Goal: Task Accomplishment & Management: Manage account settings

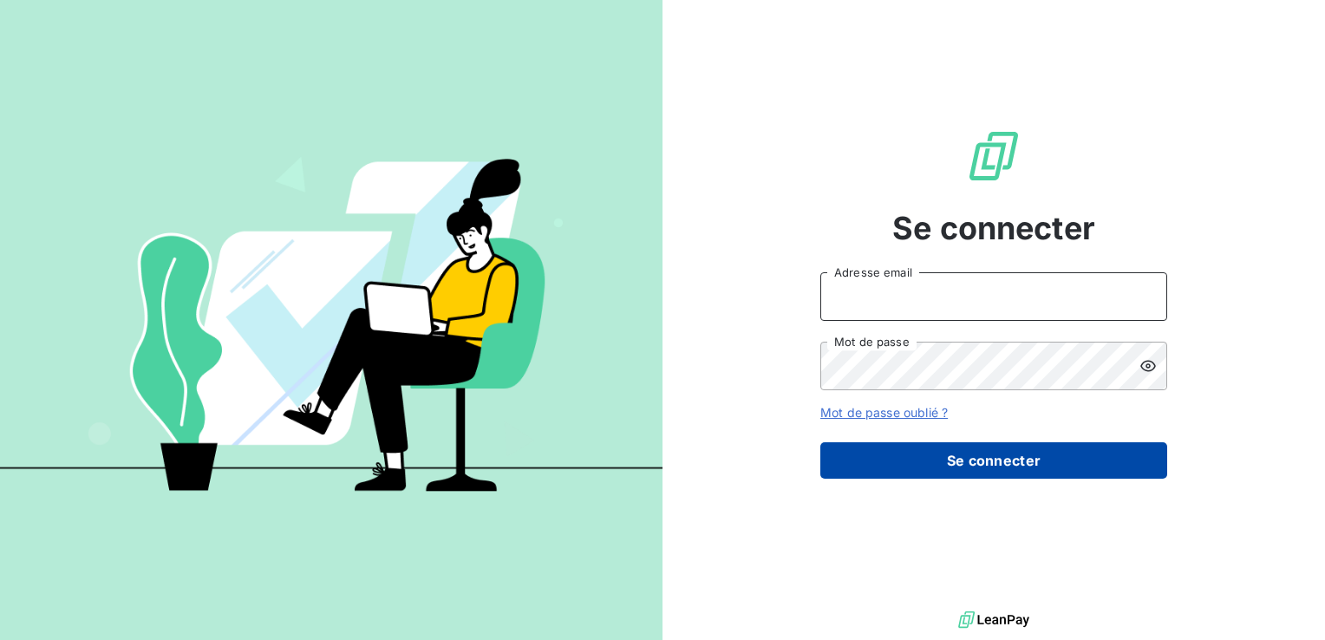
type input "adermont@perin.fr"
click at [963, 467] on button "Se connecter" at bounding box center [993, 460] width 347 height 36
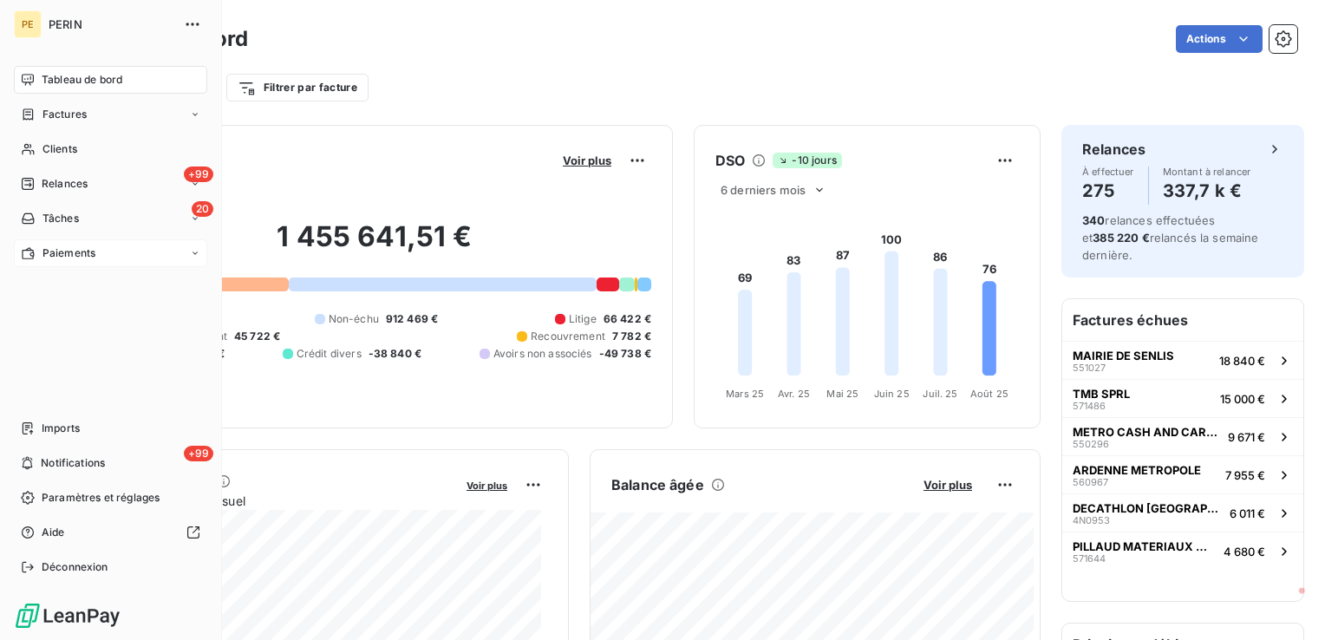
click at [56, 252] on span "Paiements" at bounding box center [68, 253] width 53 height 16
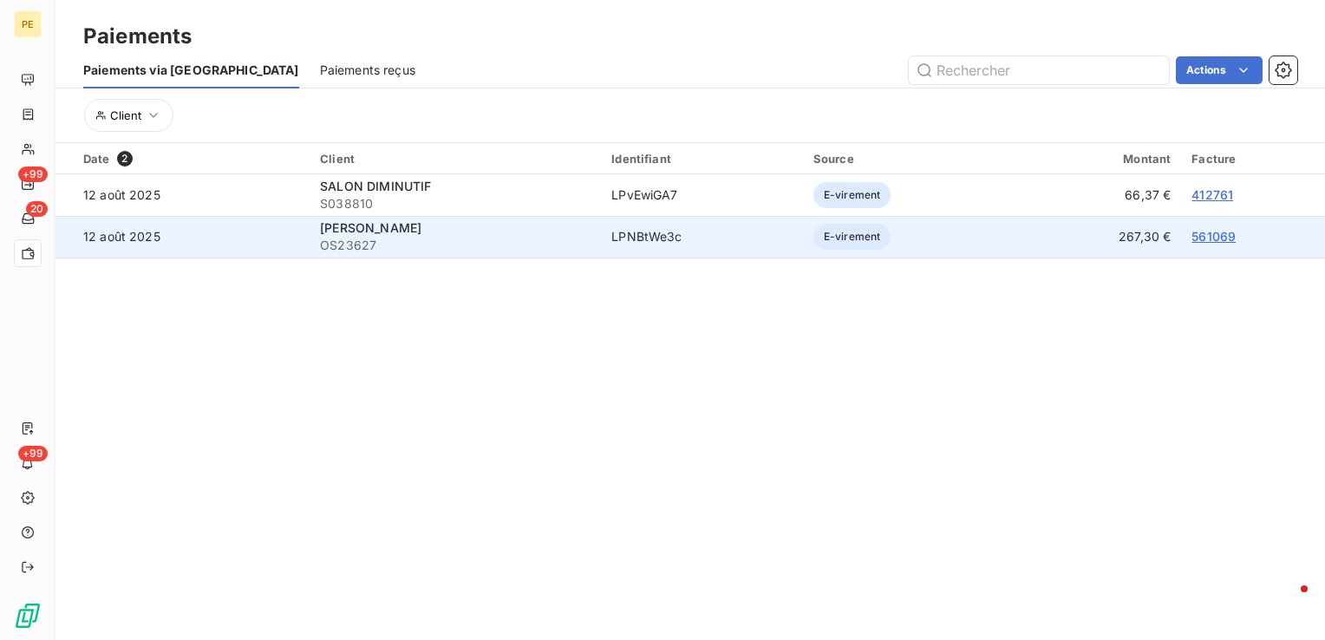
click at [1198, 226] on td "561069" at bounding box center [1253, 237] width 144 height 42
click at [1199, 233] on link "561069" at bounding box center [1214, 236] width 44 height 15
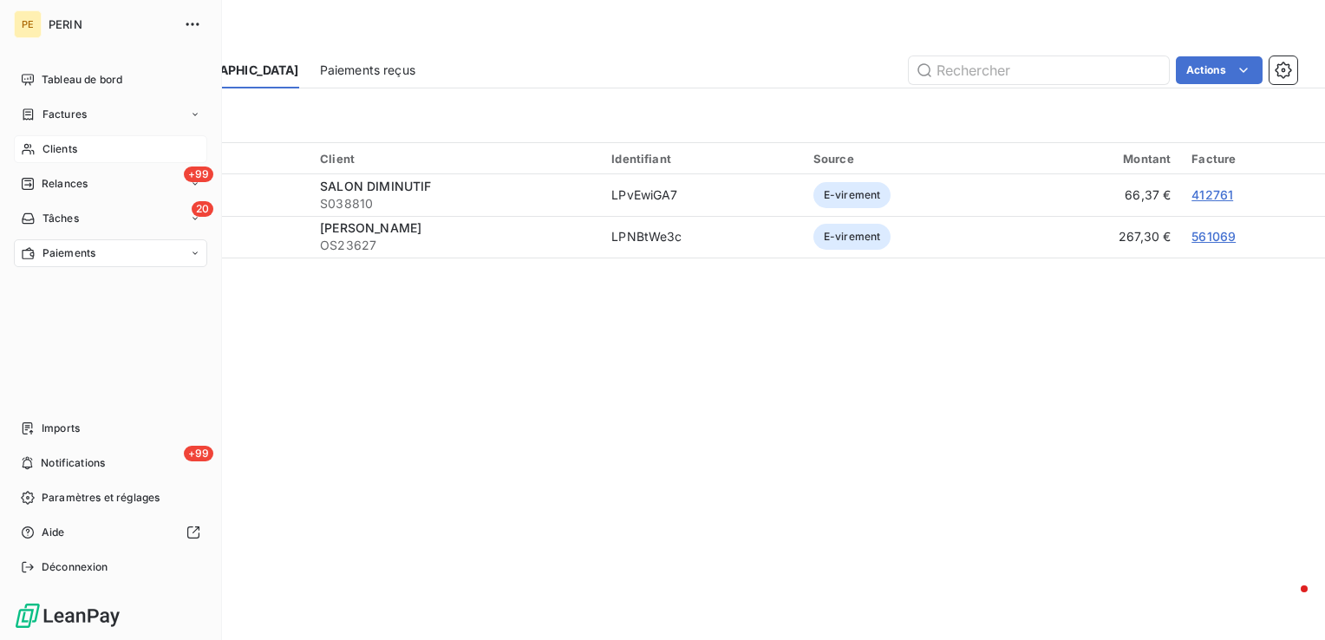
click at [56, 154] on span "Clients" at bounding box center [59, 149] width 35 height 16
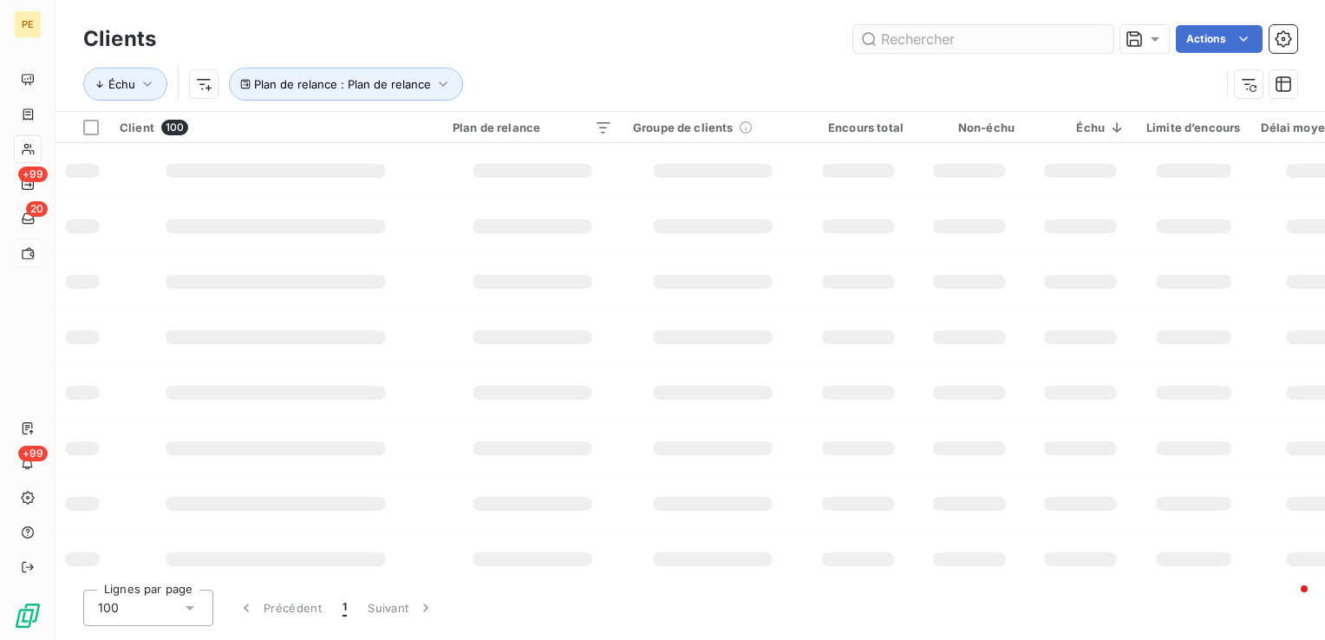
click at [878, 49] on input "text" at bounding box center [983, 39] width 260 height 28
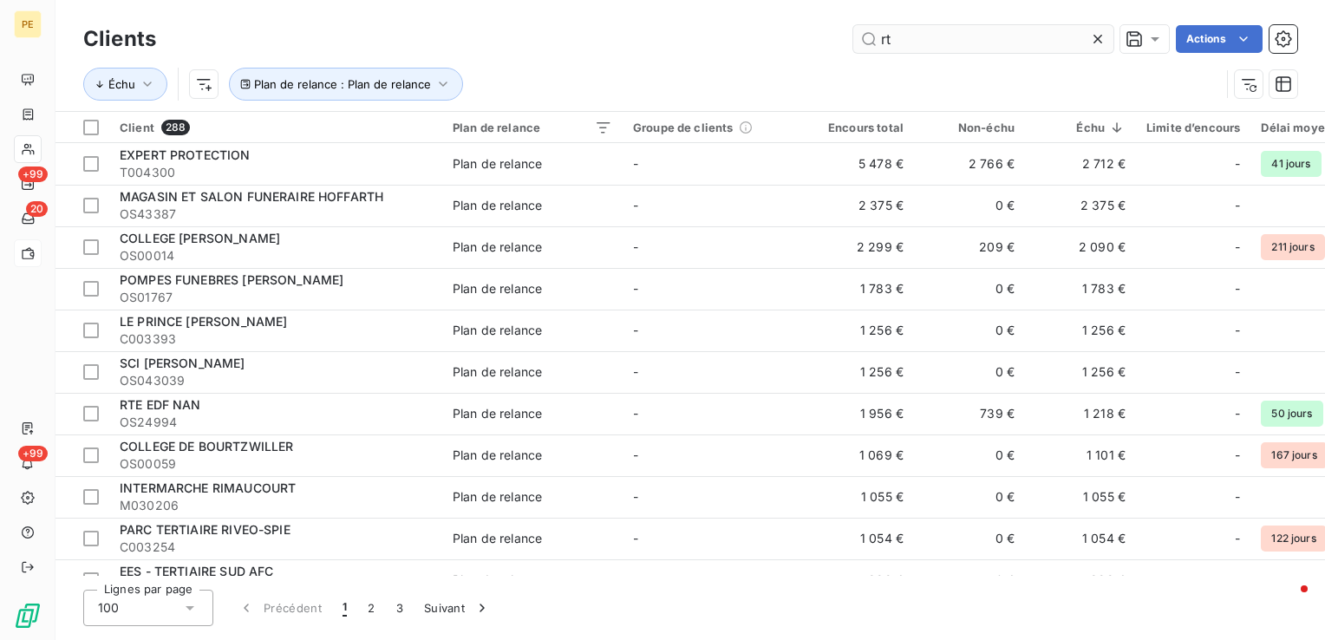
type input "r"
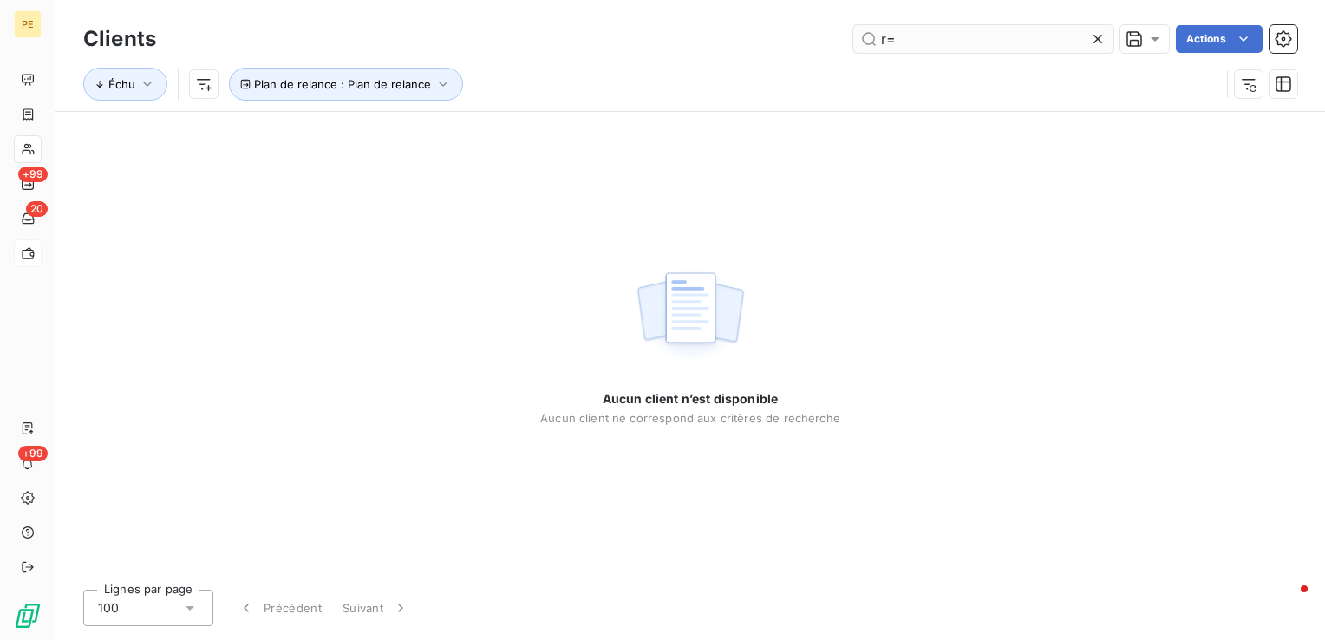
type input "r"
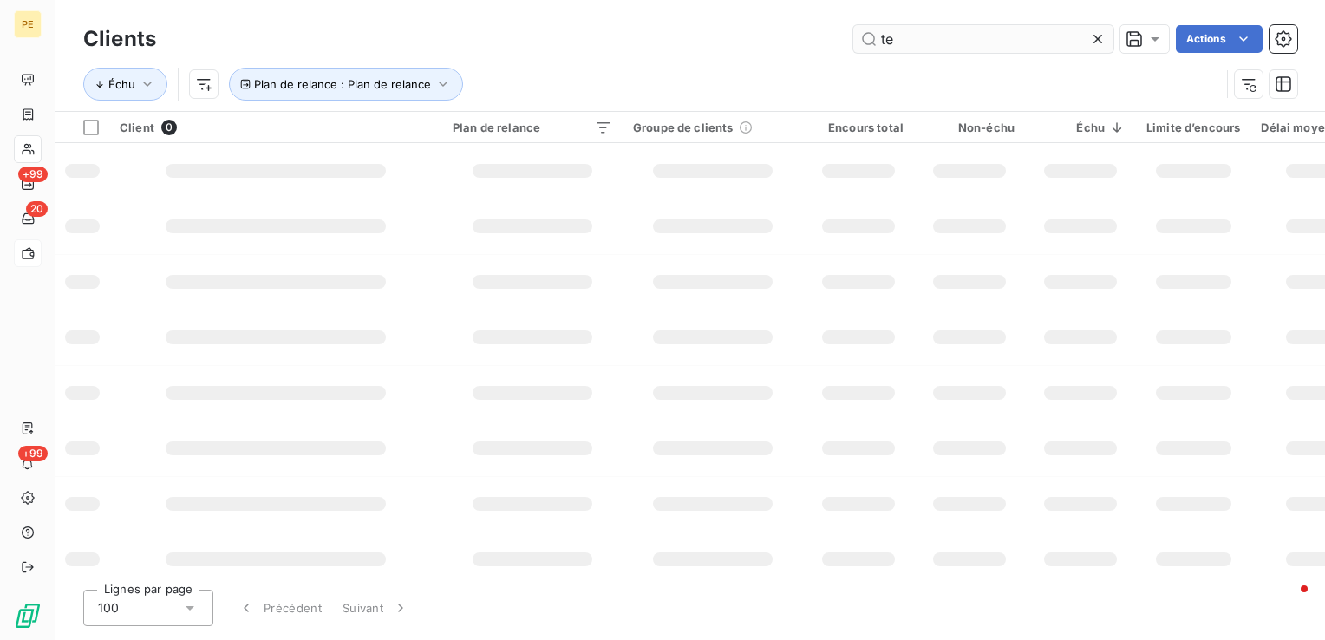
type input "t"
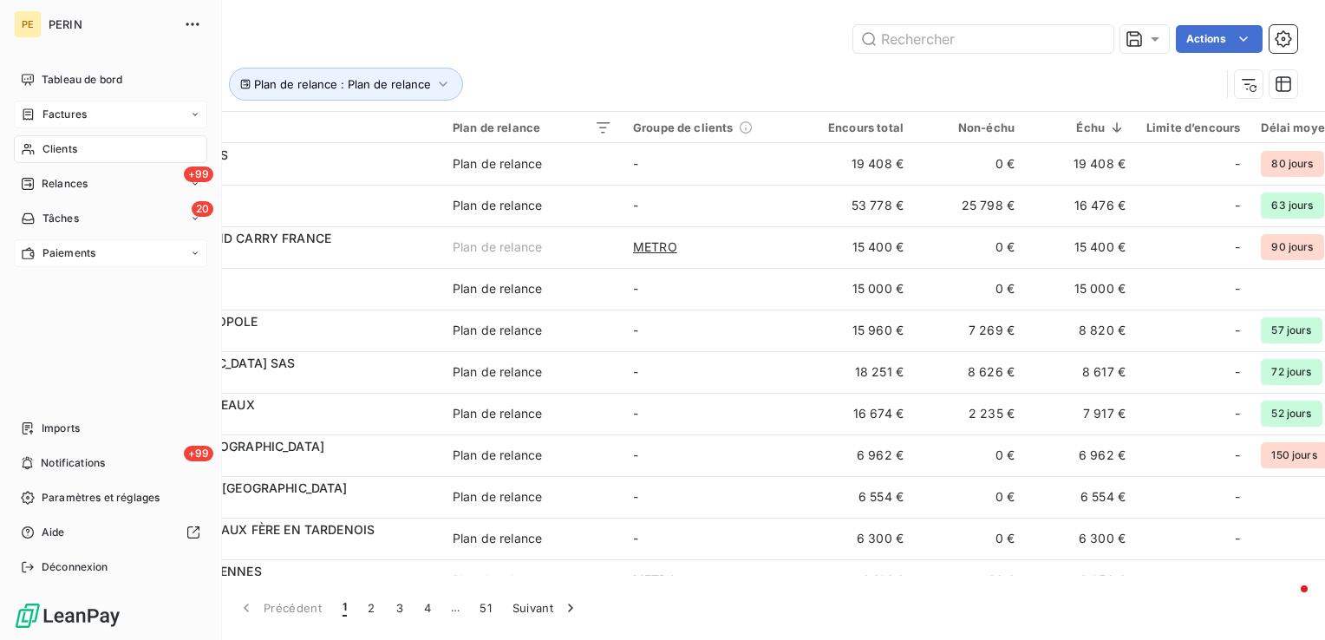
click at [59, 116] on span "Factures" at bounding box center [64, 115] width 44 height 16
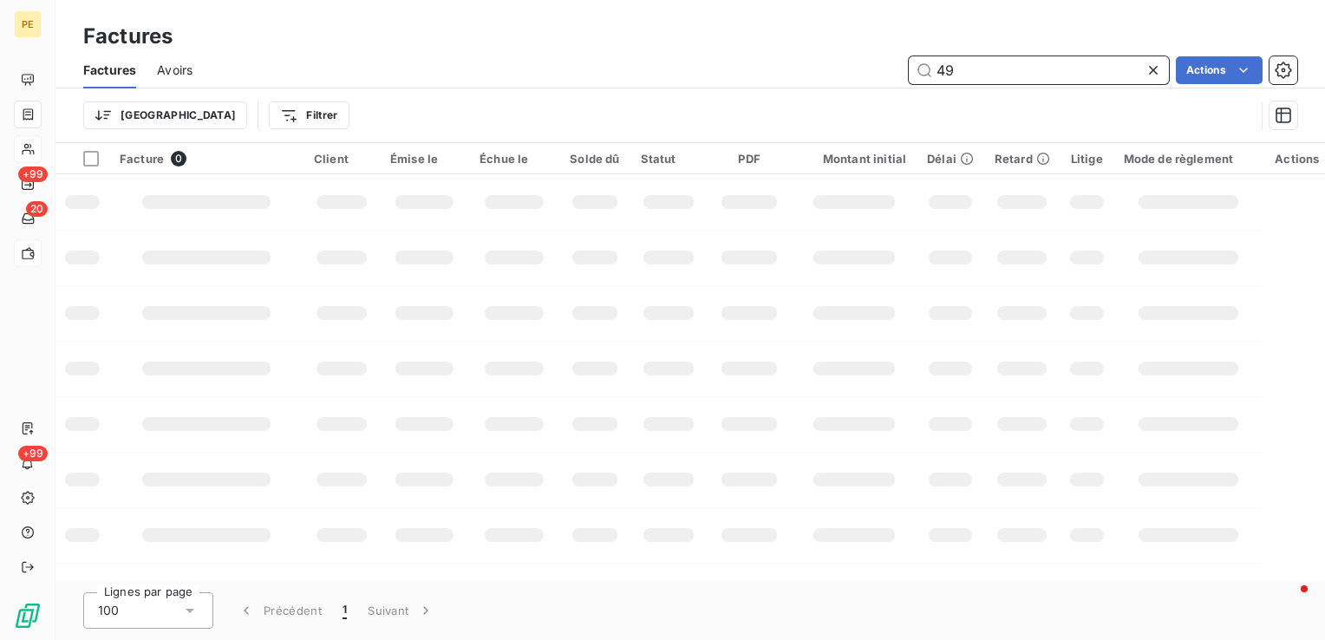
type input "4"
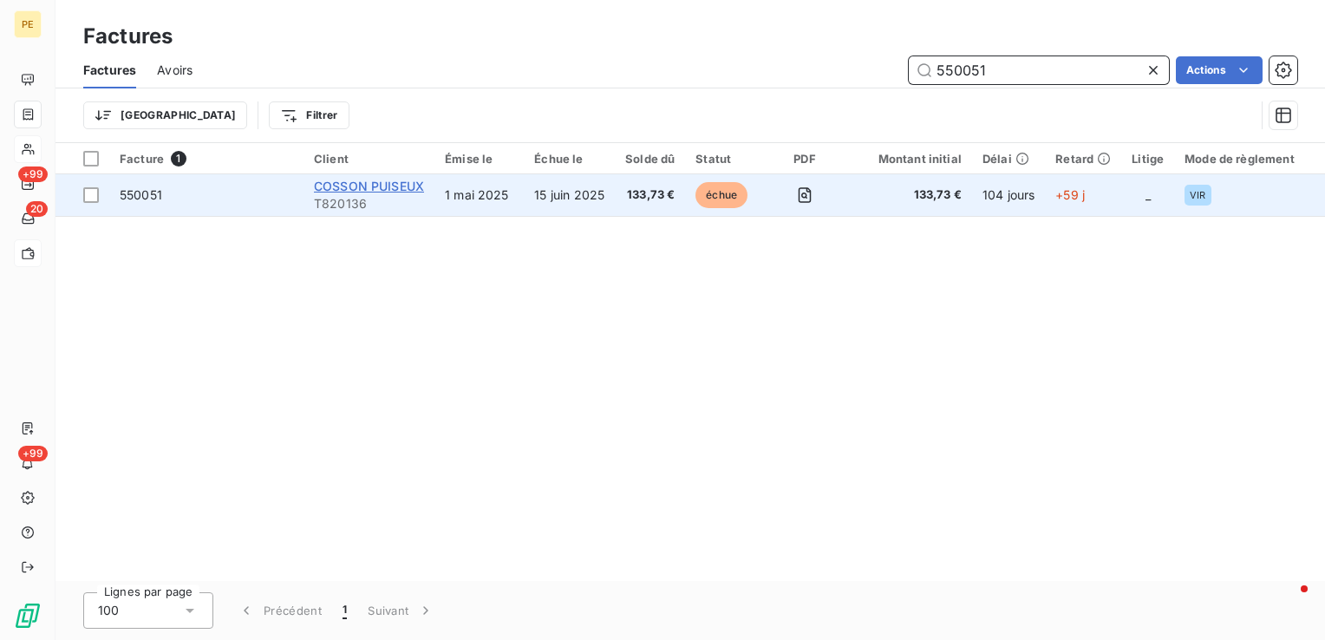
type input "550051"
click at [392, 189] on span "COSSON PUISEUX" at bounding box center [369, 186] width 110 height 15
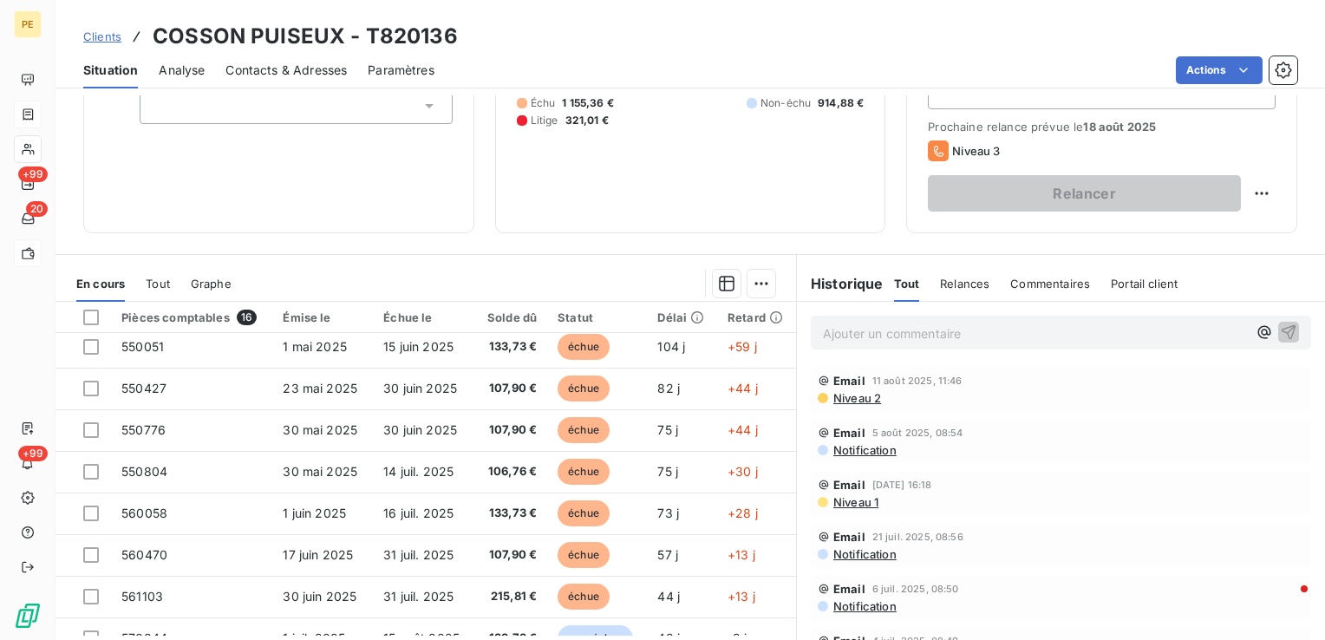
scroll to position [187, 0]
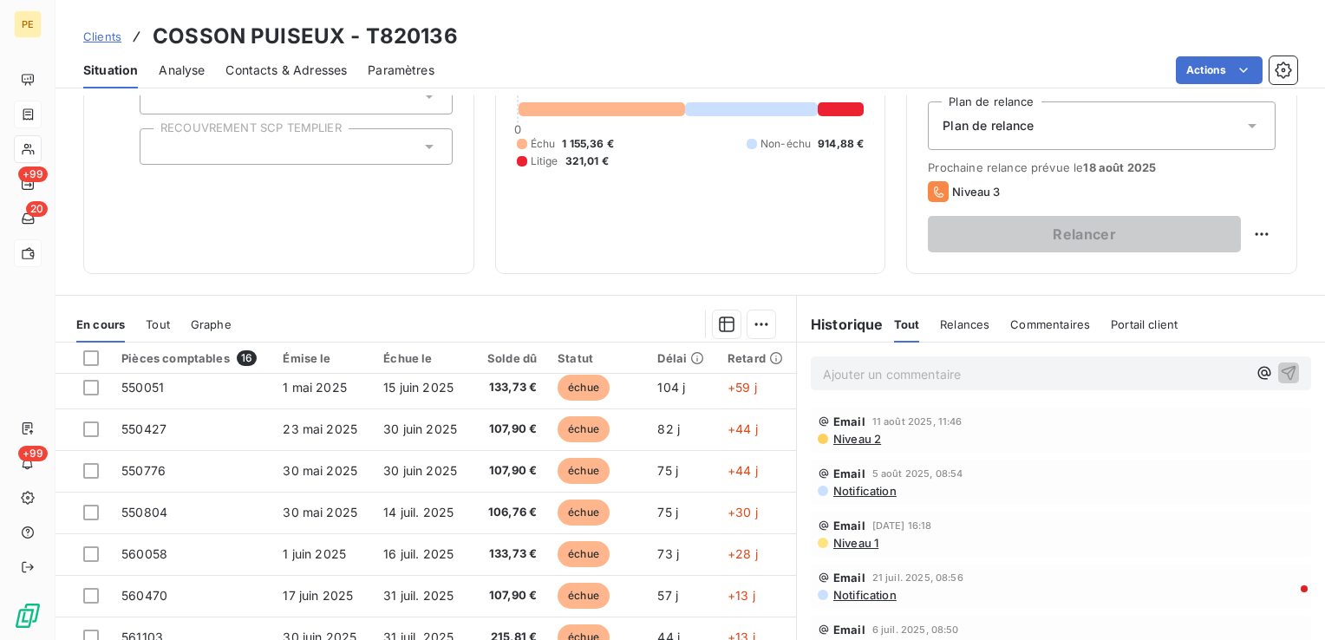
click at [863, 437] on span "Niveau 2" at bounding box center [856, 439] width 49 height 14
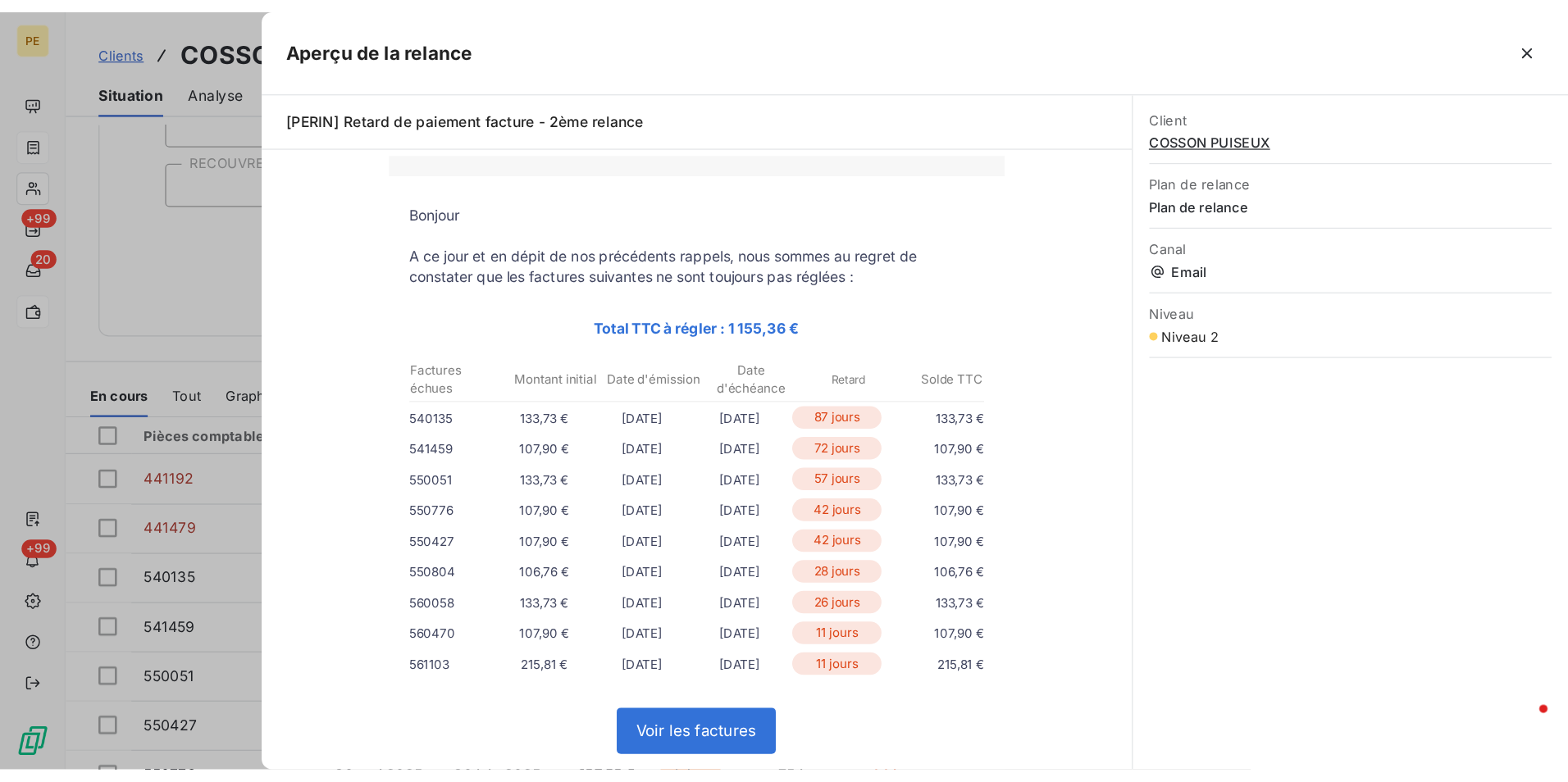
scroll to position [164, 0]
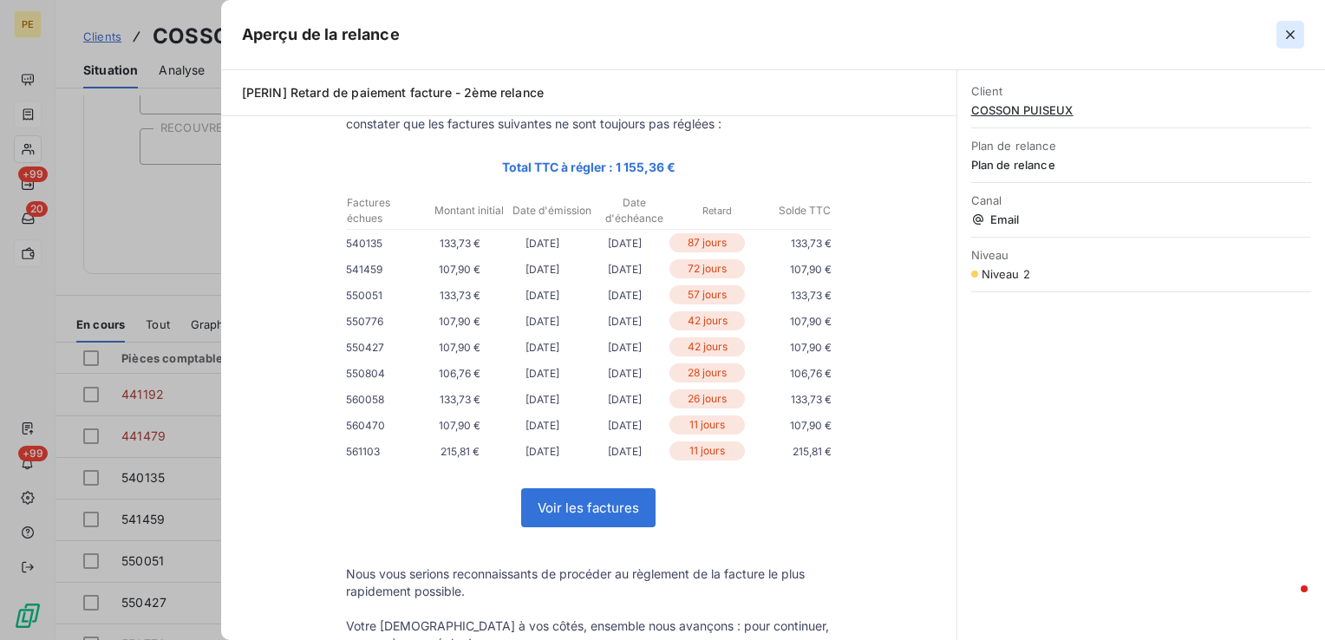
click at [1291, 34] on icon "button" at bounding box center [1290, 34] width 17 height 17
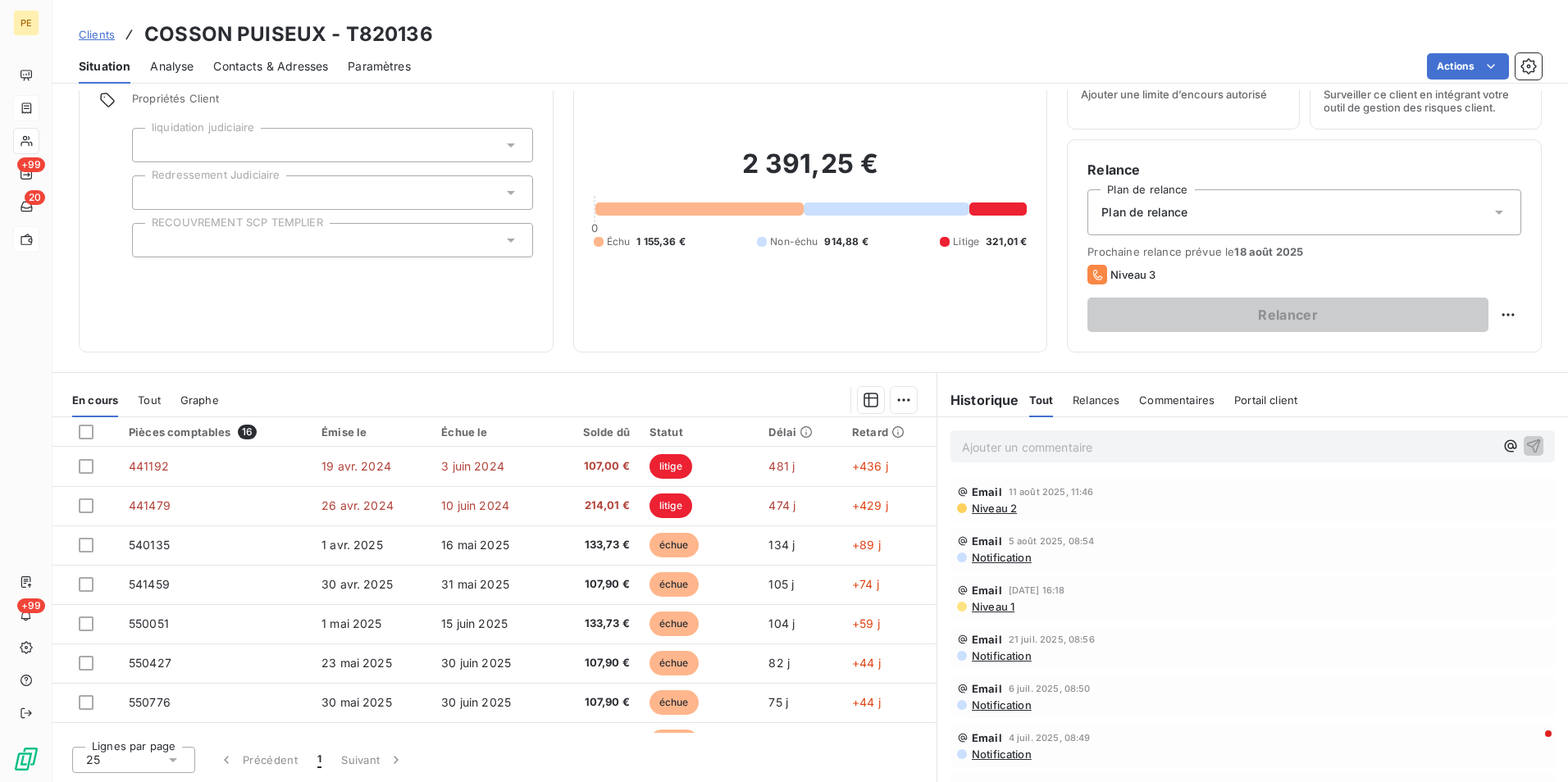
scroll to position [76, 0]
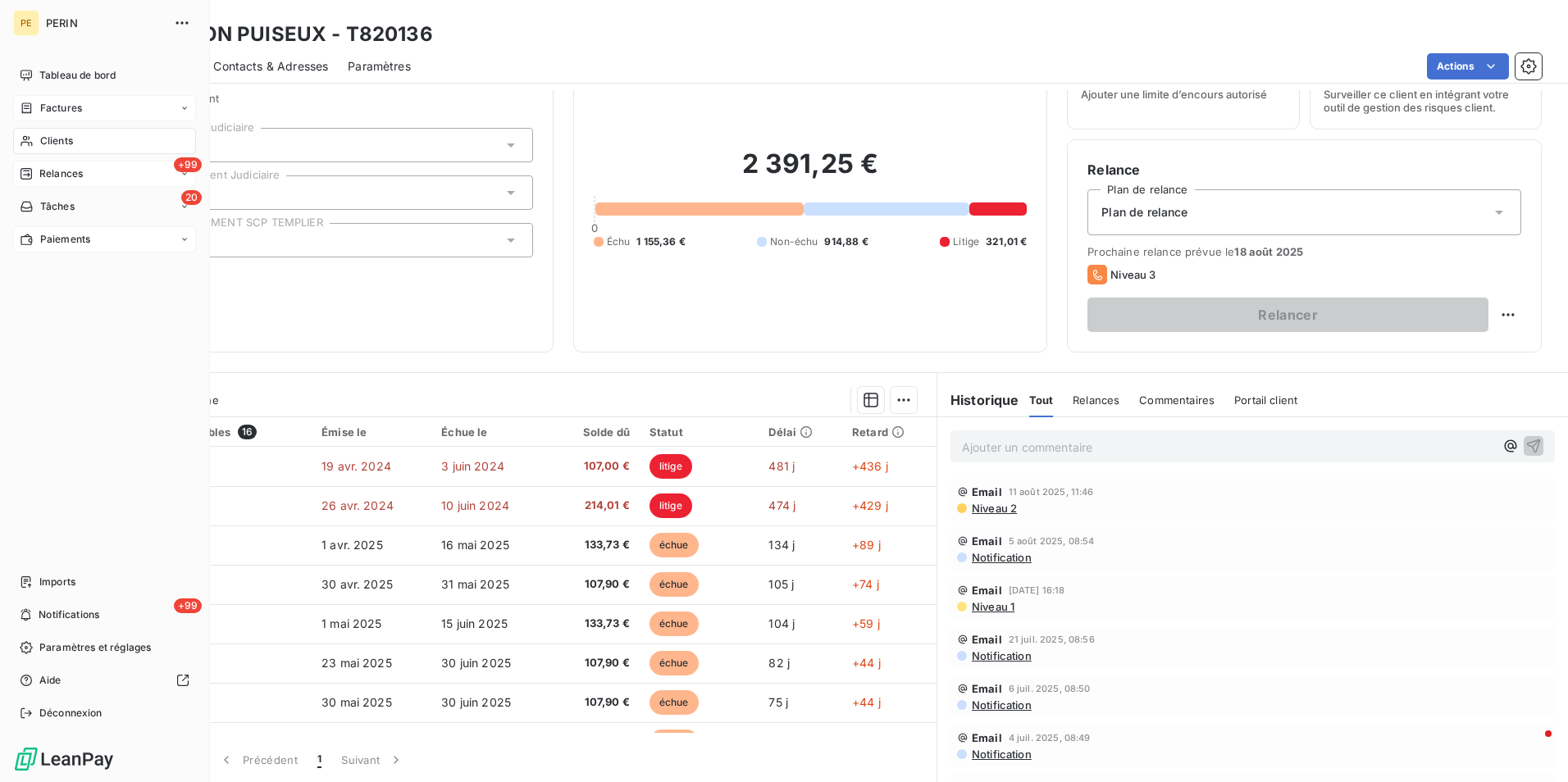
click at [44, 175] on span "Relances" at bounding box center [61, 174] width 44 height 15
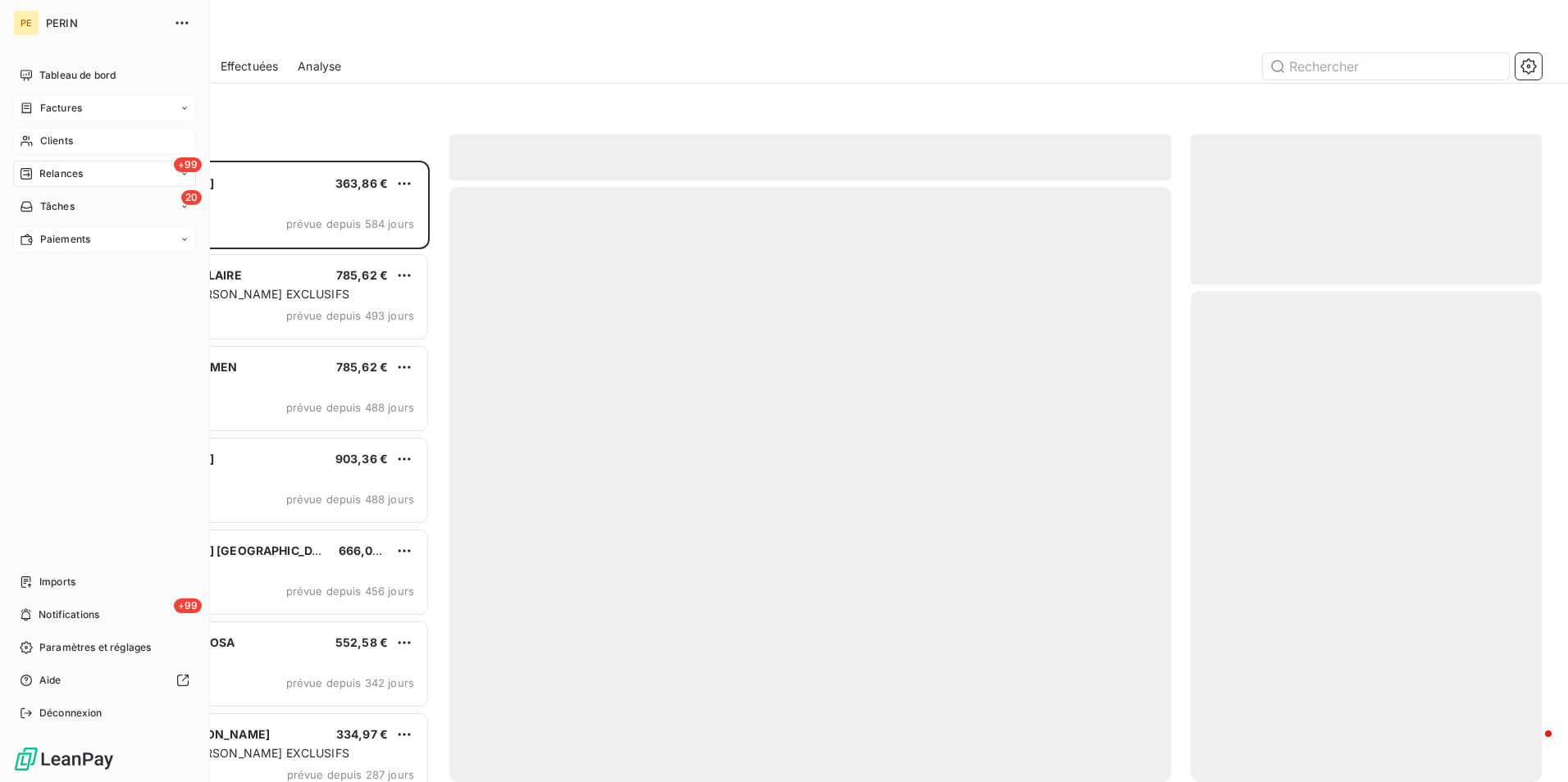
scroll to position [609, 339]
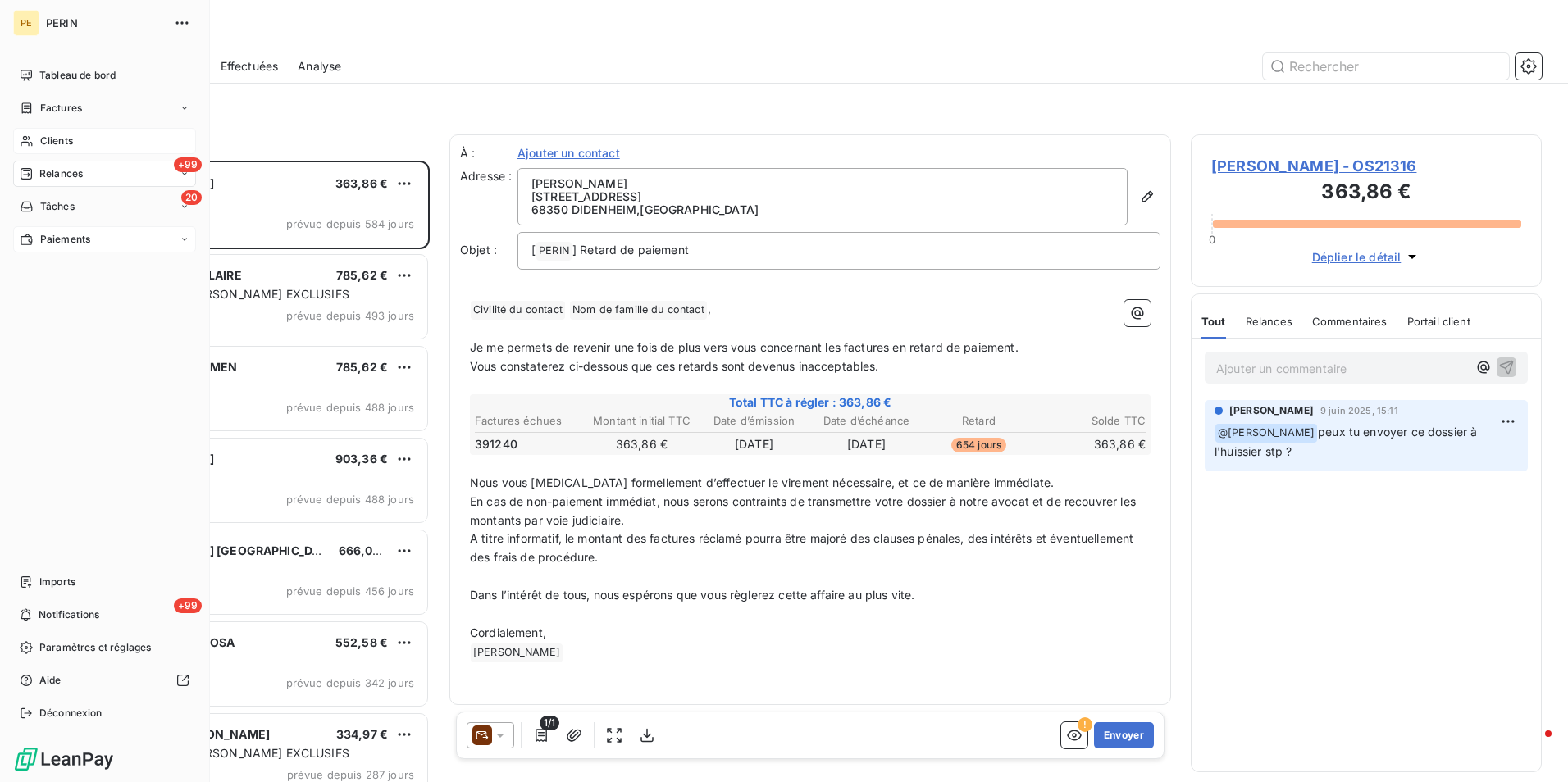
click at [58, 146] on span "Clients" at bounding box center [56, 141] width 33 height 15
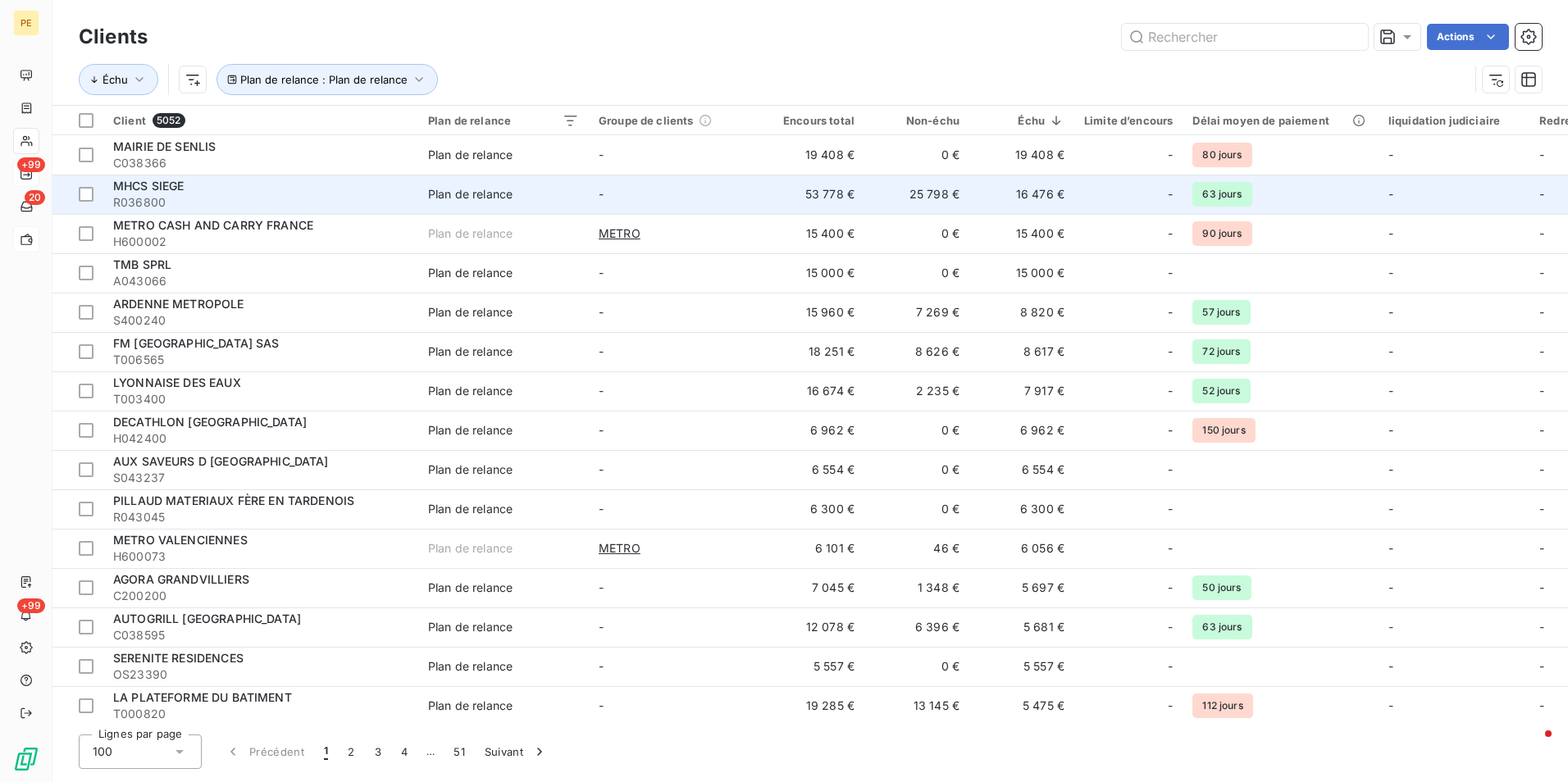
click at [158, 191] on span "MHCS SIEGE" at bounding box center [148, 185] width 71 height 14
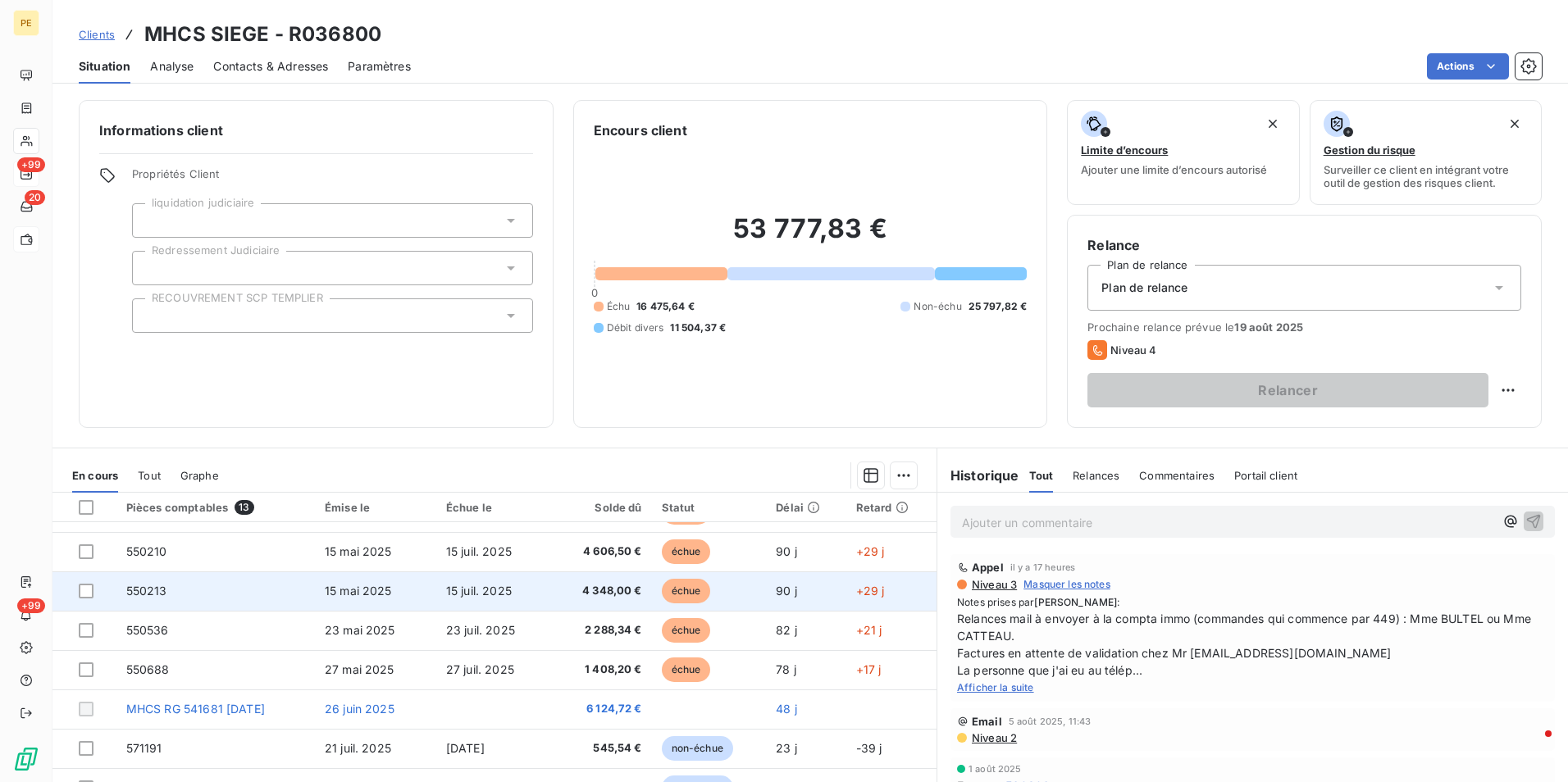
scroll to position [145, 0]
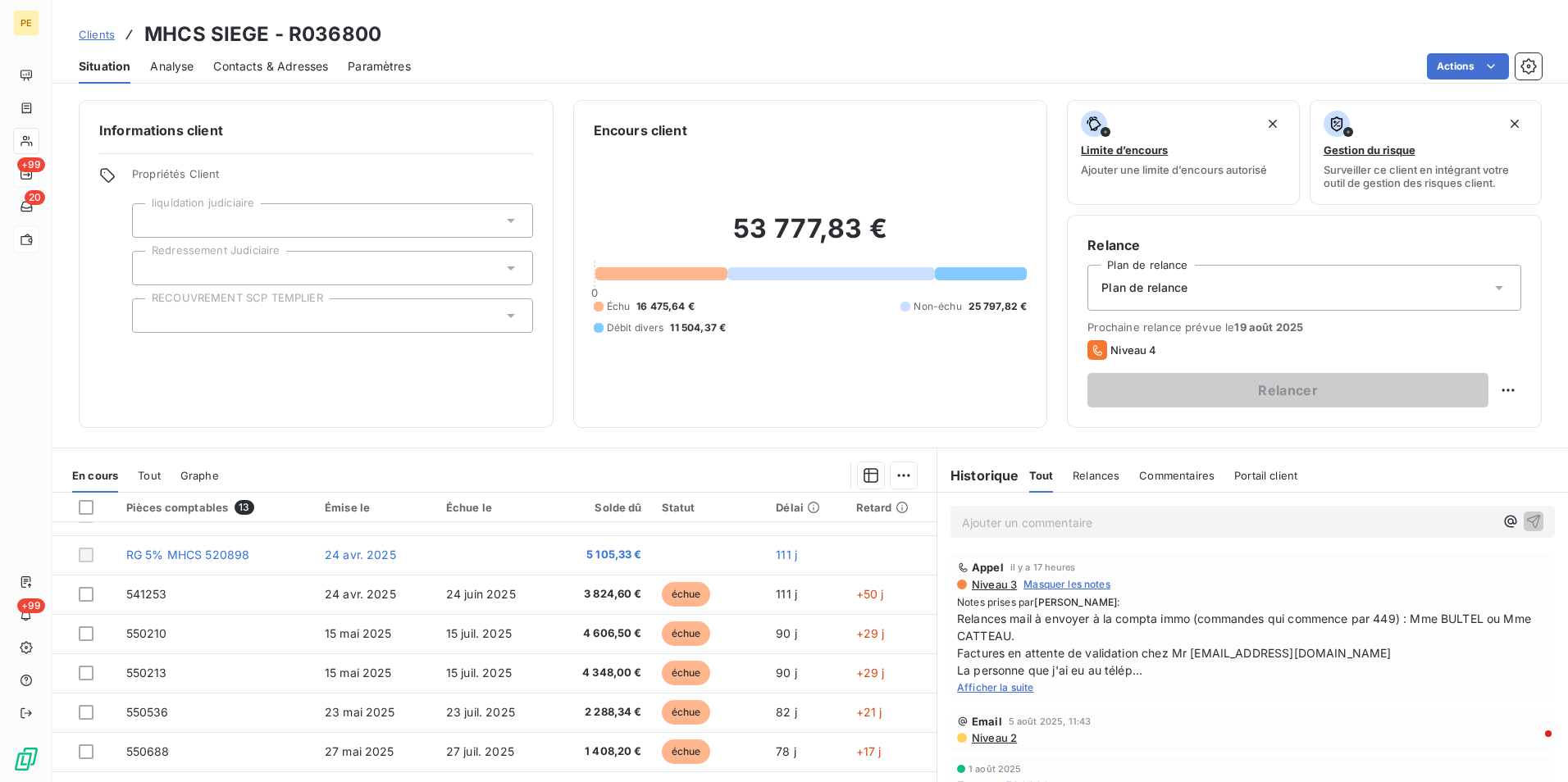
click at [1252, 604] on span "Relances mail à envoyer à la compta immo (commandes qui commence par 449) : Mme…" at bounding box center [1252, 644] width 591 height 69
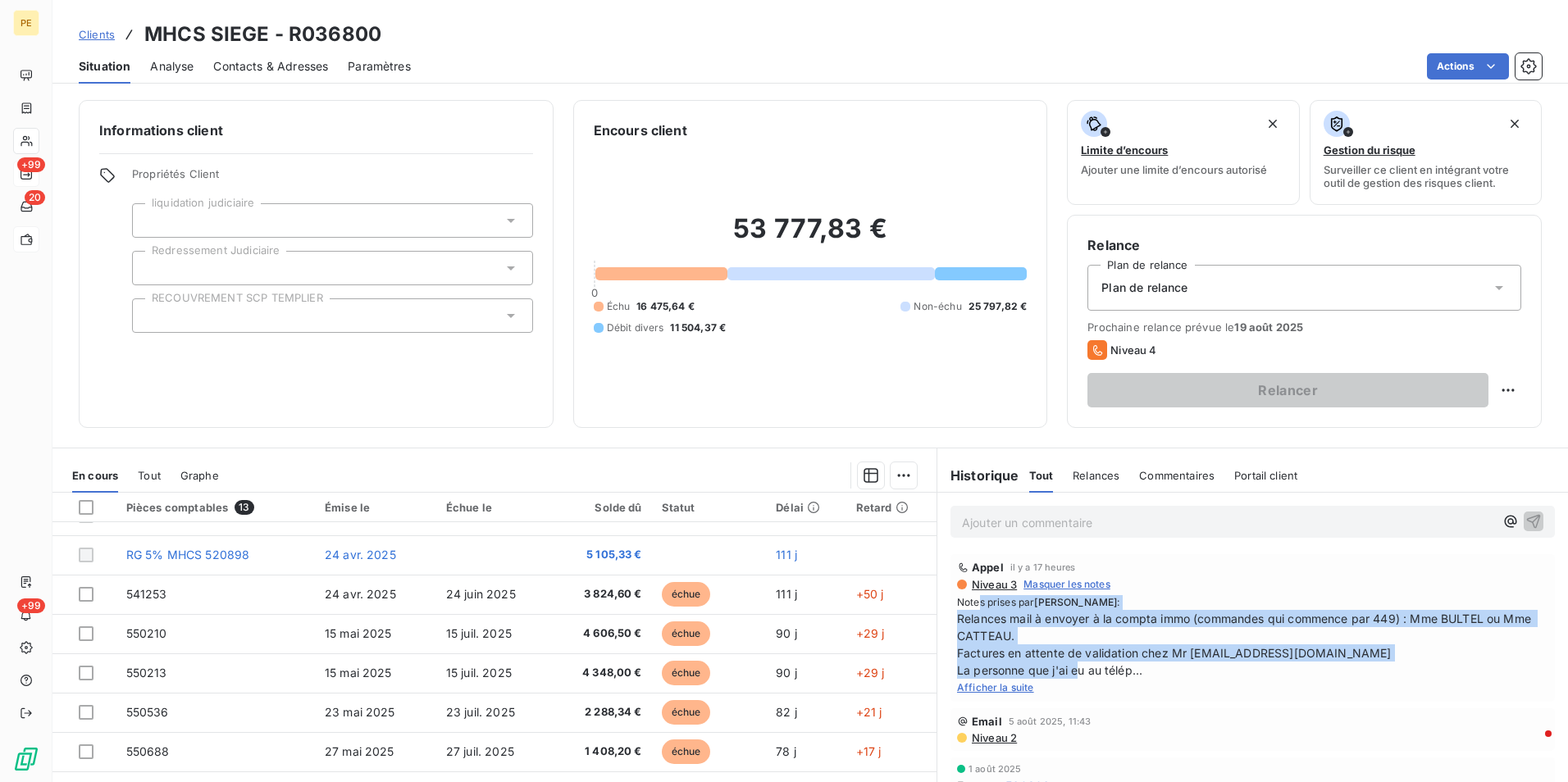
drag, startPoint x: 1103, startPoint y: 677, endPoint x: 970, endPoint y: 608, distance: 149.8
click at [970, 604] on div "Notes prises par [PERSON_NAME] : Relances mail à envoyer à la compta immo (comm…" at bounding box center [1252, 646] width 591 height 100
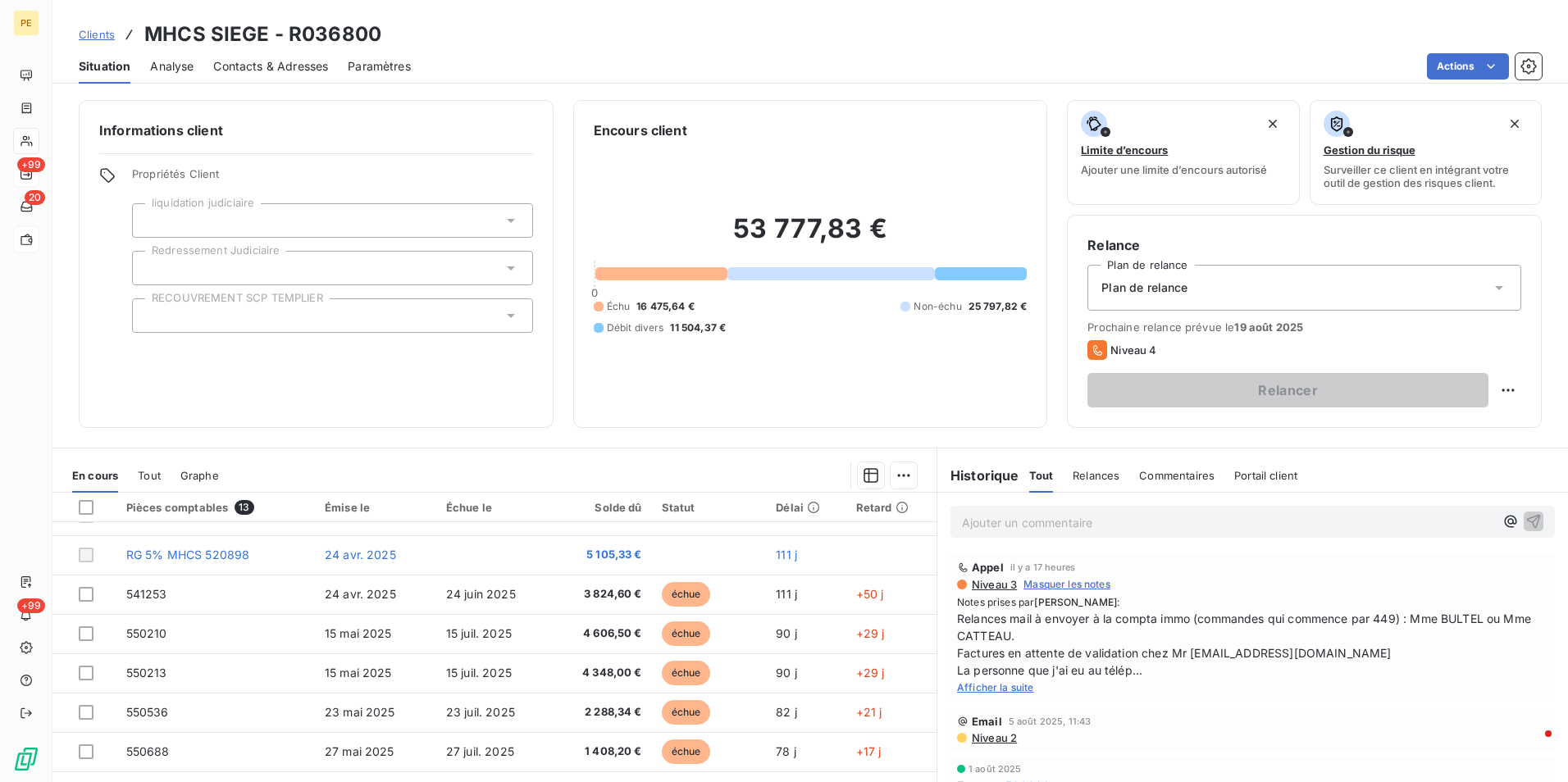
click at [1153, 604] on span "Relances mail à envoyer à la compta immo (commandes qui commence par 449) : Mme…" at bounding box center [1252, 644] width 591 height 69
click at [1019, 604] on span "Afficher la suite" at bounding box center [996, 687] width 78 height 12
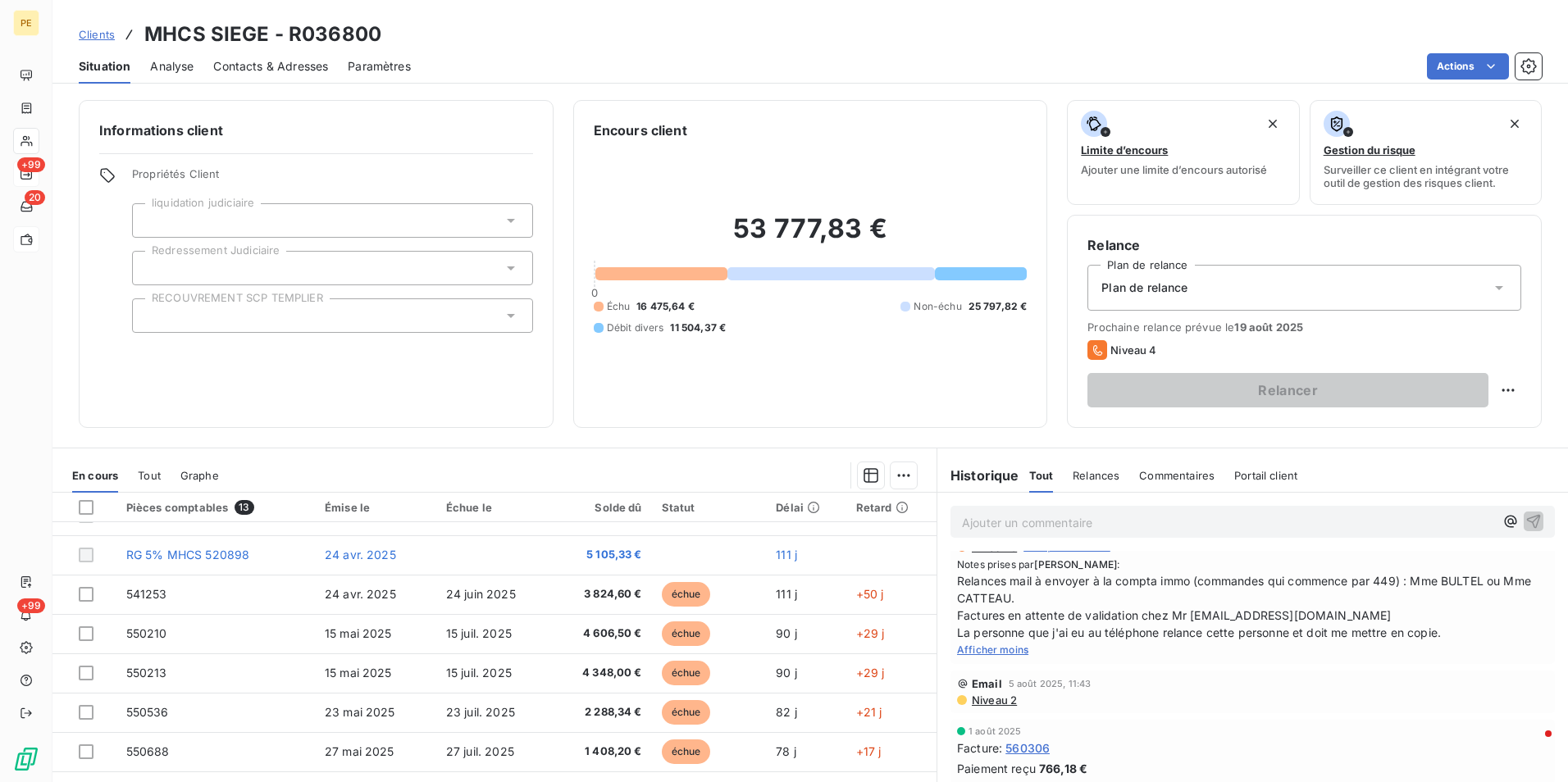
scroll to position [0, 0]
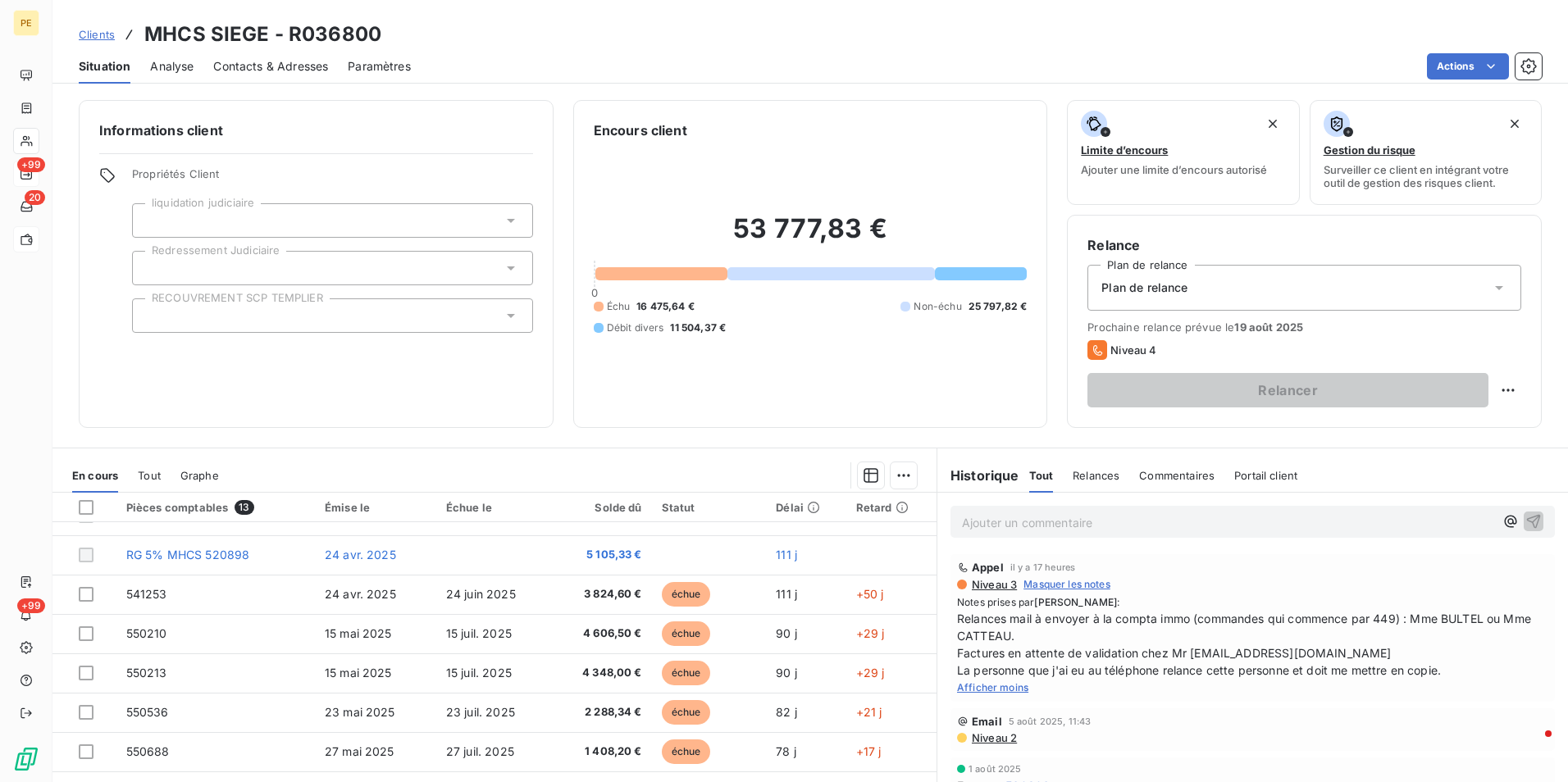
click at [270, 61] on span "Contacts & Adresses" at bounding box center [270, 66] width 114 height 16
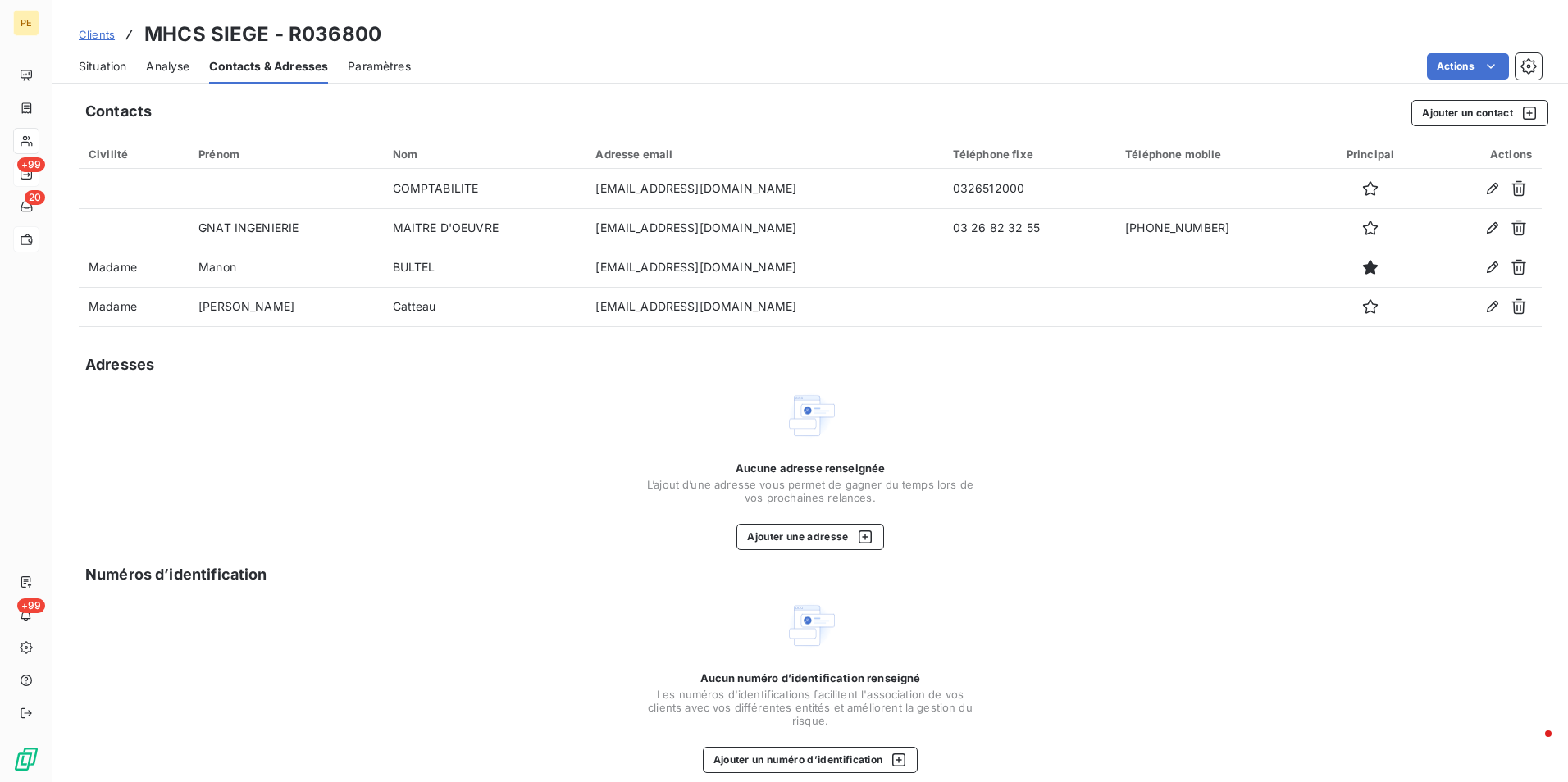
click at [157, 68] on span "Analyse" at bounding box center [167, 66] width 44 height 16
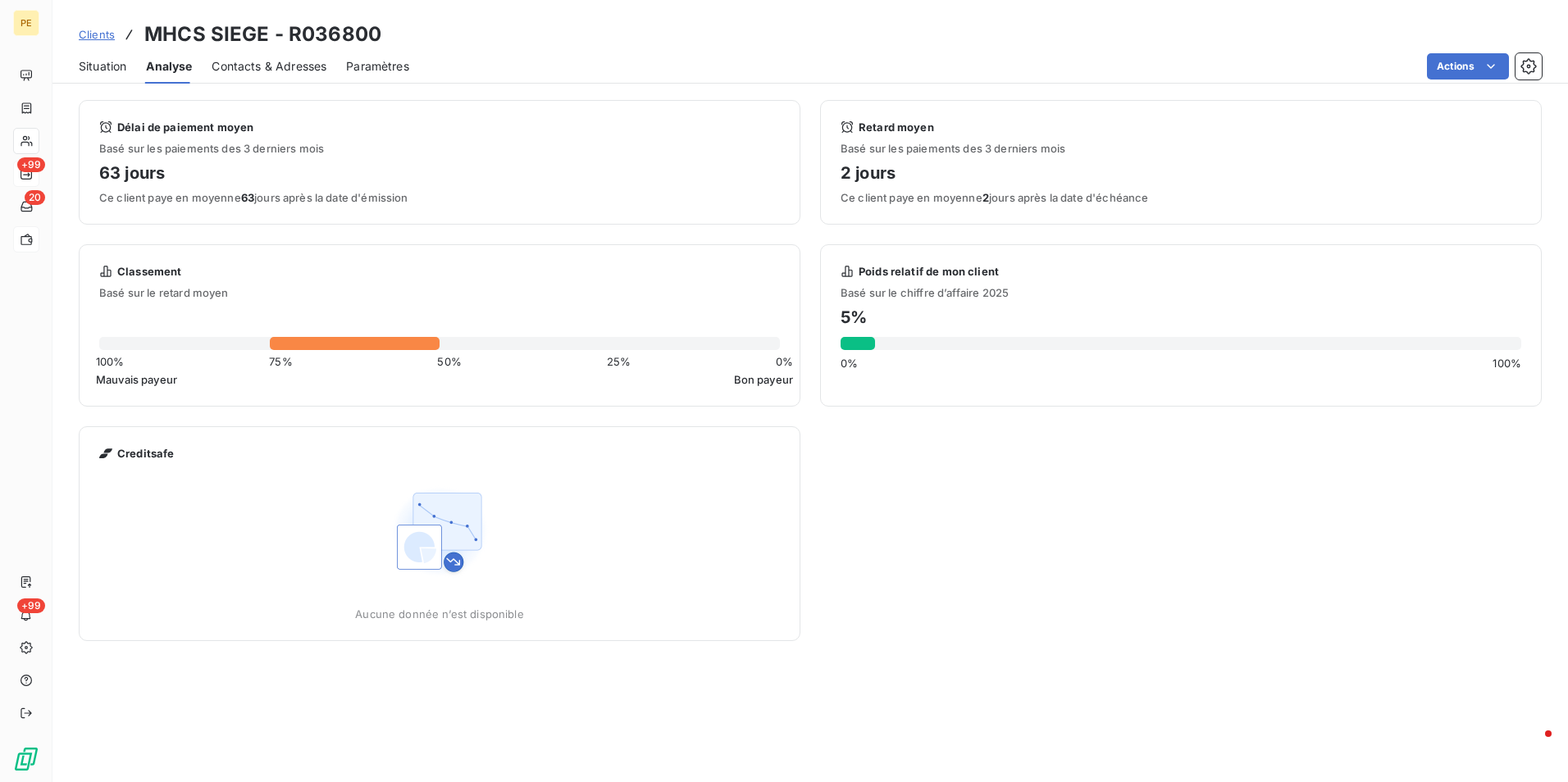
click at [109, 65] on span "Situation" at bounding box center [102, 66] width 47 height 16
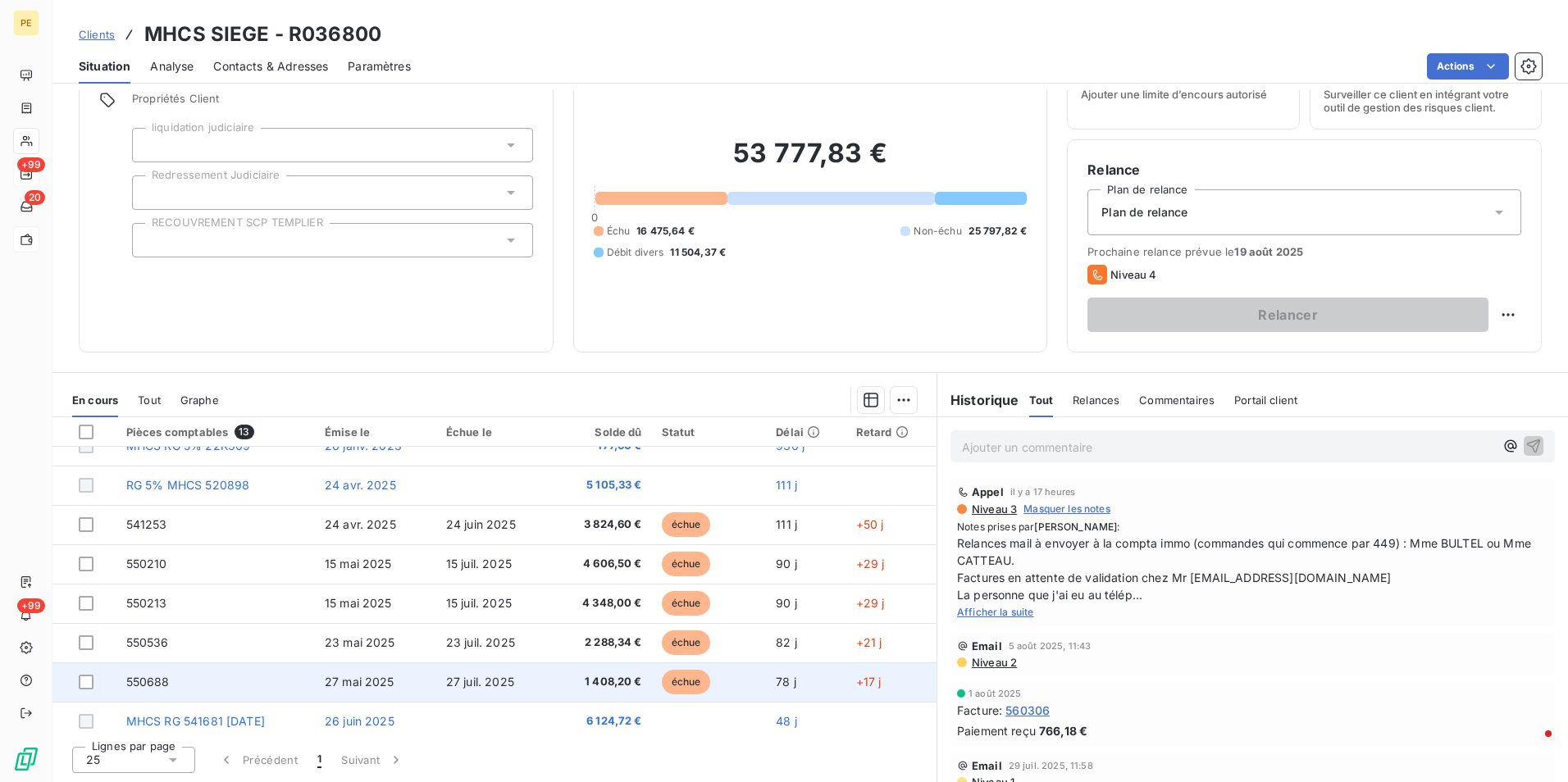
scroll to position [226, 0]
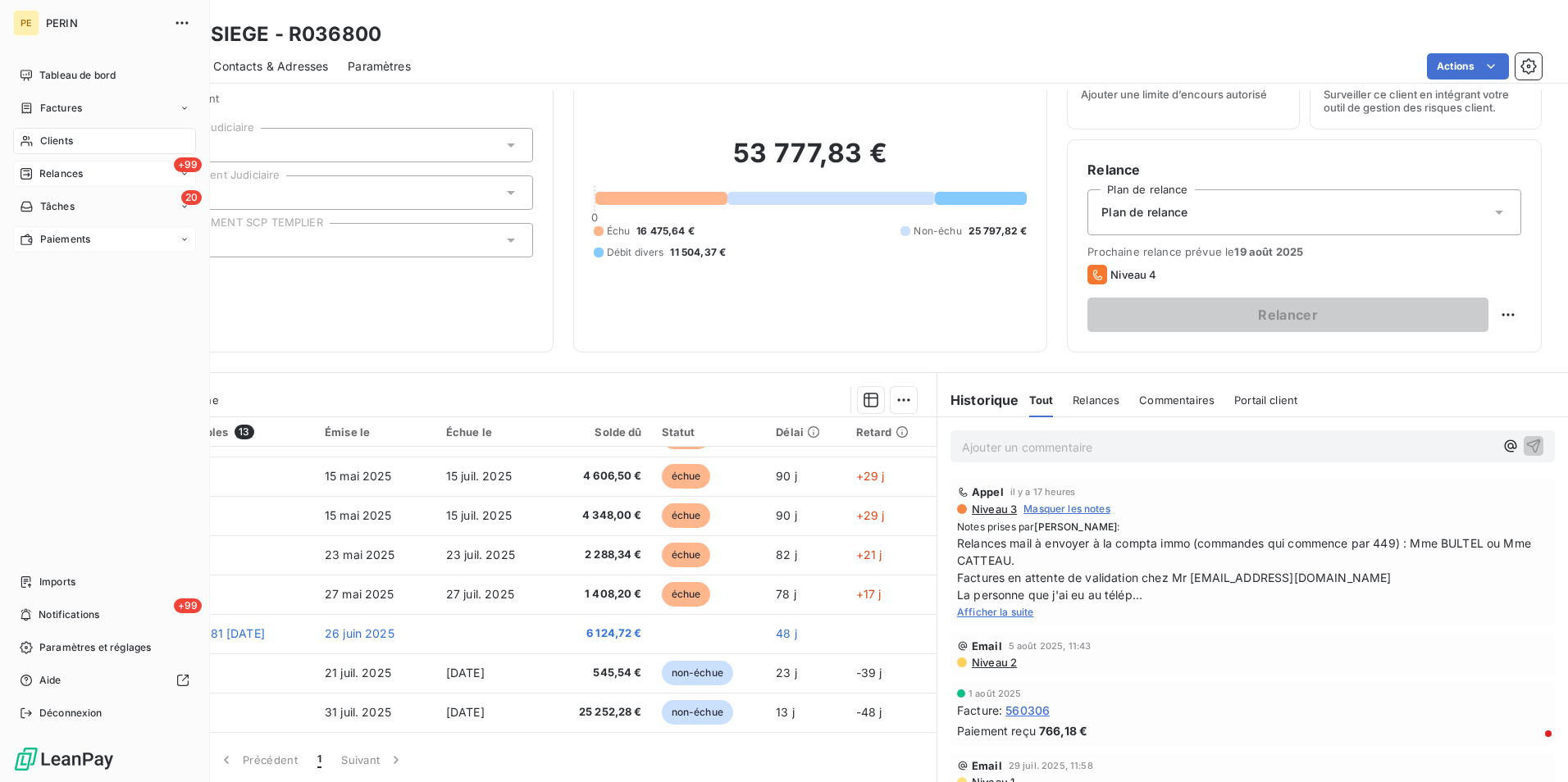
click at [42, 175] on span "Relances" at bounding box center [61, 174] width 44 height 15
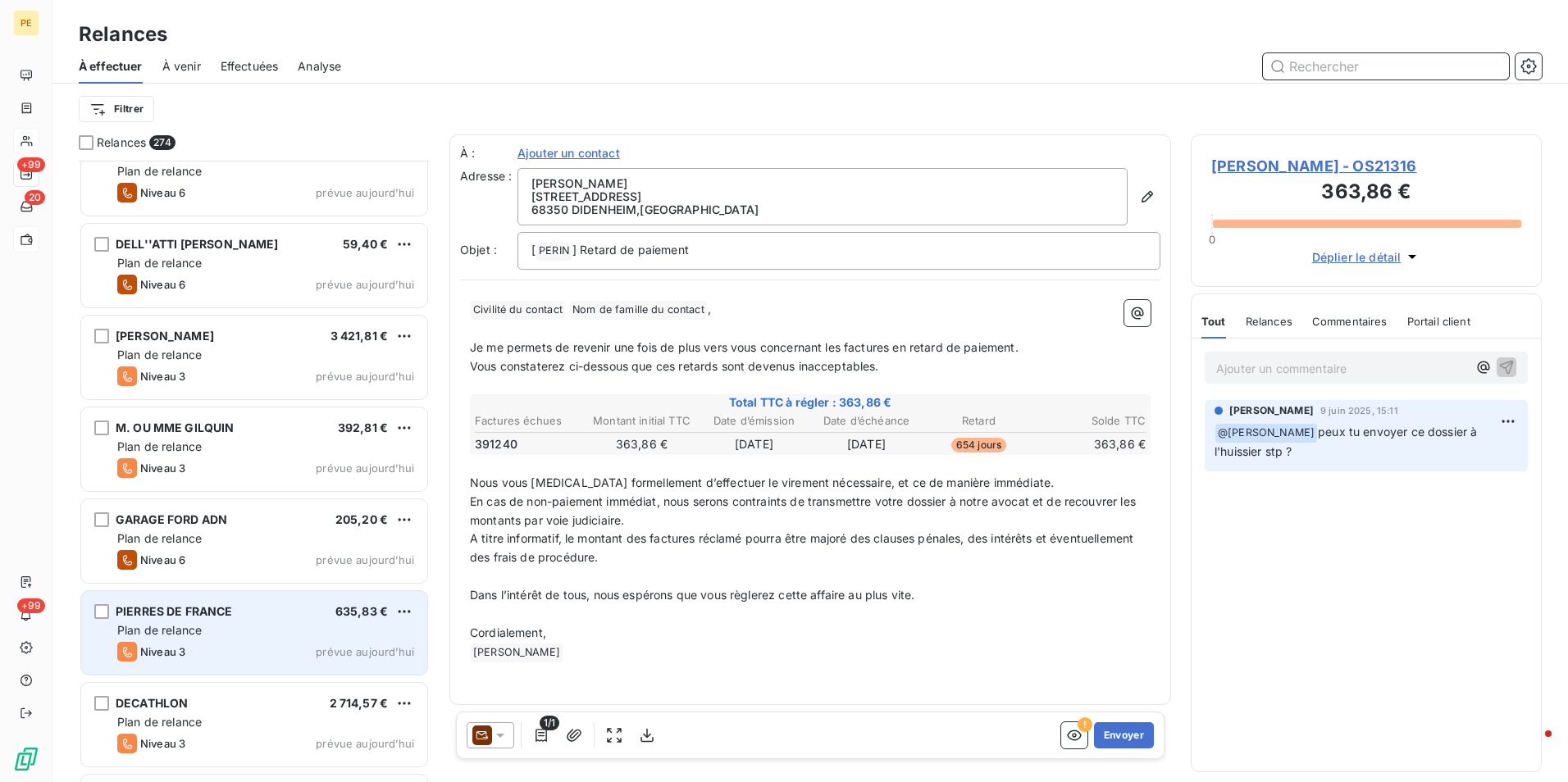
scroll to position [24383, 0]
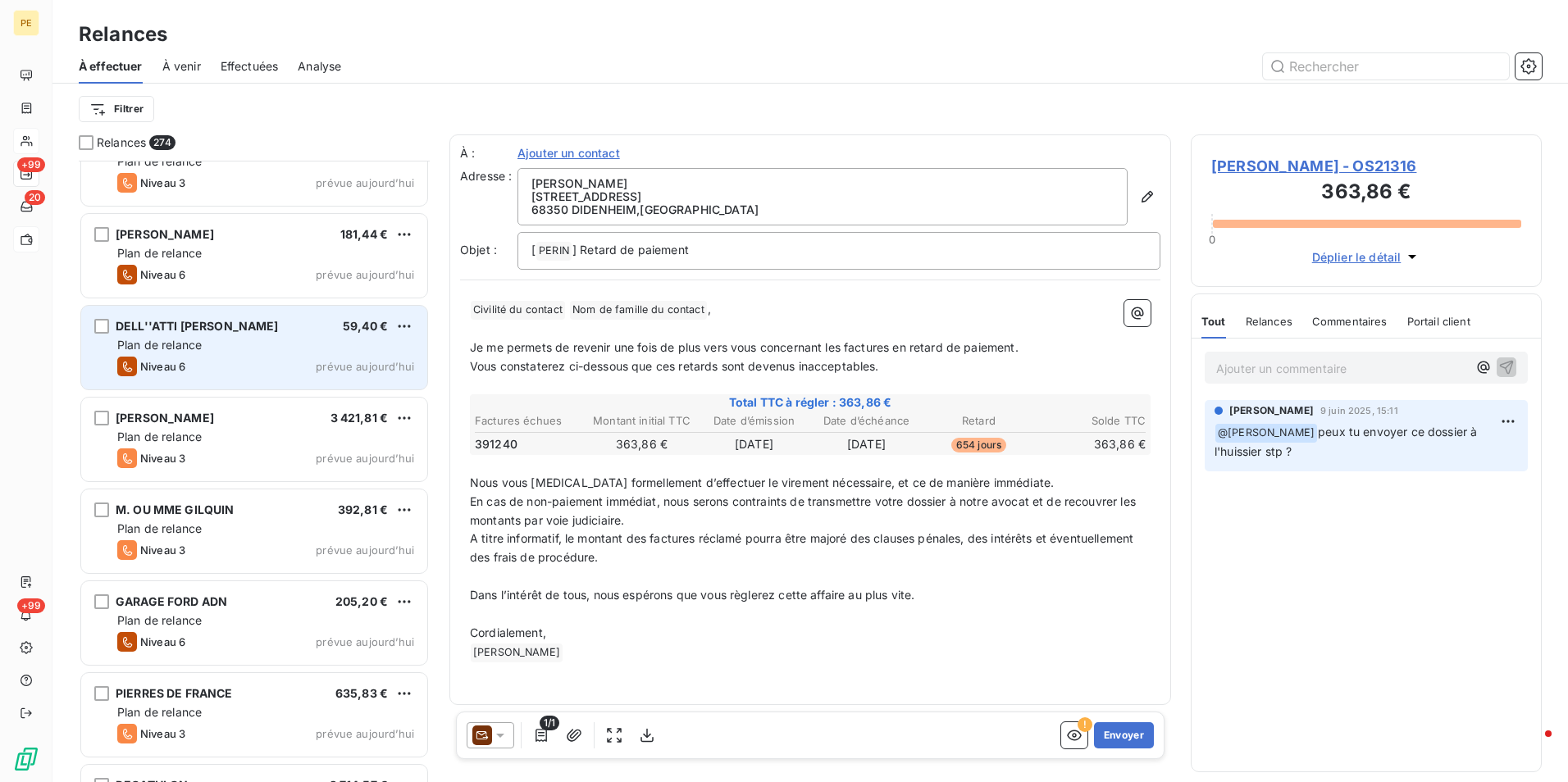
click at [238, 375] on div "Niveau 6 prévue [DATE]" at bounding box center [266, 366] width 297 height 20
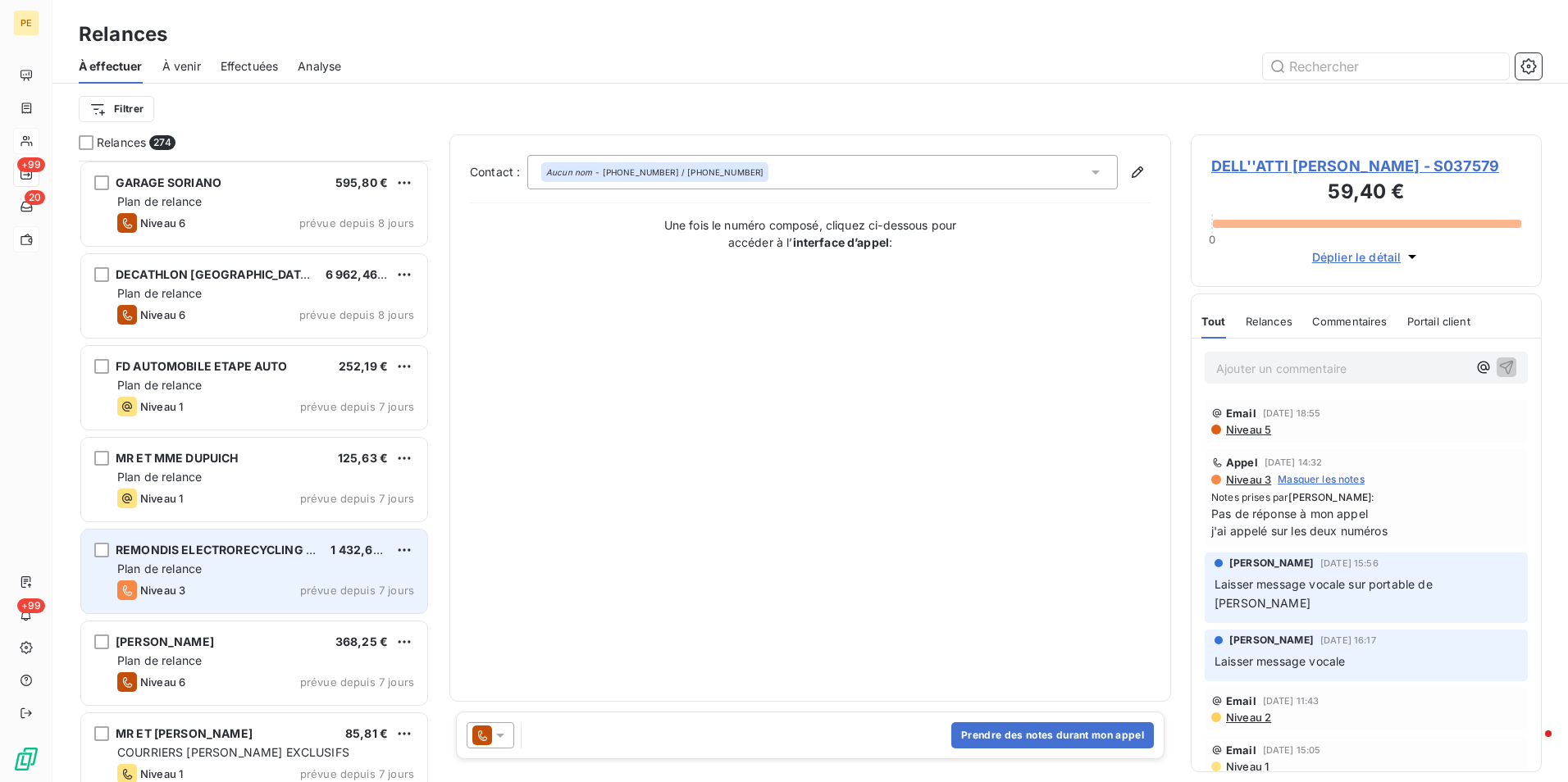
scroll to position [19462, 0]
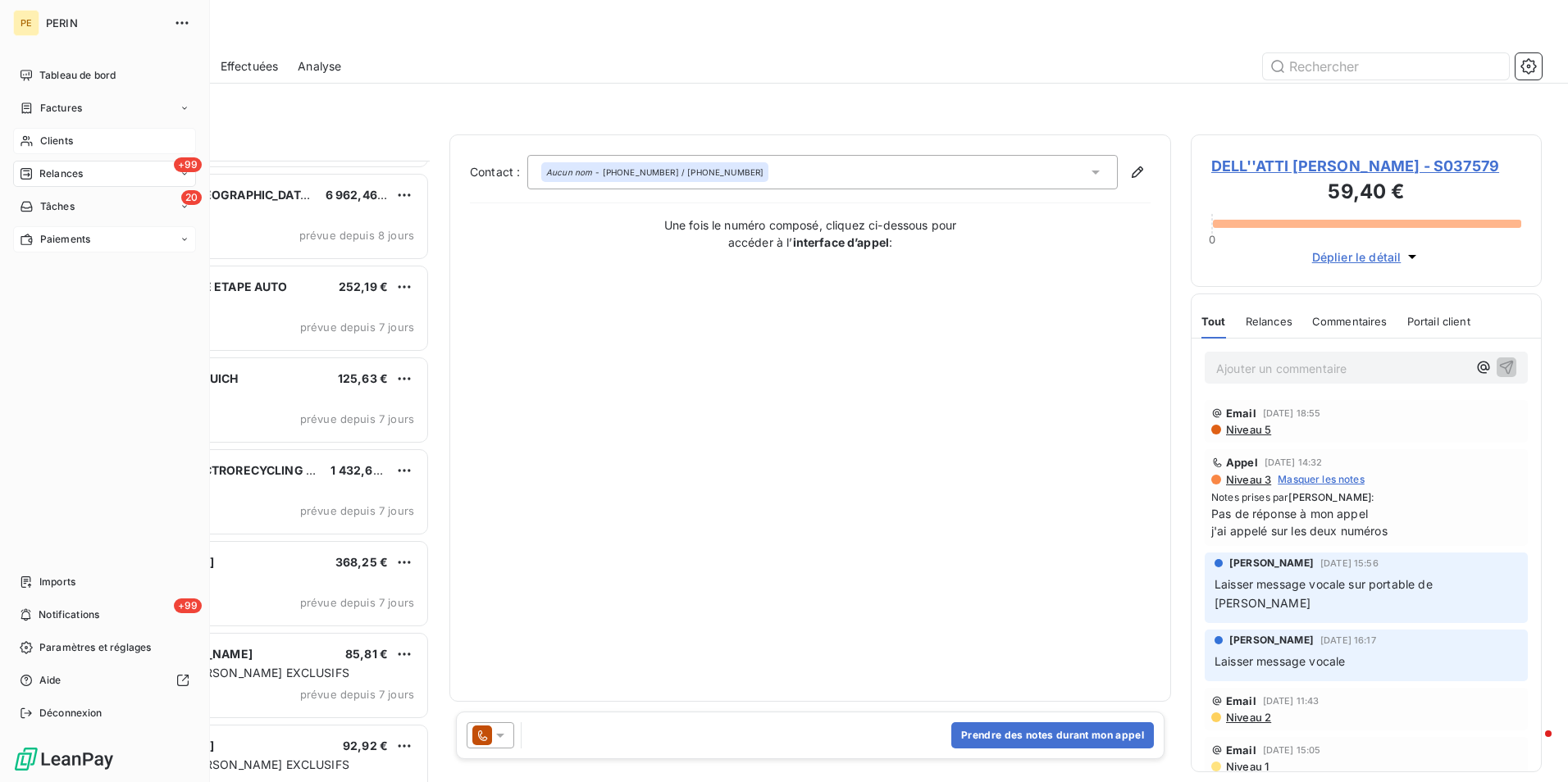
click at [59, 176] on span "Relances" at bounding box center [61, 174] width 44 height 15
click at [44, 170] on span "Relances" at bounding box center [61, 174] width 44 height 15
click at [68, 183] on div "+99 Relances" at bounding box center [104, 174] width 183 height 26
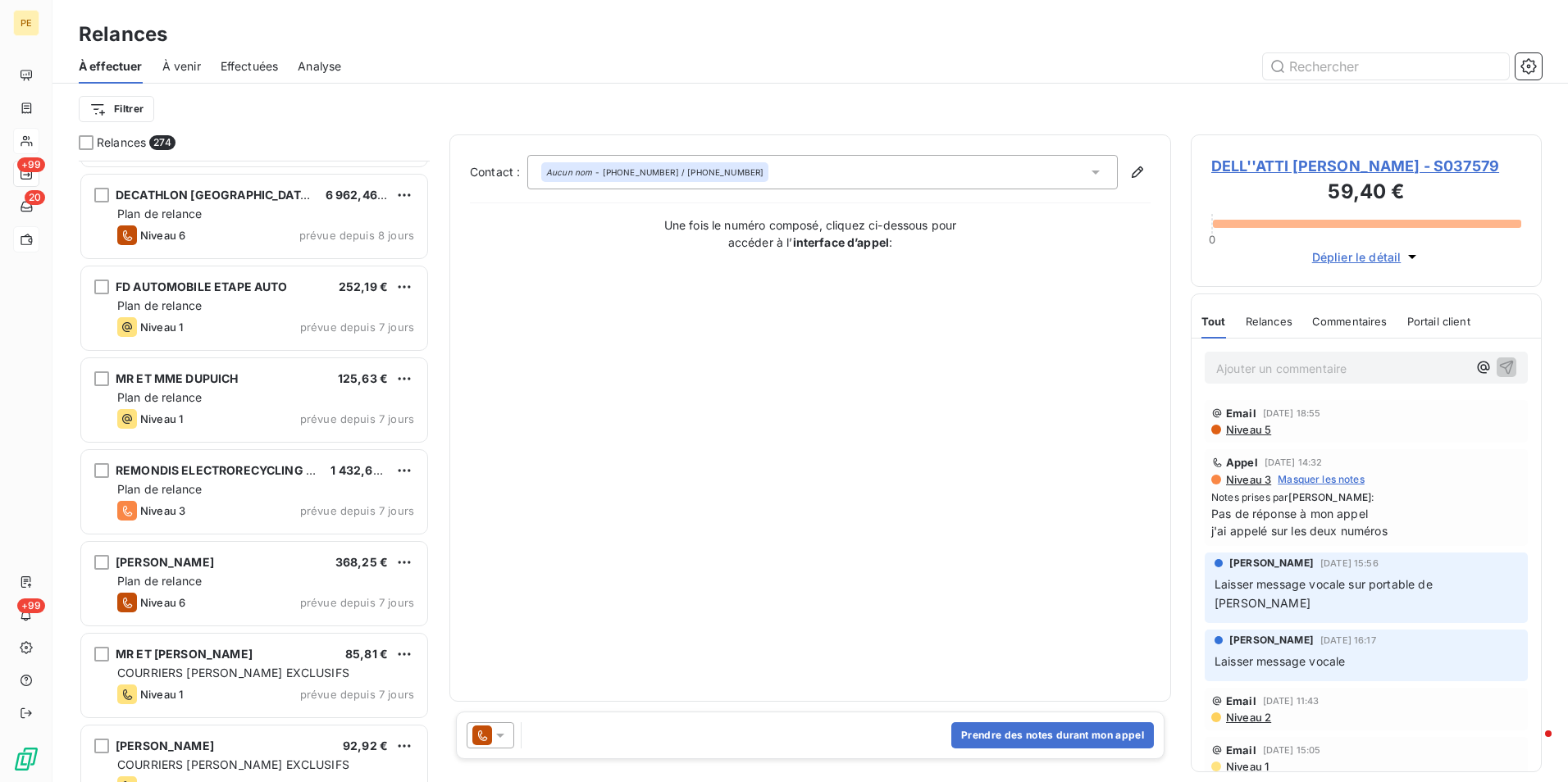
click at [532, 97] on div "Filtrer" at bounding box center [810, 109] width 1463 height 31
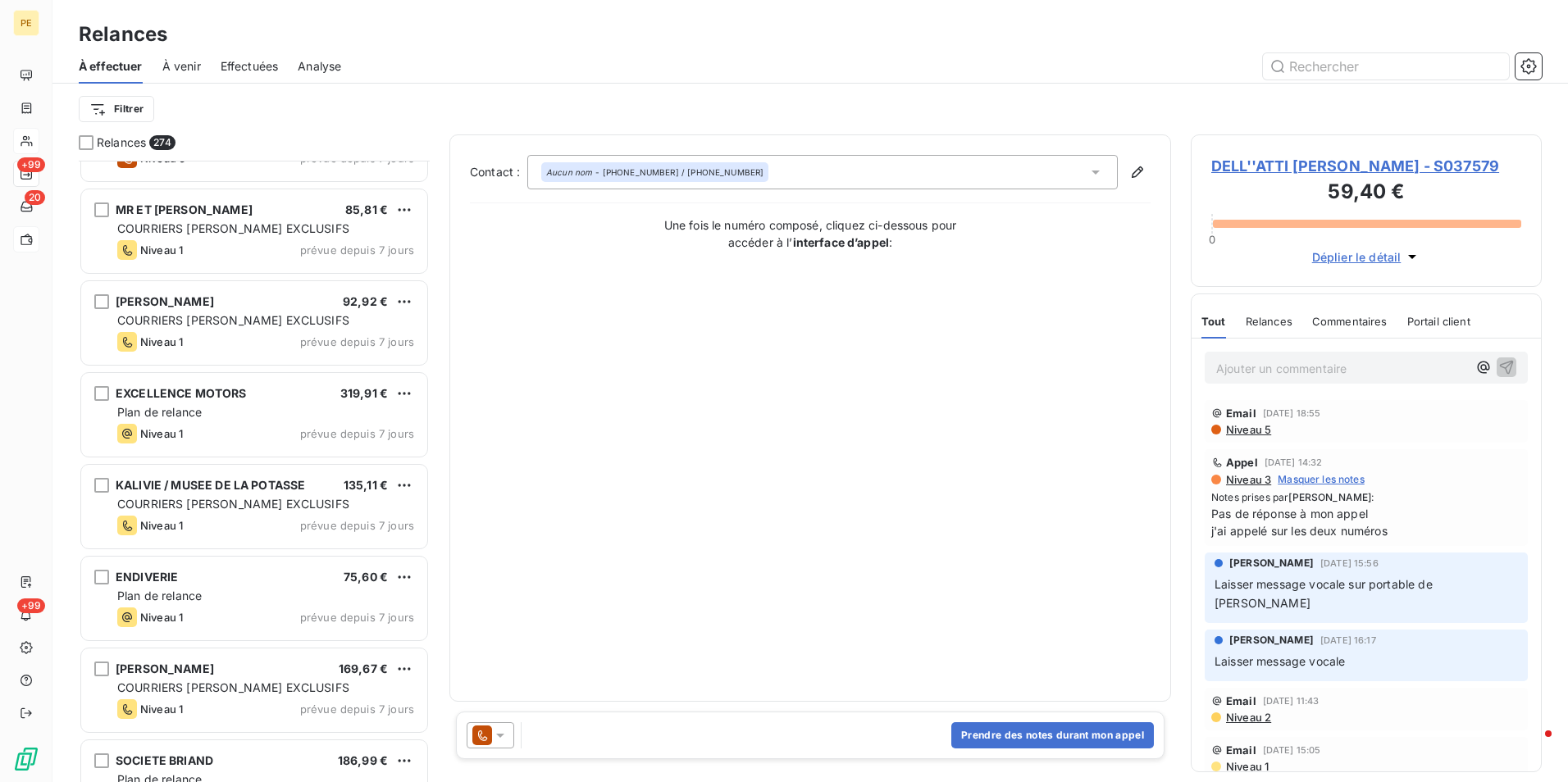
scroll to position [19954, 0]
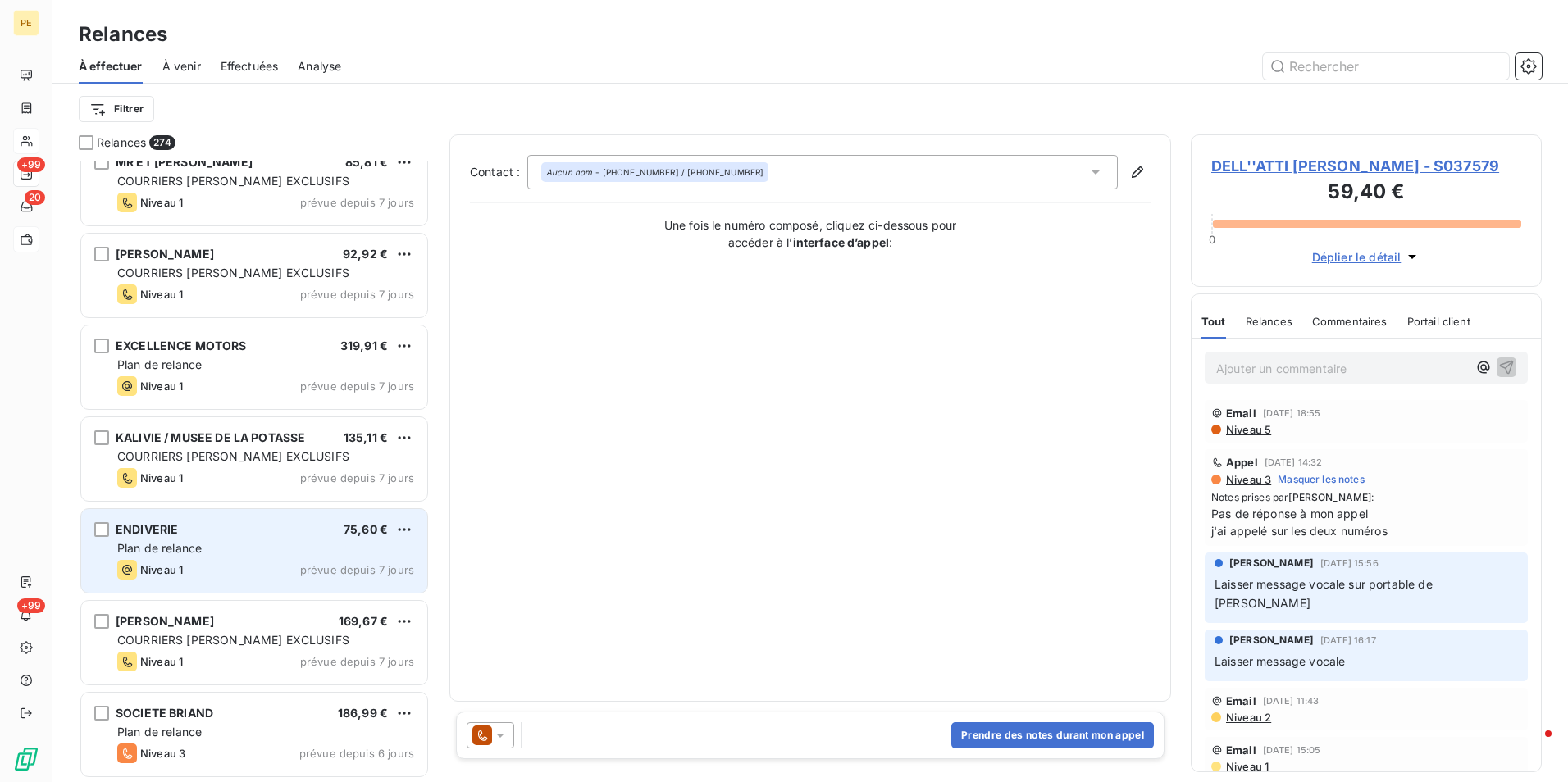
click at [218, 541] on div "Plan de relance" at bounding box center [266, 548] width 297 height 16
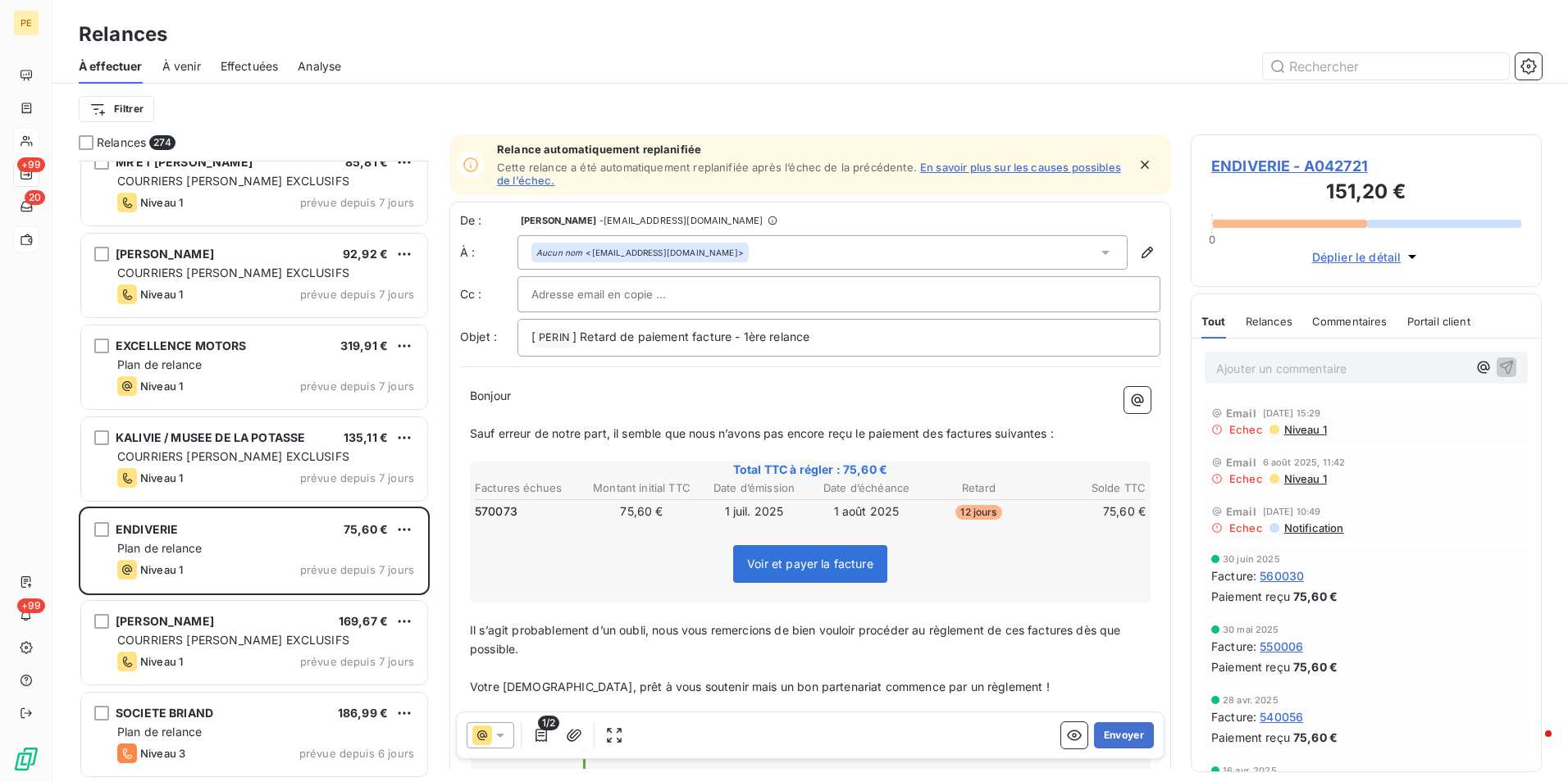
click at [1252, 433] on span "Niveau 1" at bounding box center [1304, 430] width 44 height 13
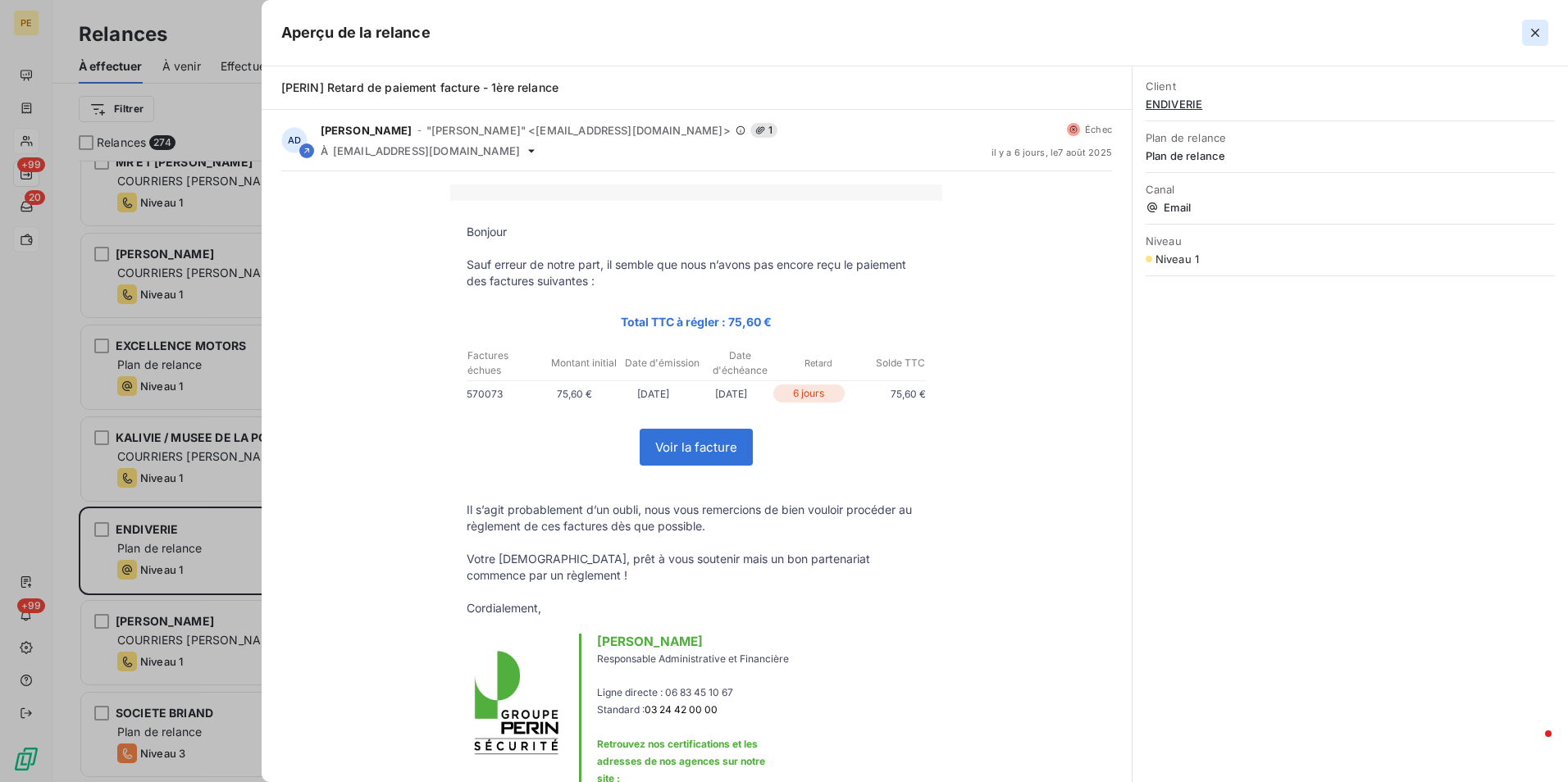
click at [1252, 34] on icon "button" at bounding box center [1535, 32] width 16 height 16
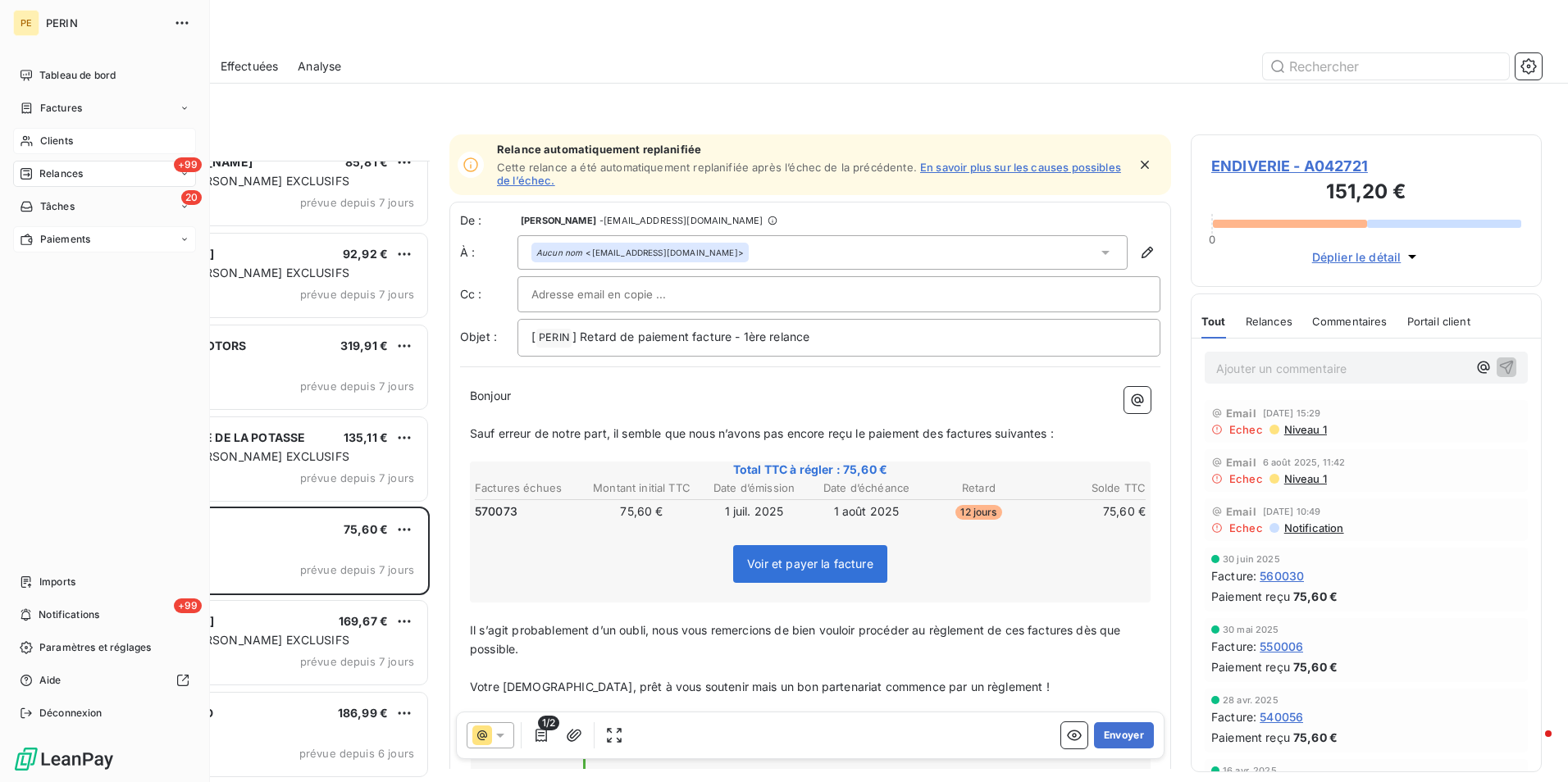
click at [60, 176] on span "Relances" at bounding box center [61, 174] width 44 height 15
click at [66, 246] on span "Paiements" at bounding box center [64, 239] width 50 height 15
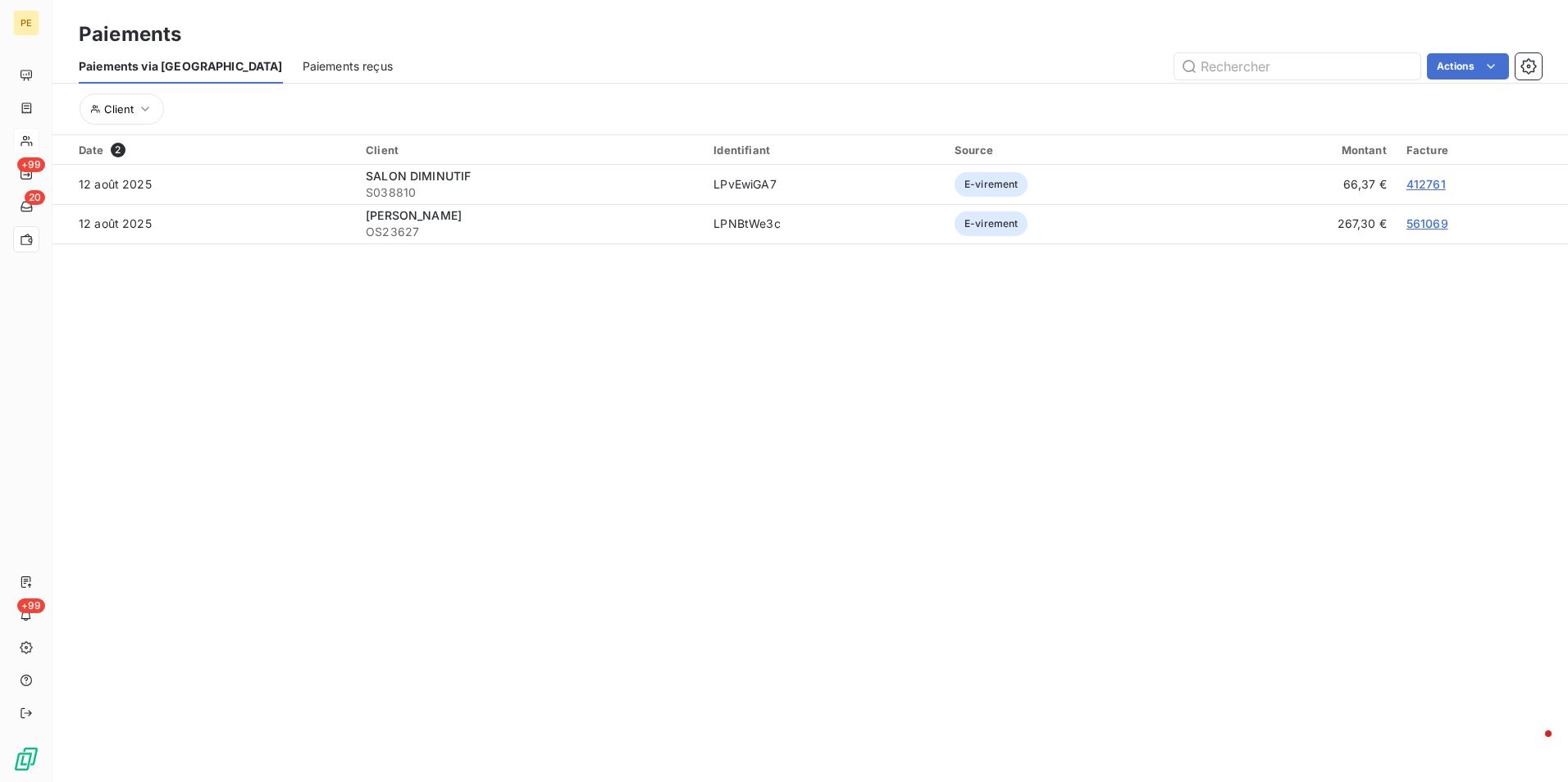
click at [1252, 410] on section "Paiements Paiements via le Portail Paiements reçus Actions Client Date 2 Client…" at bounding box center [810, 391] width 1516 height 782
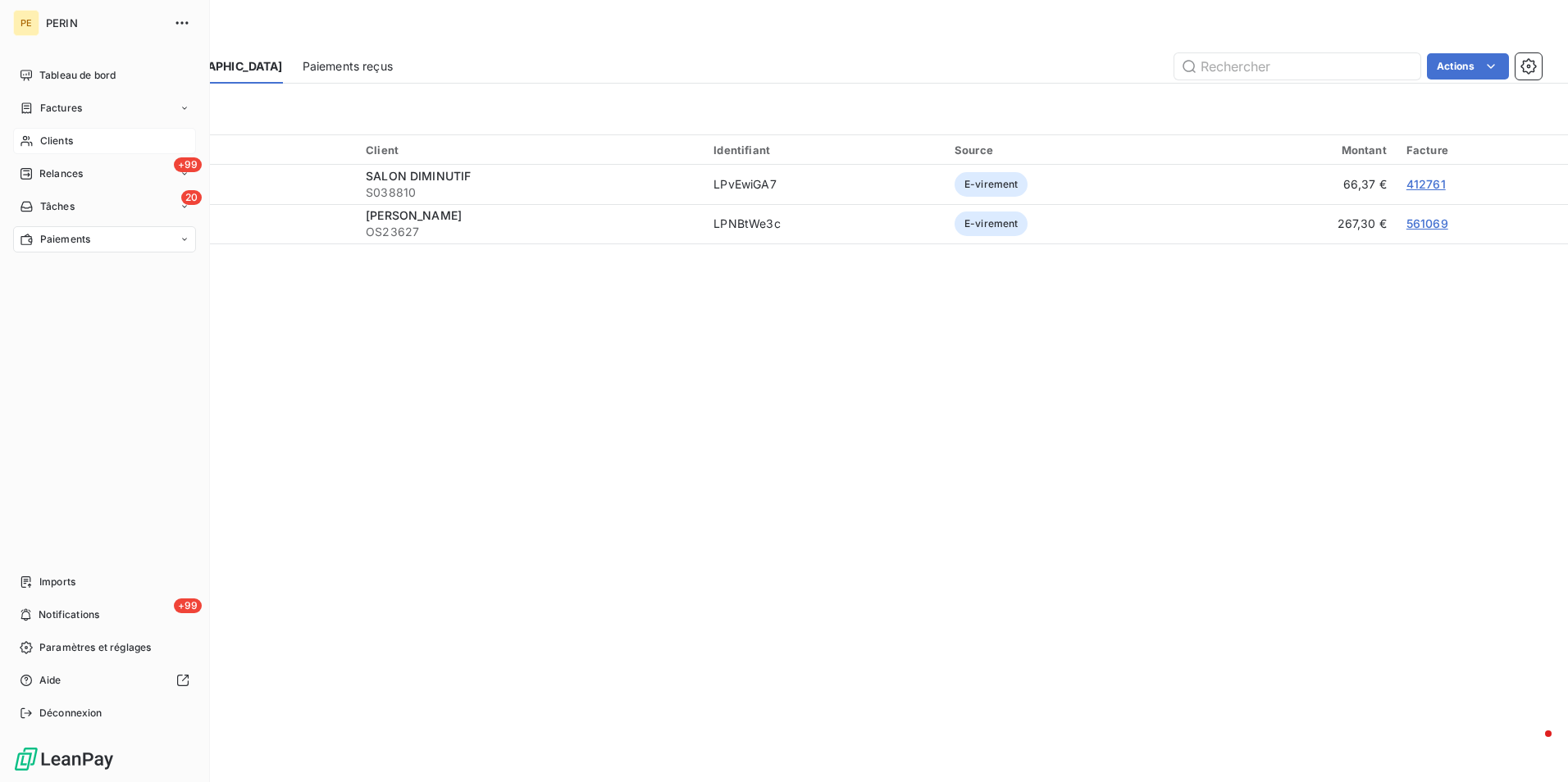
click at [50, 179] on span "Relances" at bounding box center [61, 174] width 44 height 15
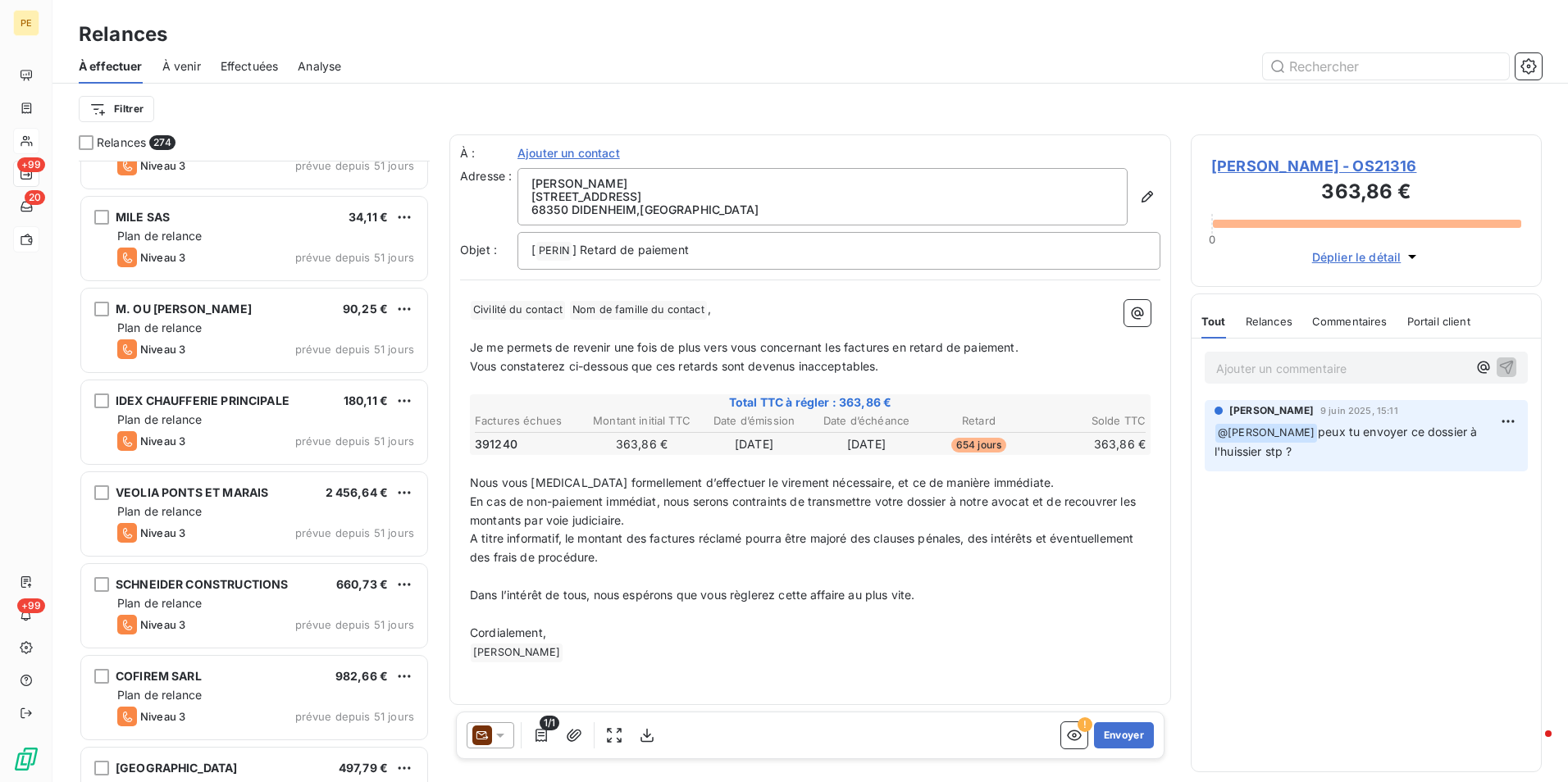
scroll to position [10991, 0]
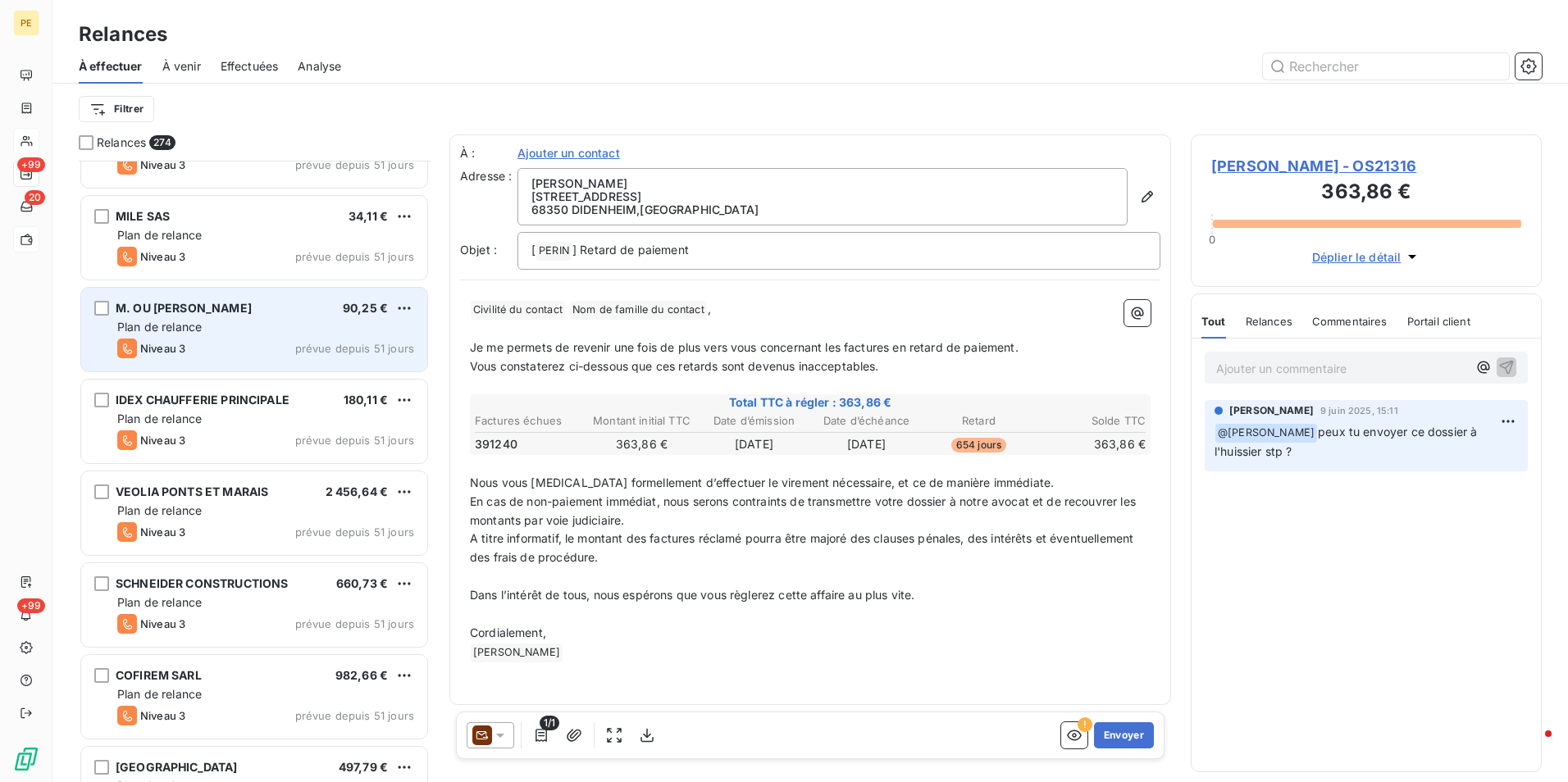
click at [219, 327] on div "Plan de relance" at bounding box center [266, 326] width 297 height 16
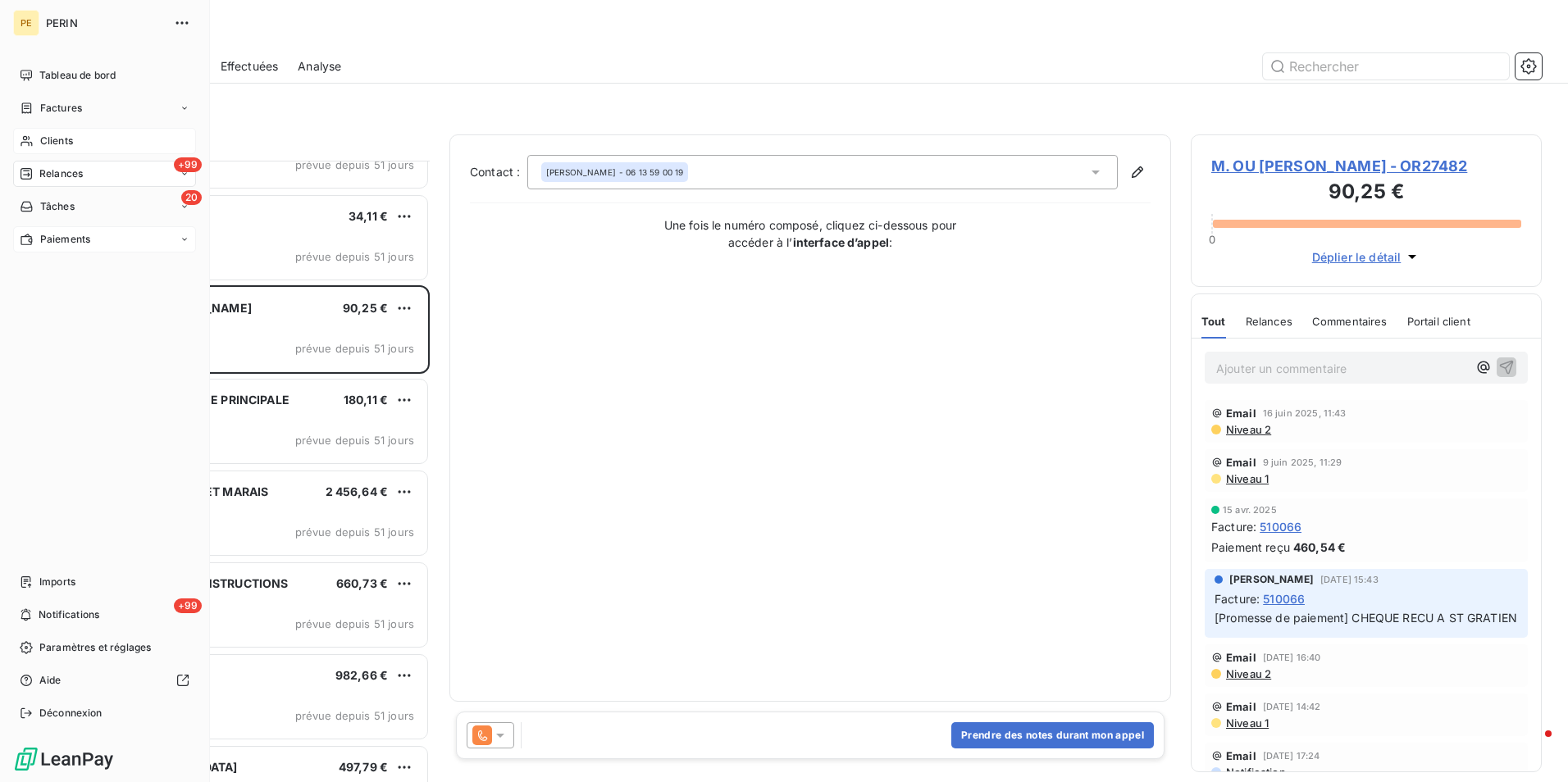
click at [61, 241] on span "Paiements" at bounding box center [64, 239] width 50 height 15
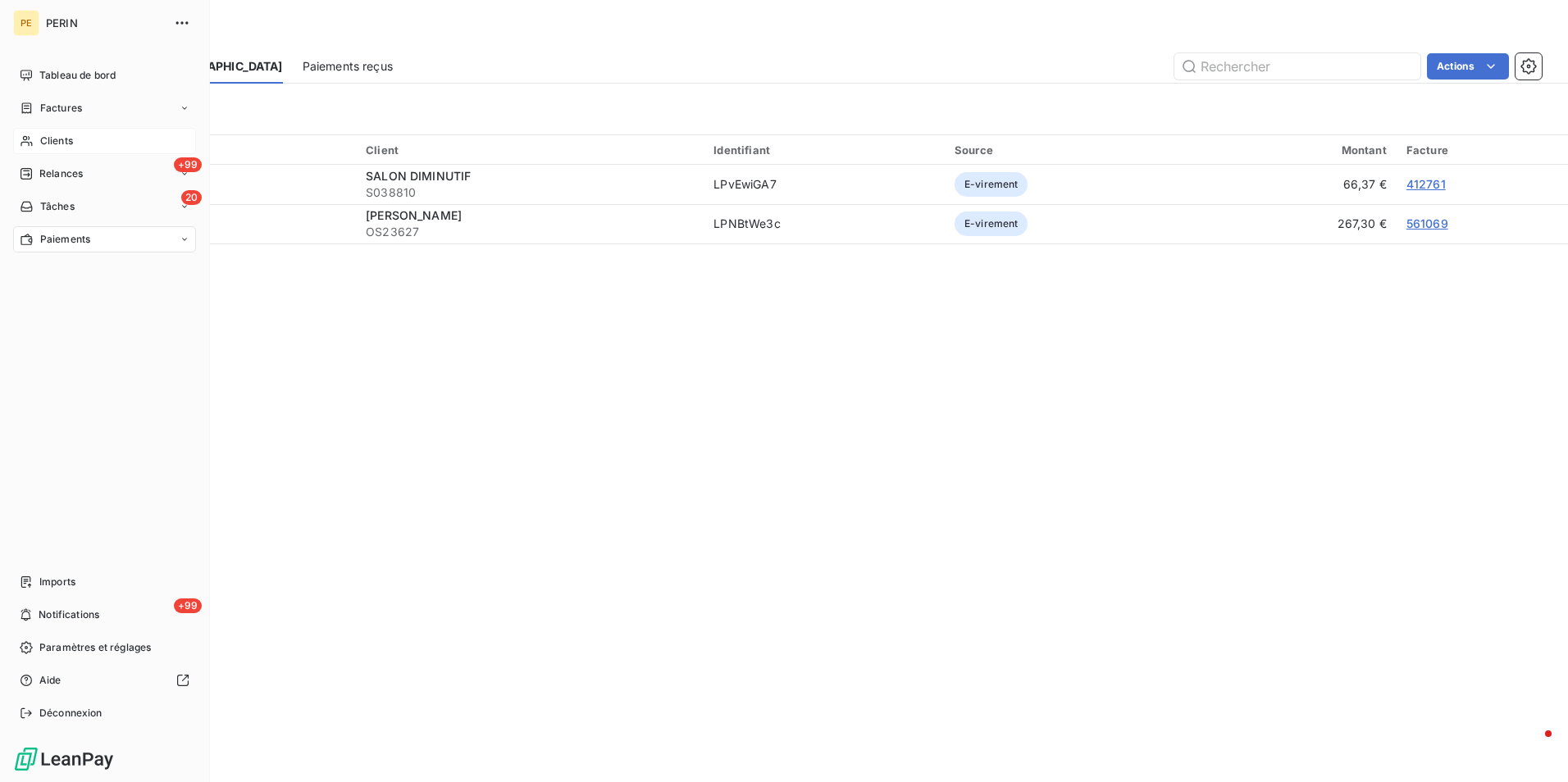
click at [80, 177] on span "Relances" at bounding box center [61, 174] width 44 height 15
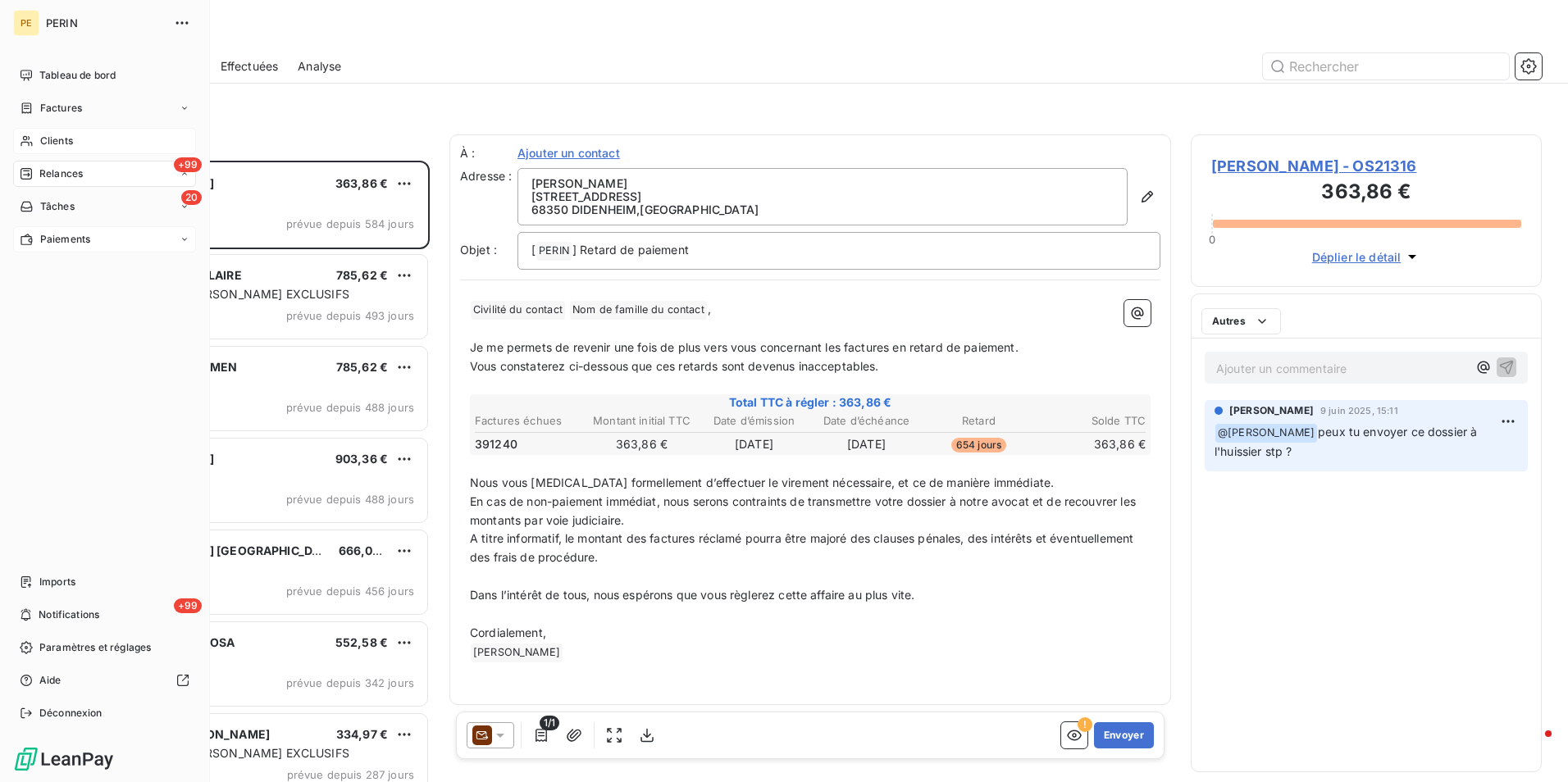
scroll to position [609, 339]
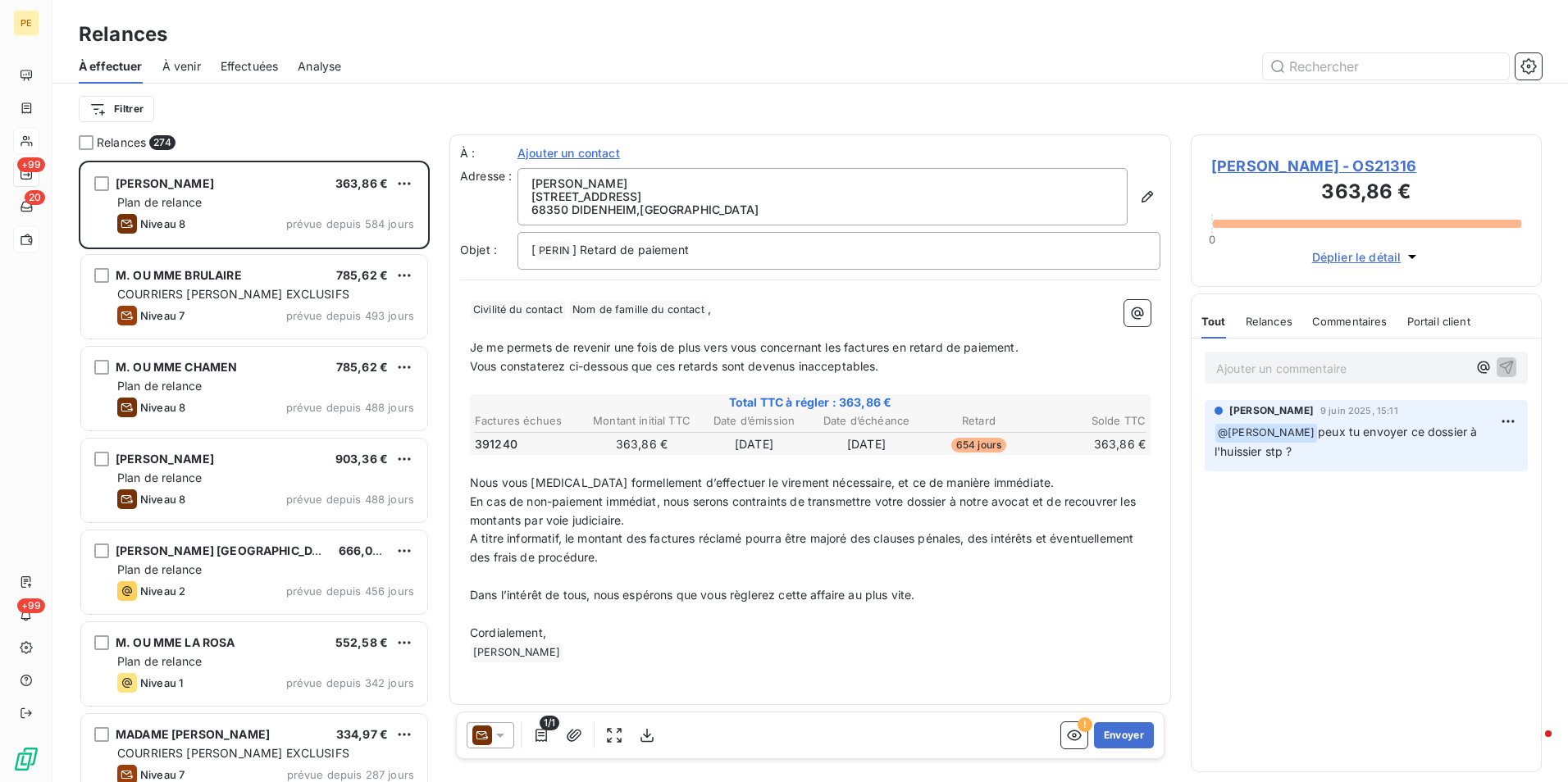
click at [267, 60] on span "Effectuées" at bounding box center [250, 66] width 59 height 16
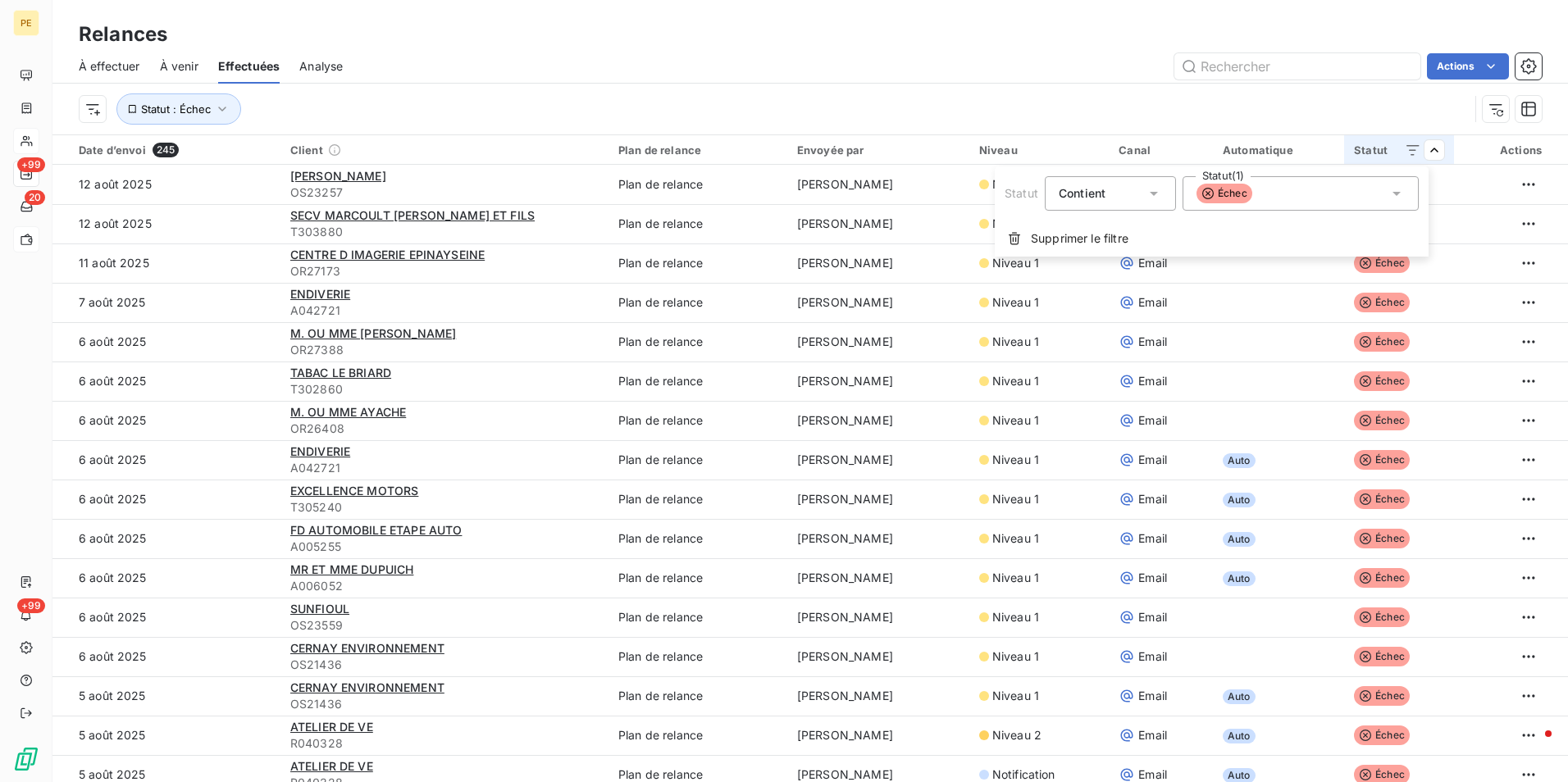
click at [828, 45] on html "PE +99 20 +99 Relances À effectuer À venir Effectuées Analyse Actions Statut : …" at bounding box center [784, 391] width 1568 height 782
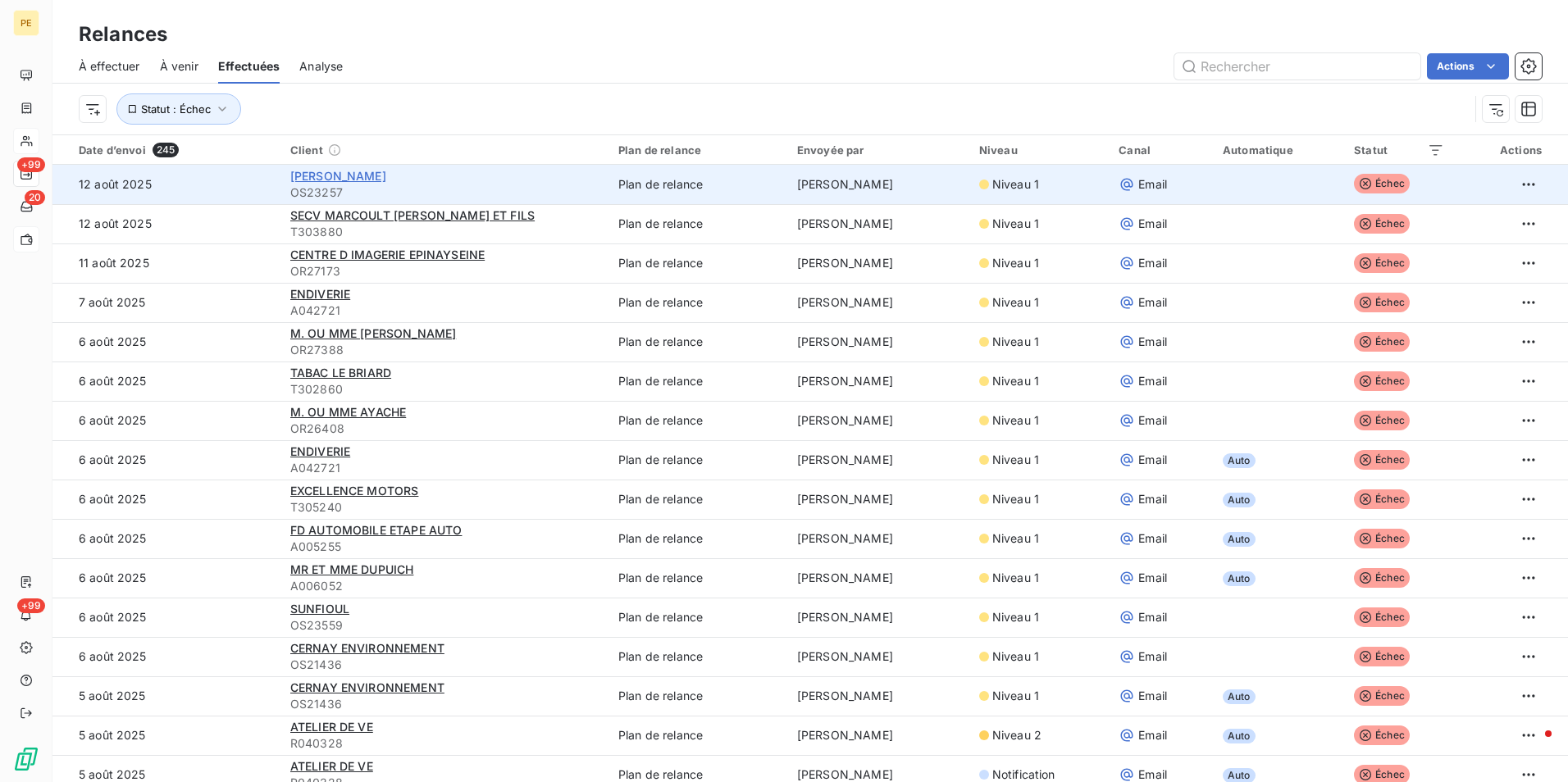
click at [357, 174] on span "[PERSON_NAME]" at bounding box center [338, 176] width 96 height 14
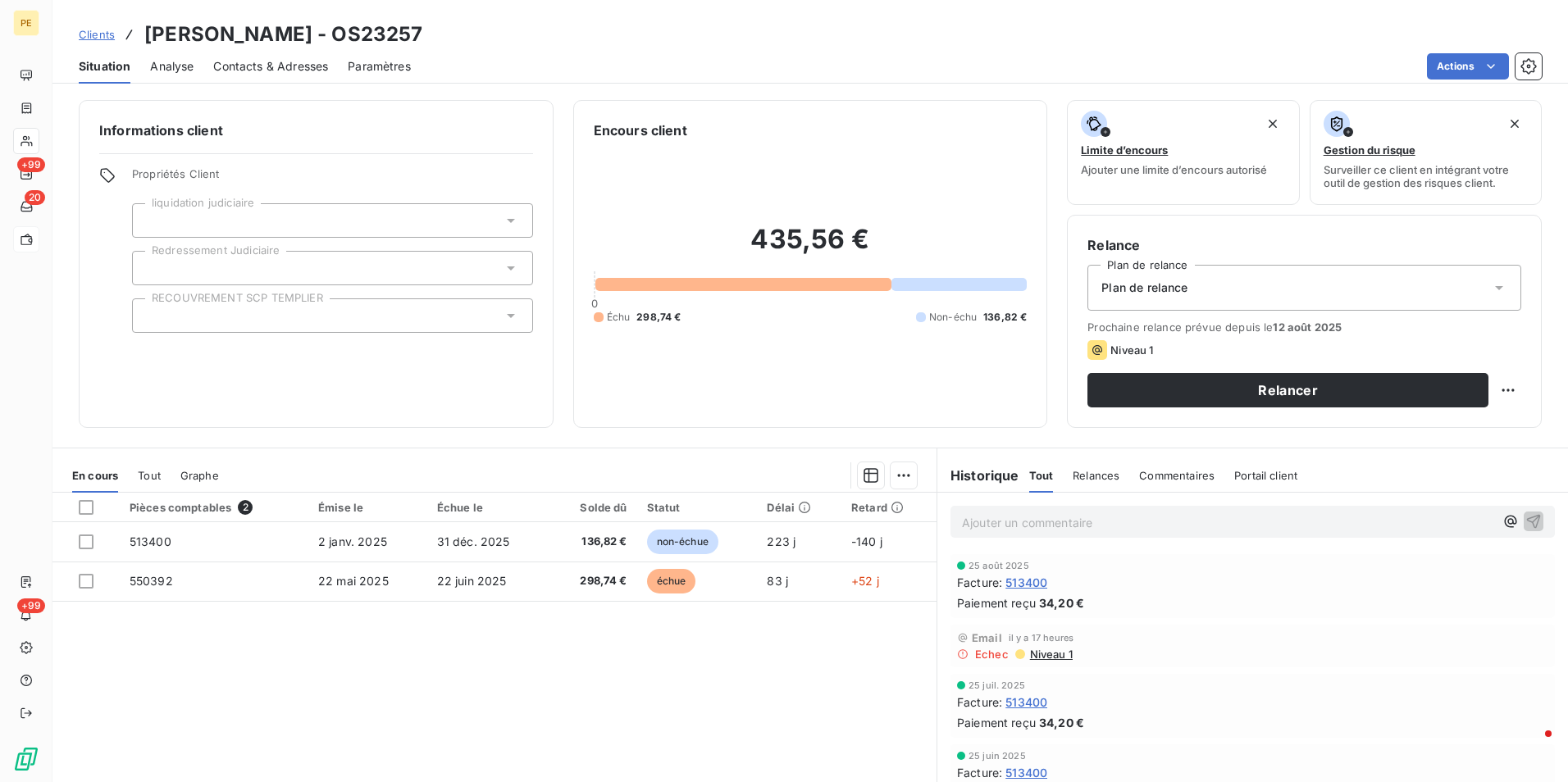
click at [1041, 604] on span "Niveau 1" at bounding box center [1051, 654] width 44 height 13
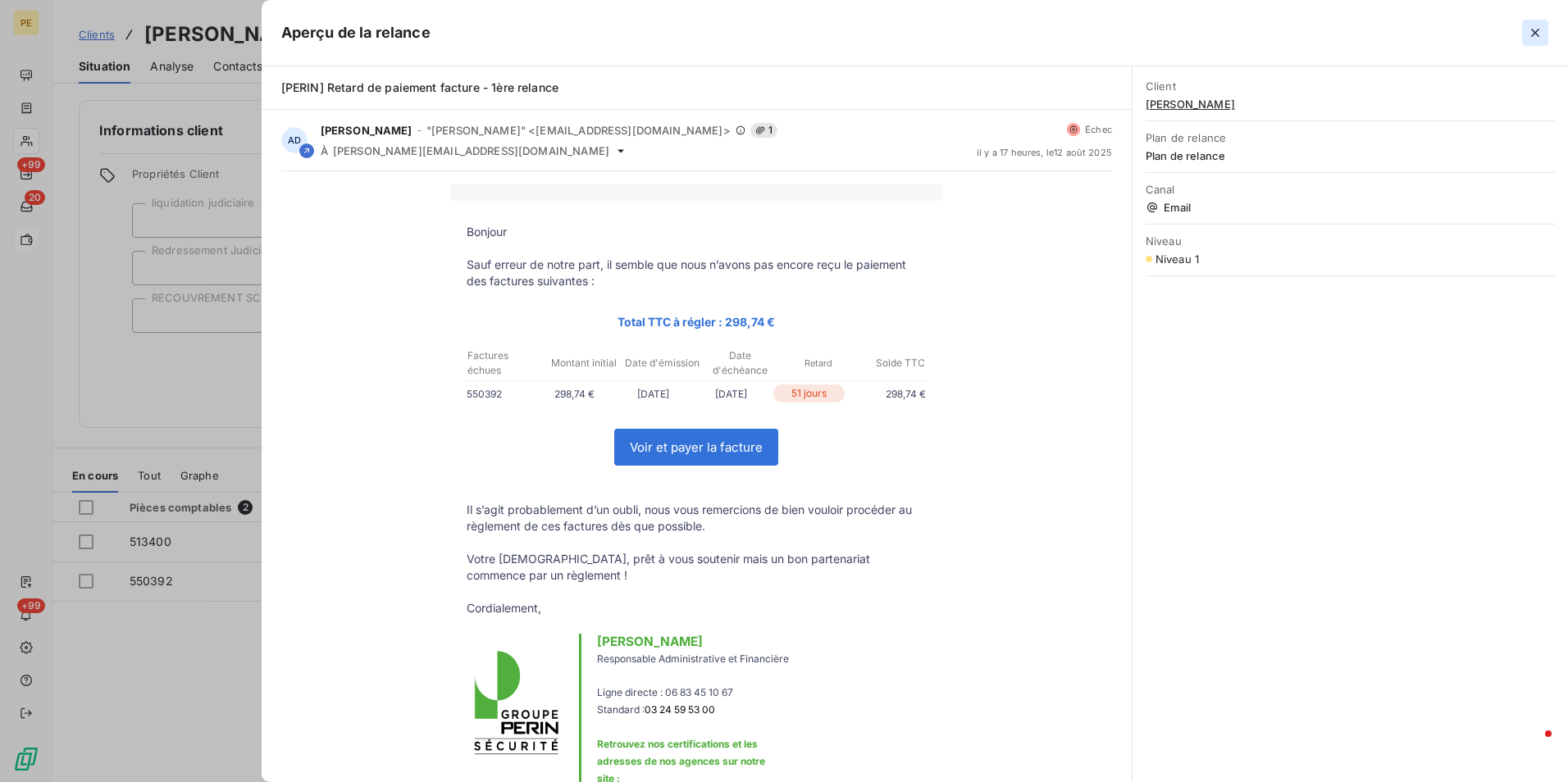
click at [1252, 31] on icon "button" at bounding box center [1535, 32] width 16 height 16
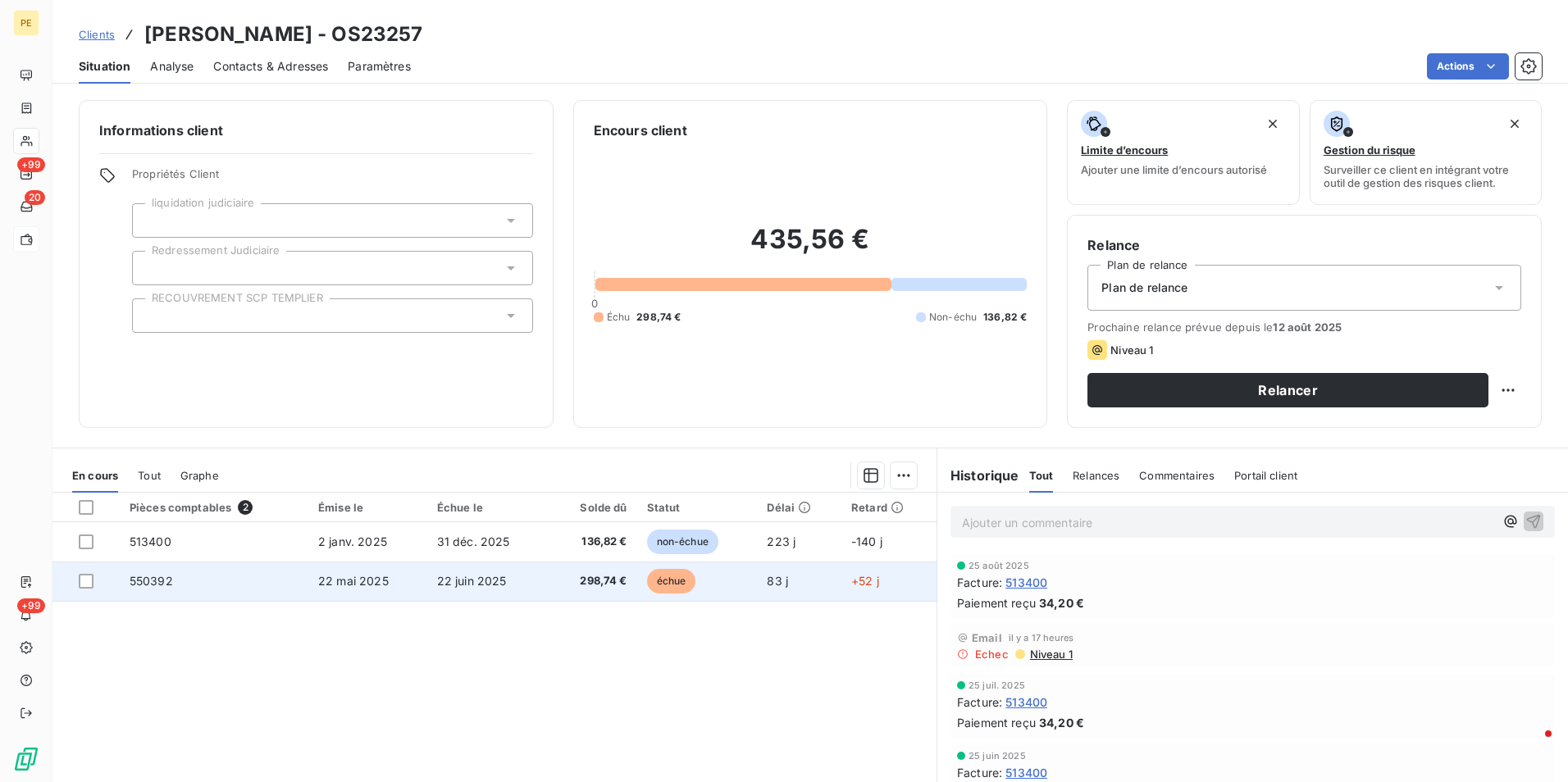
click at [356, 594] on td "22 mai 2025" at bounding box center [368, 582] width 119 height 40
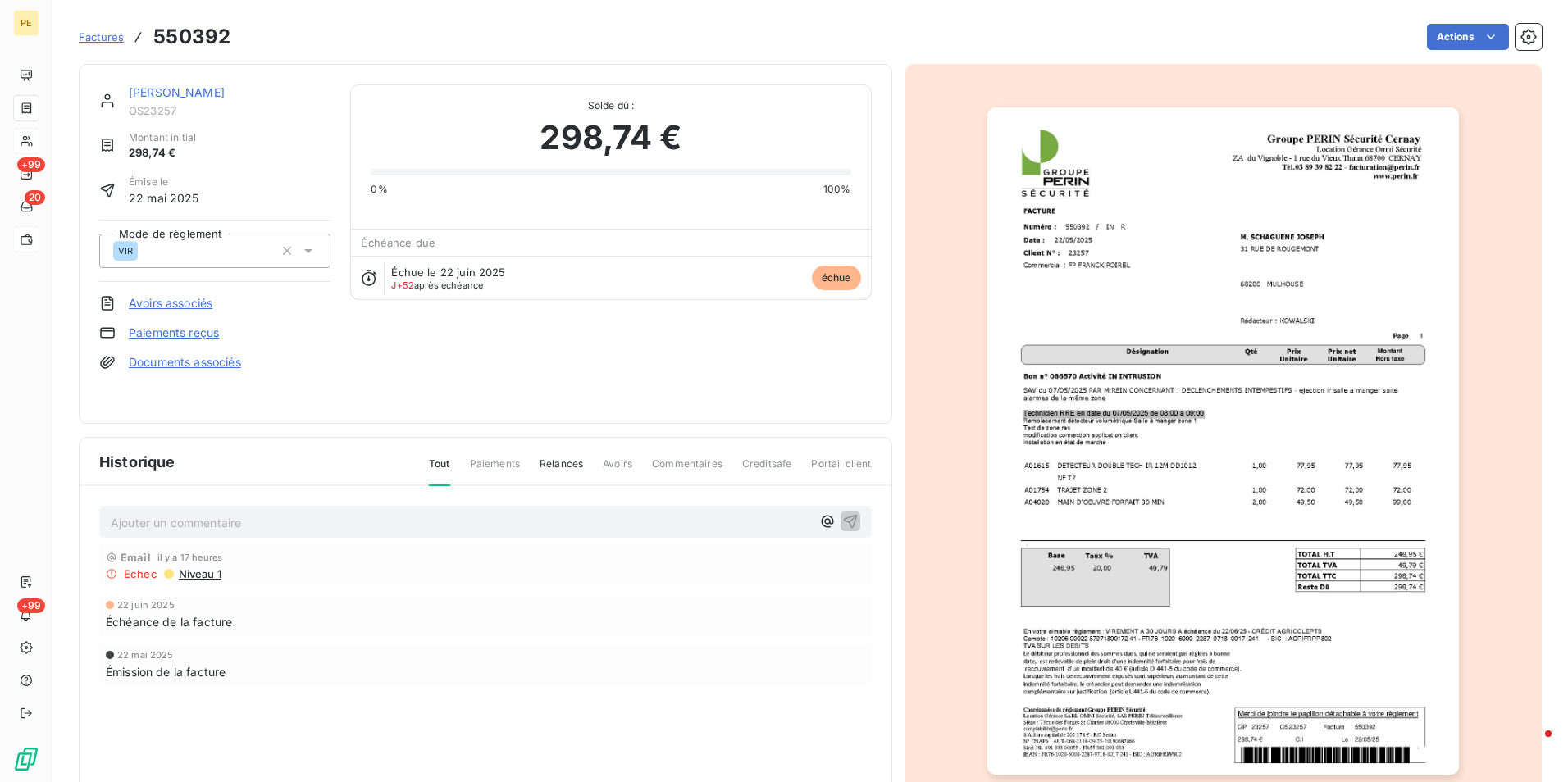
click at [191, 572] on span "Niveau 1" at bounding box center [199, 574] width 44 height 13
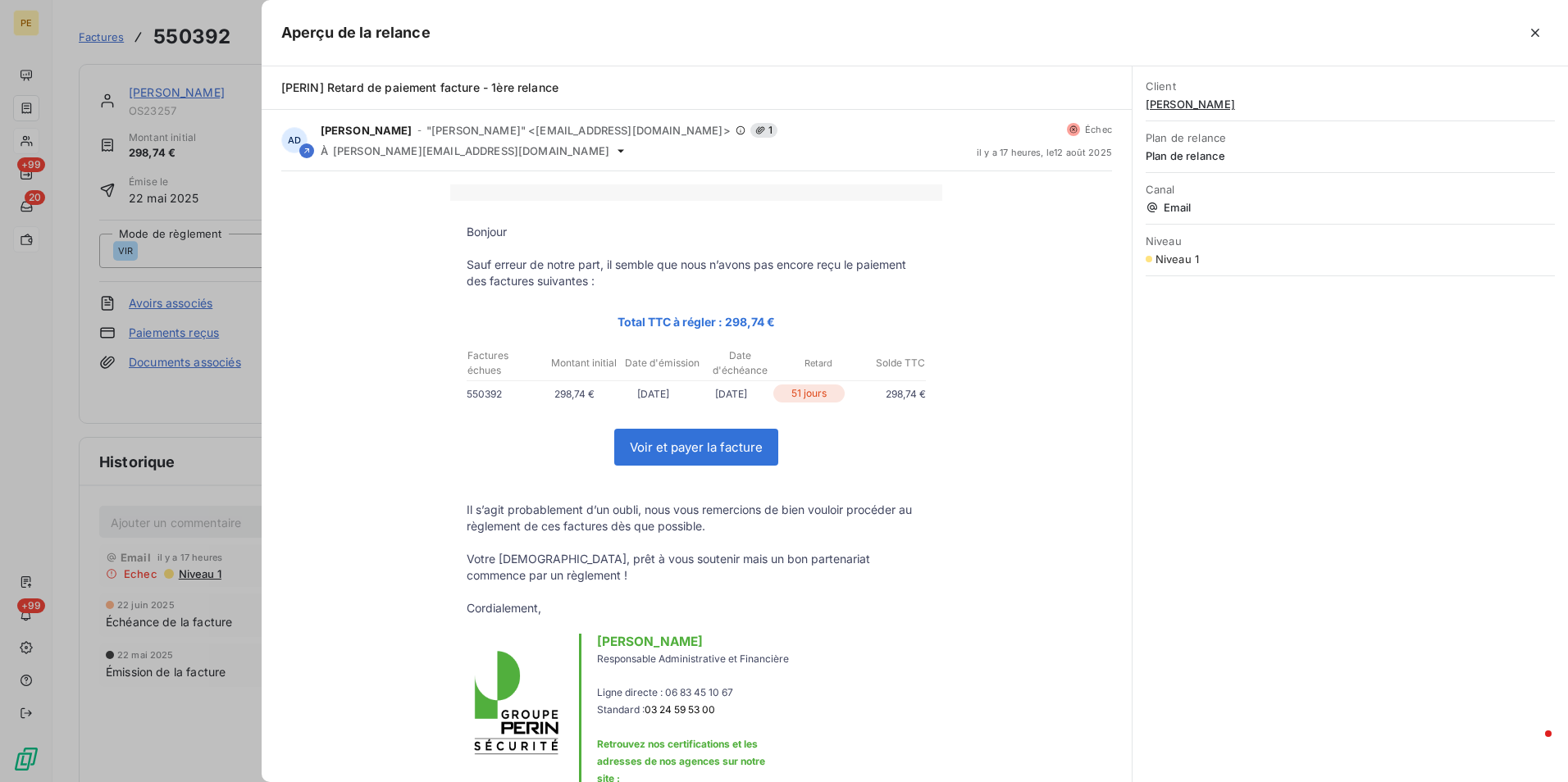
click at [716, 450] on link "Voir et payer la facture" at bounding box center [696, 446] width 163 height 35
click at [211, 131] on div at bounding box center [784, 391] width 1568 height 782
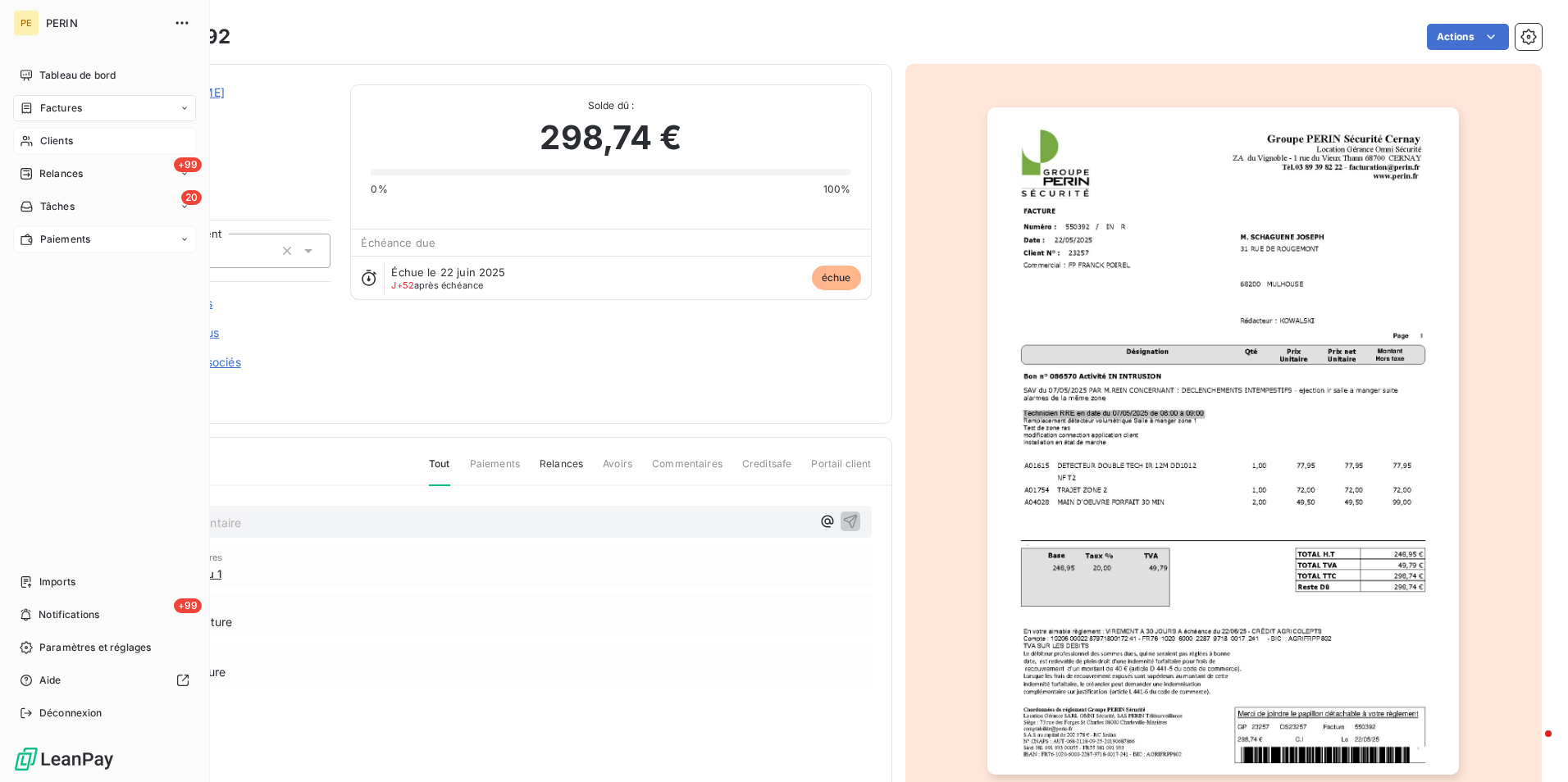
click at [65, 238] on span "Paiements" at bounding box center [64, 239] width 50 height 15
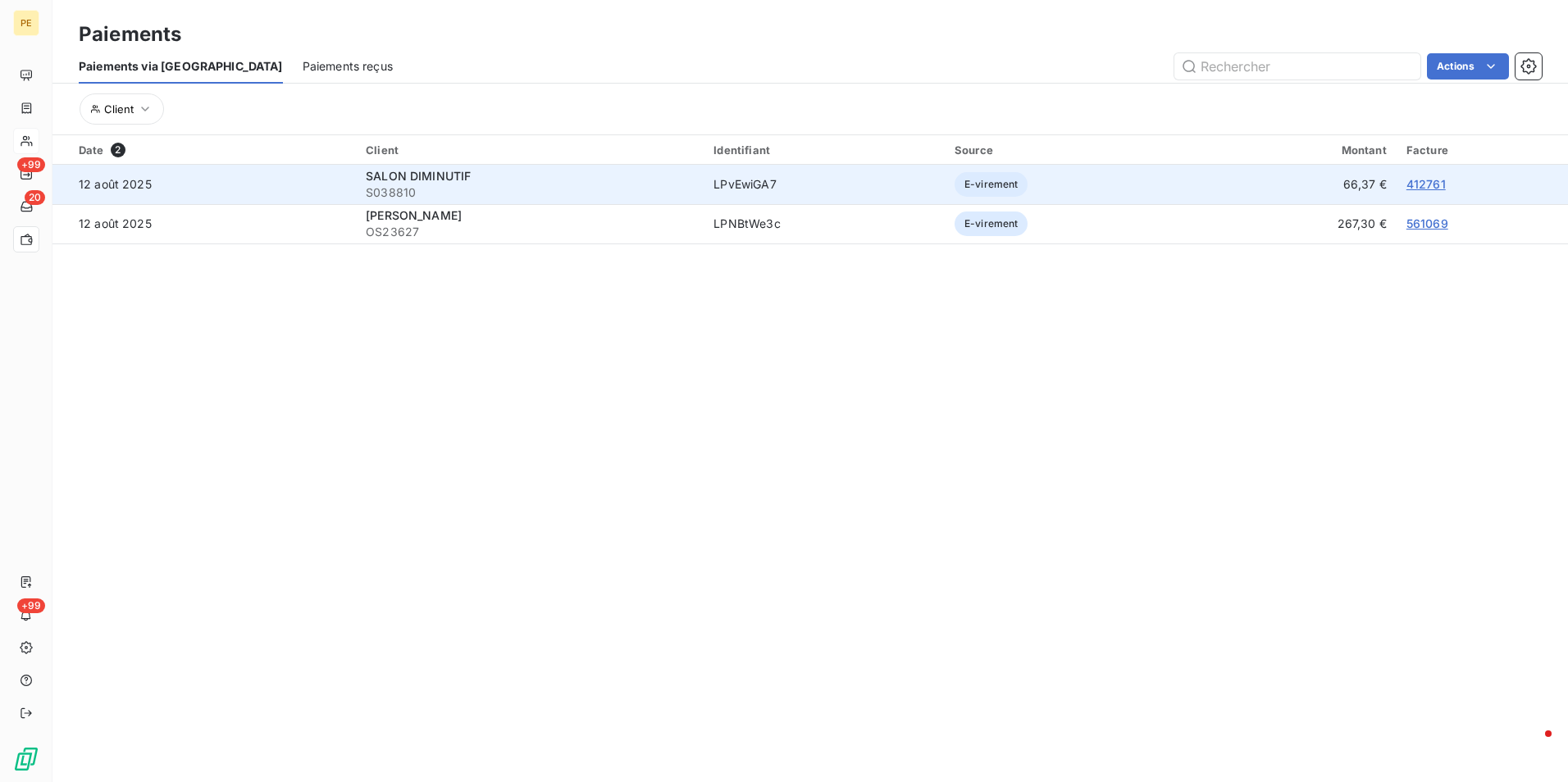
click at [1252, 182] on link "412761" at bounding box center [1426, 183] width 40 height 14
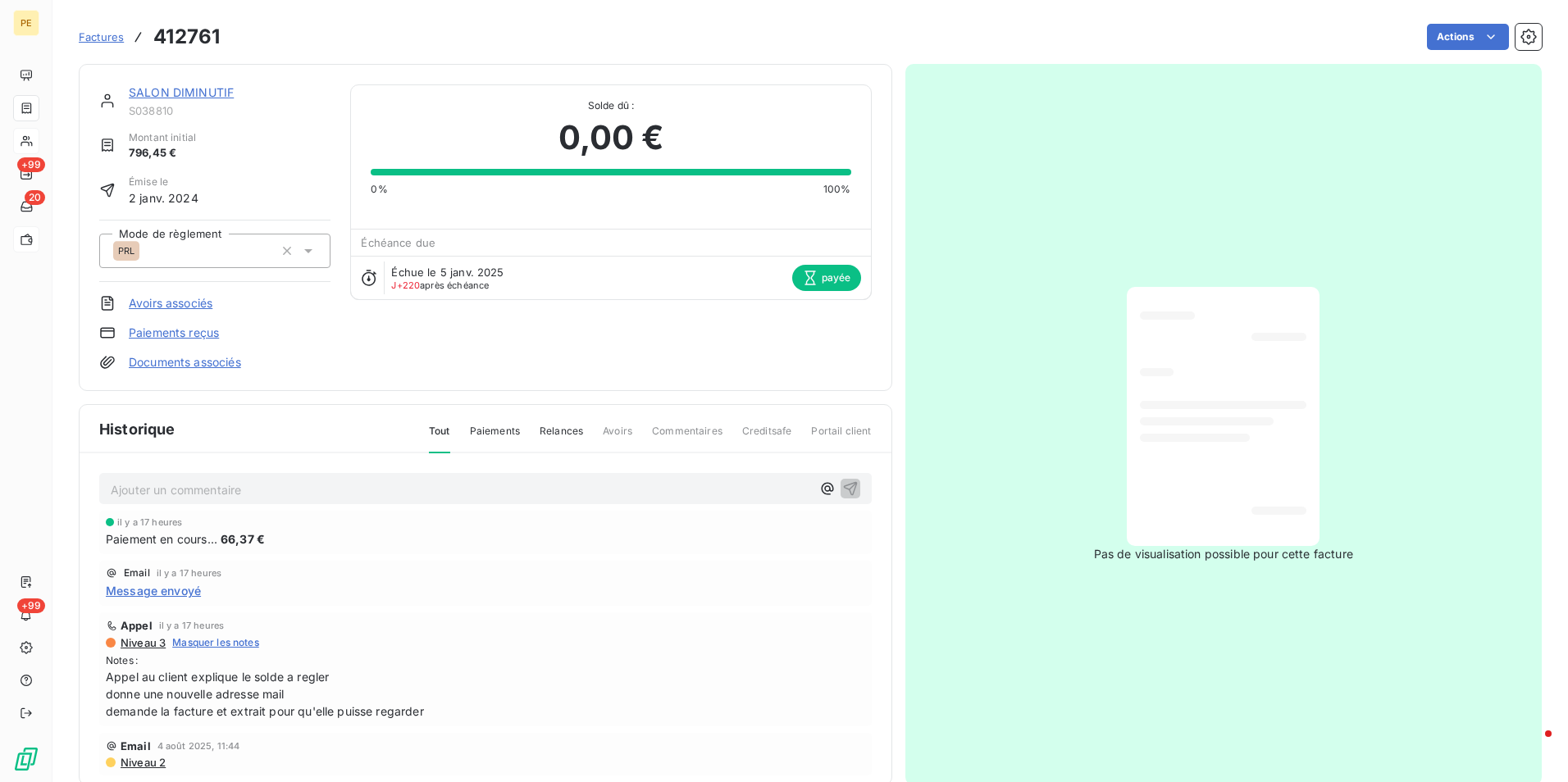
scroll to position [246, 0]
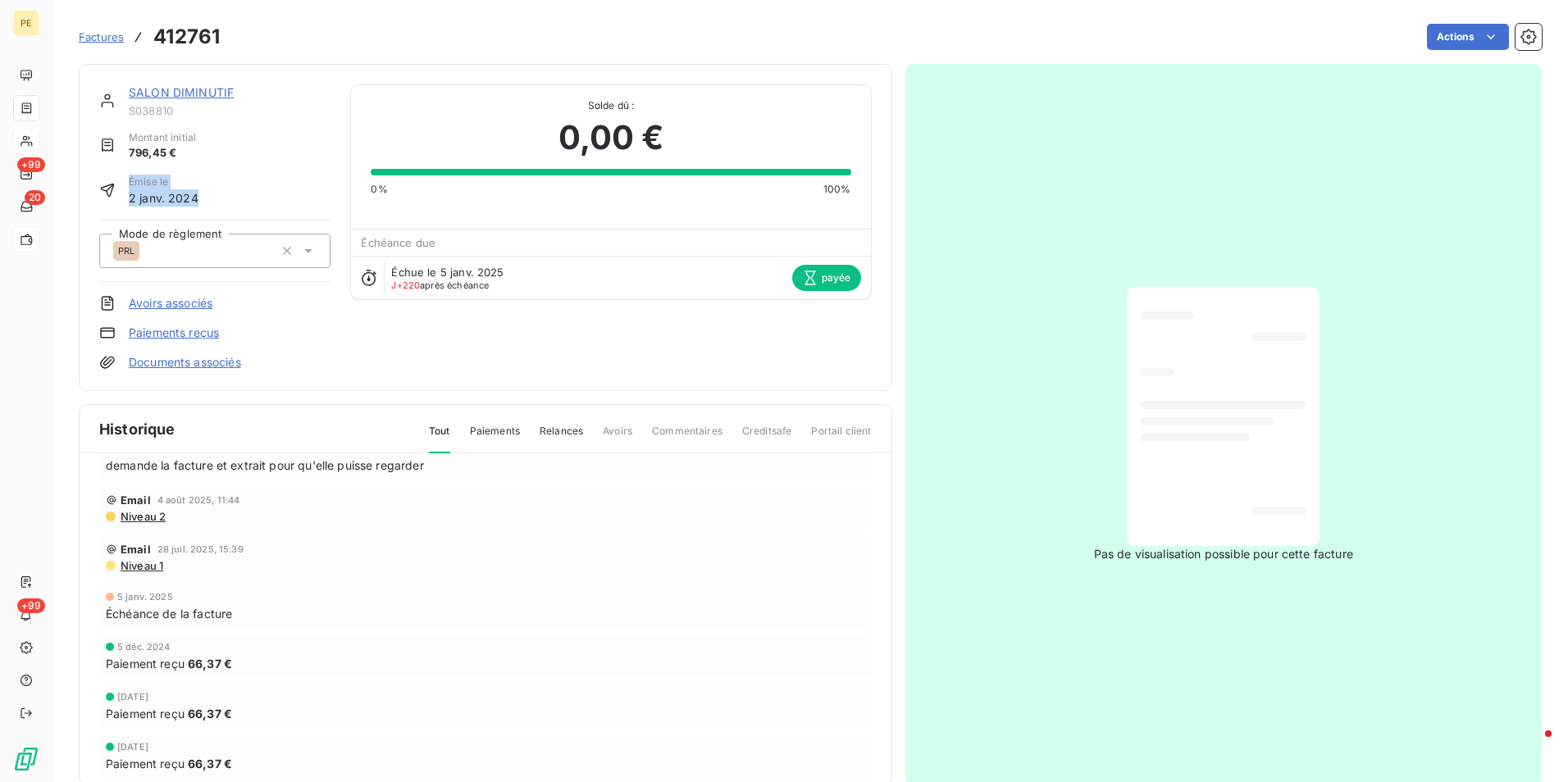
drag, startPoint x: 209, startPoint y: 203, endPoint x: 120, endPoint y: 194, distance: 89.5
click at [120, 194] on div "Émise le [DATE]" at bounding box center [215, 191] width 232 height 32
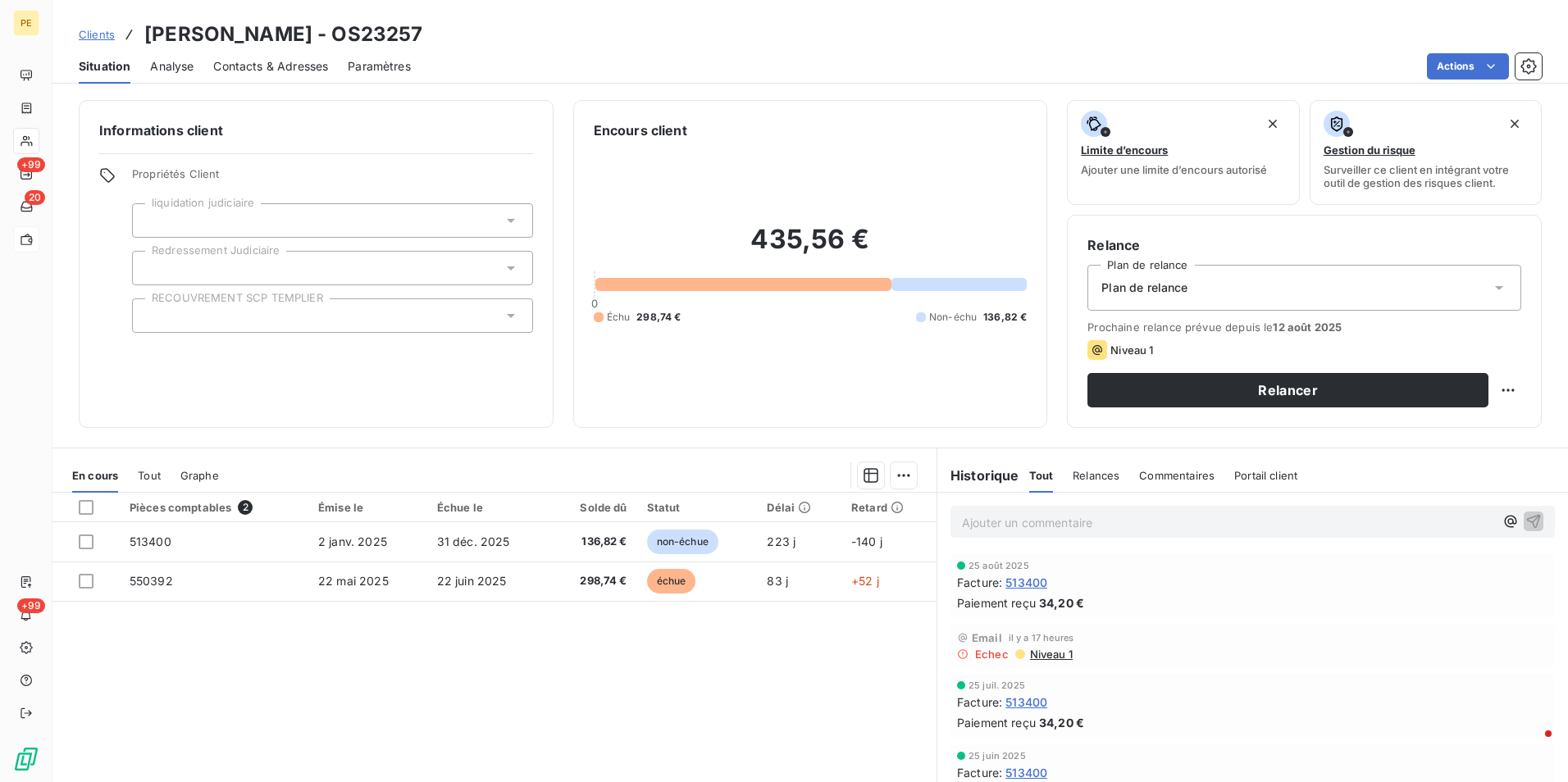
click at [1053, 604] on span "Niveau 1" at bounding box center [1051, 654] width 44 height 13
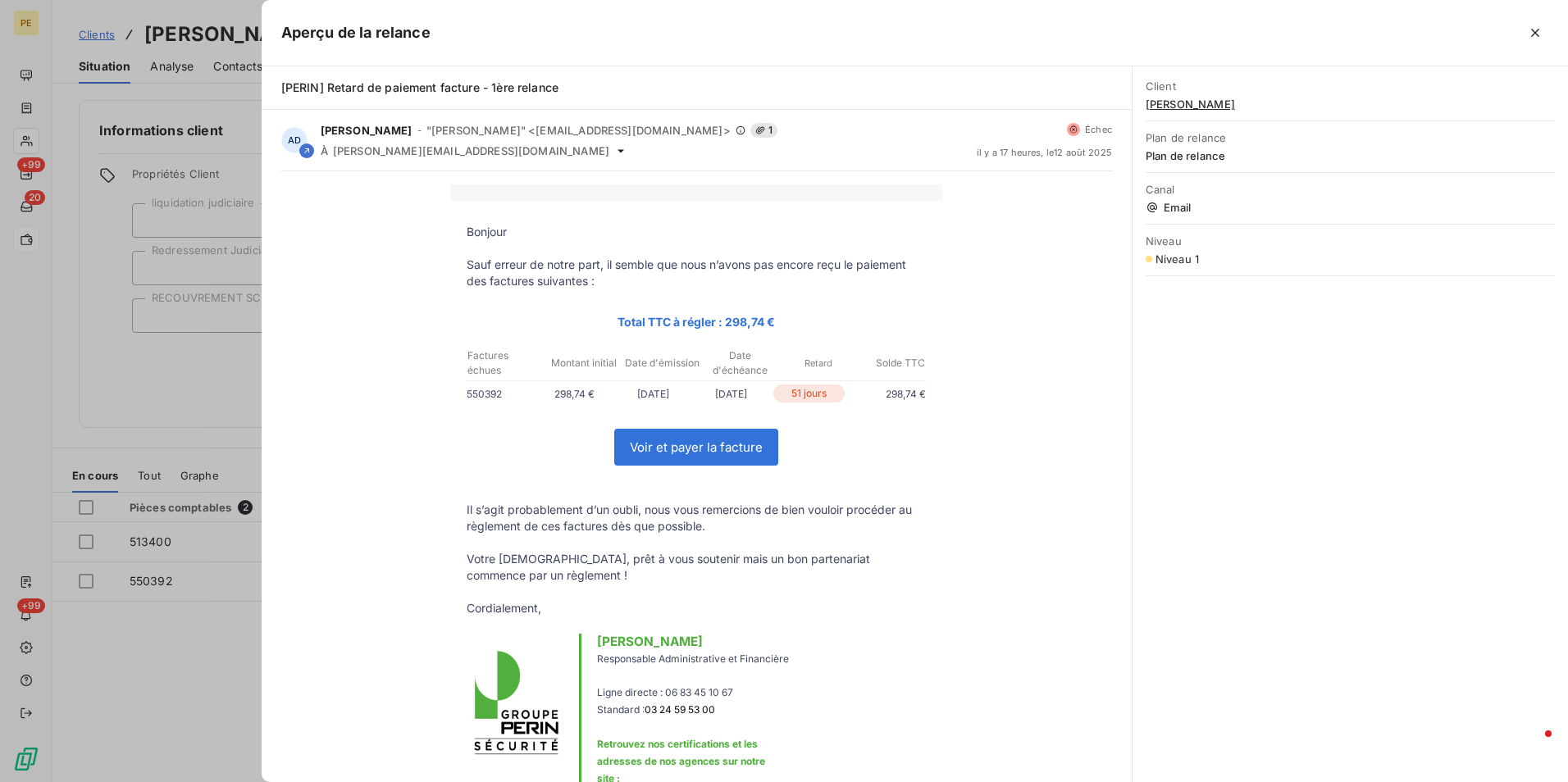
click at [681, 454] on link "Voir et payer la facture" at bounding box center [696, 446] width 163 height 35
click at [1252, 27] on icon "button" at bounding box center [1535, 32] width 16 height 16
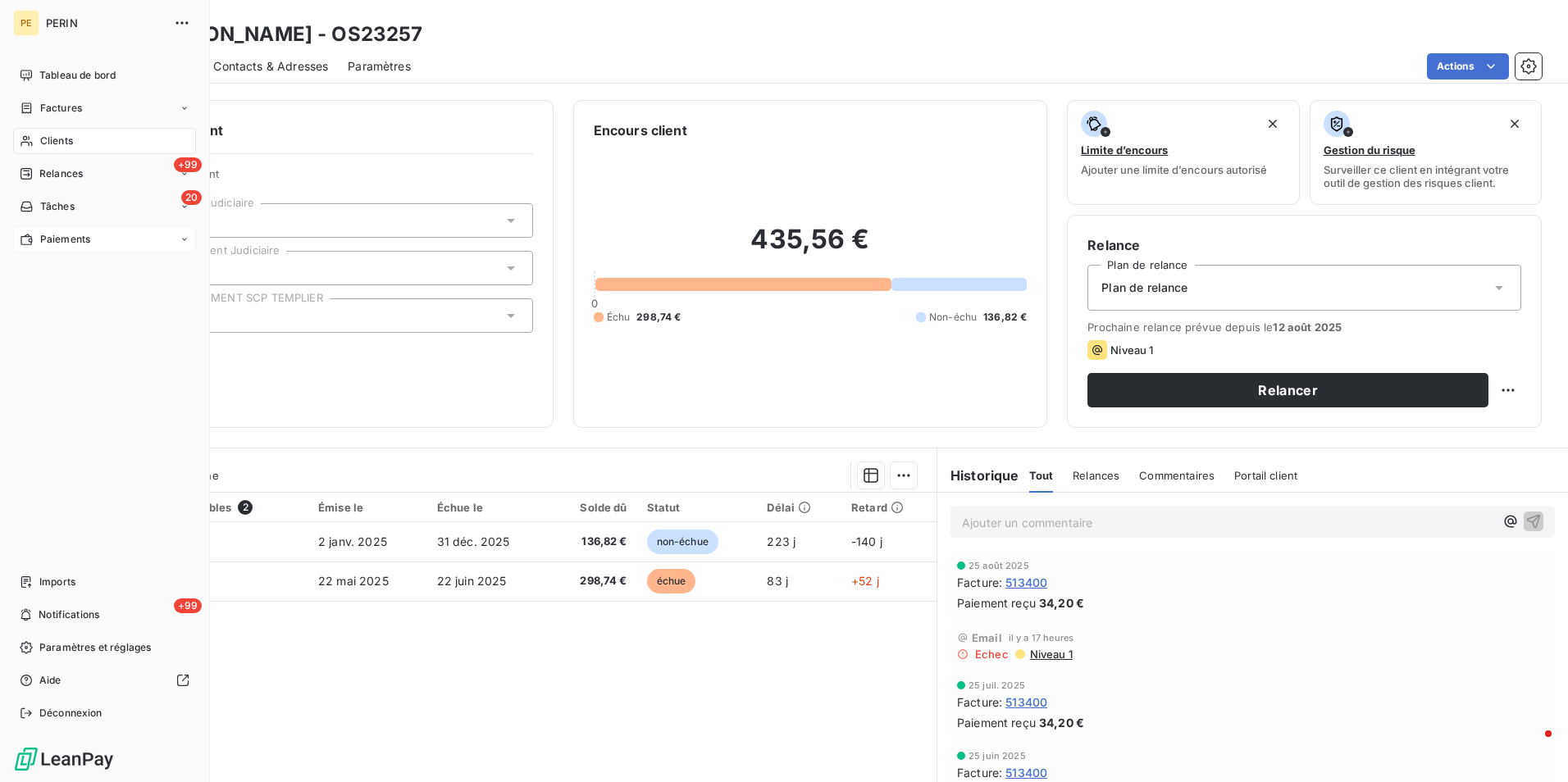
drag, startPoint x: 61, startPoint y: 174, endPoint x: 78, endPoint y: 225, distance: 53.8
click at [61, 174] on span "Relances" at bounding box center [61, 174] width 44 height 15
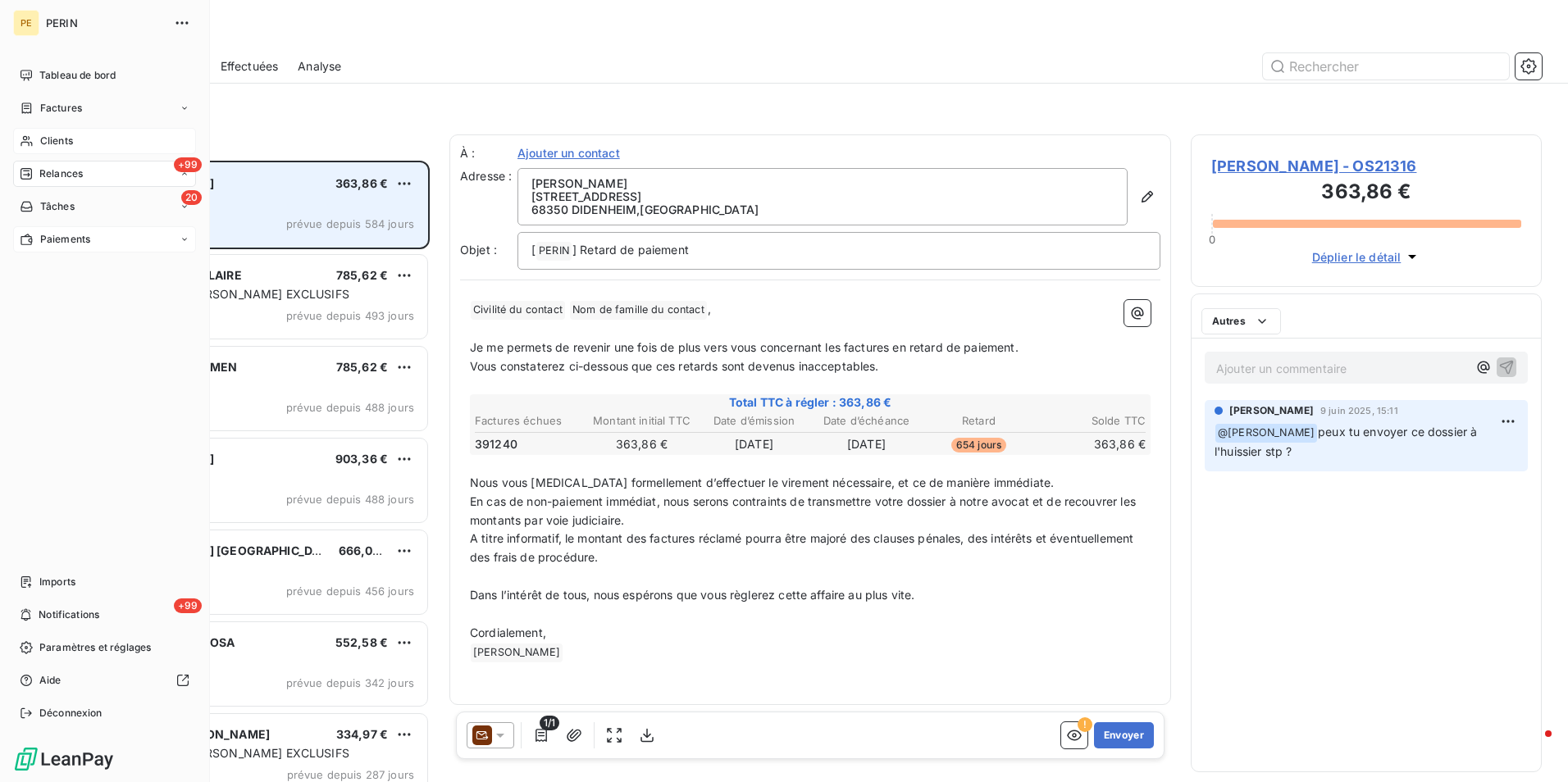
scroll to position [609, 339]
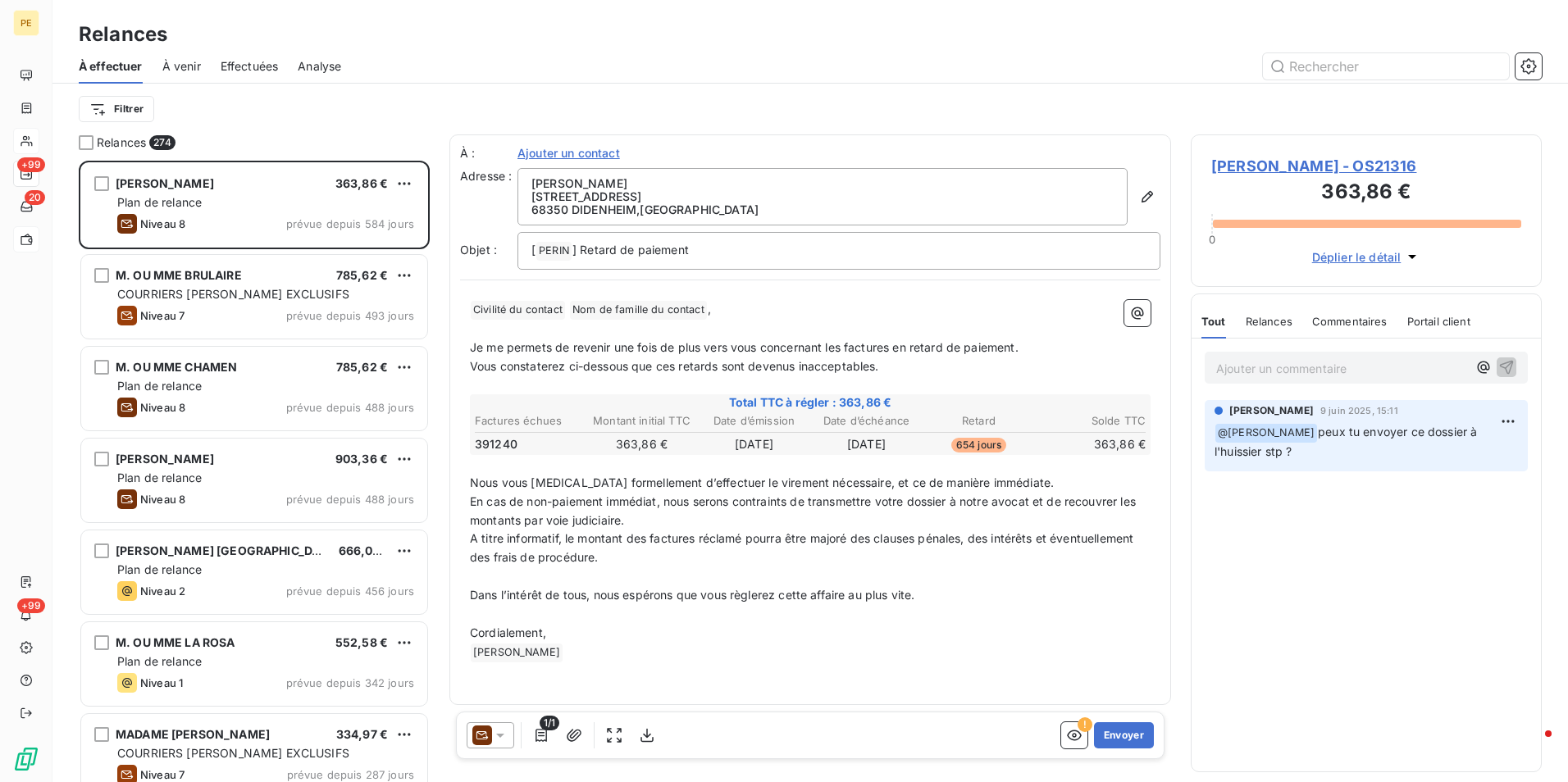
click at [325, 69] on span "Analyse" at bounding box center [320, 66] width 44 height 16
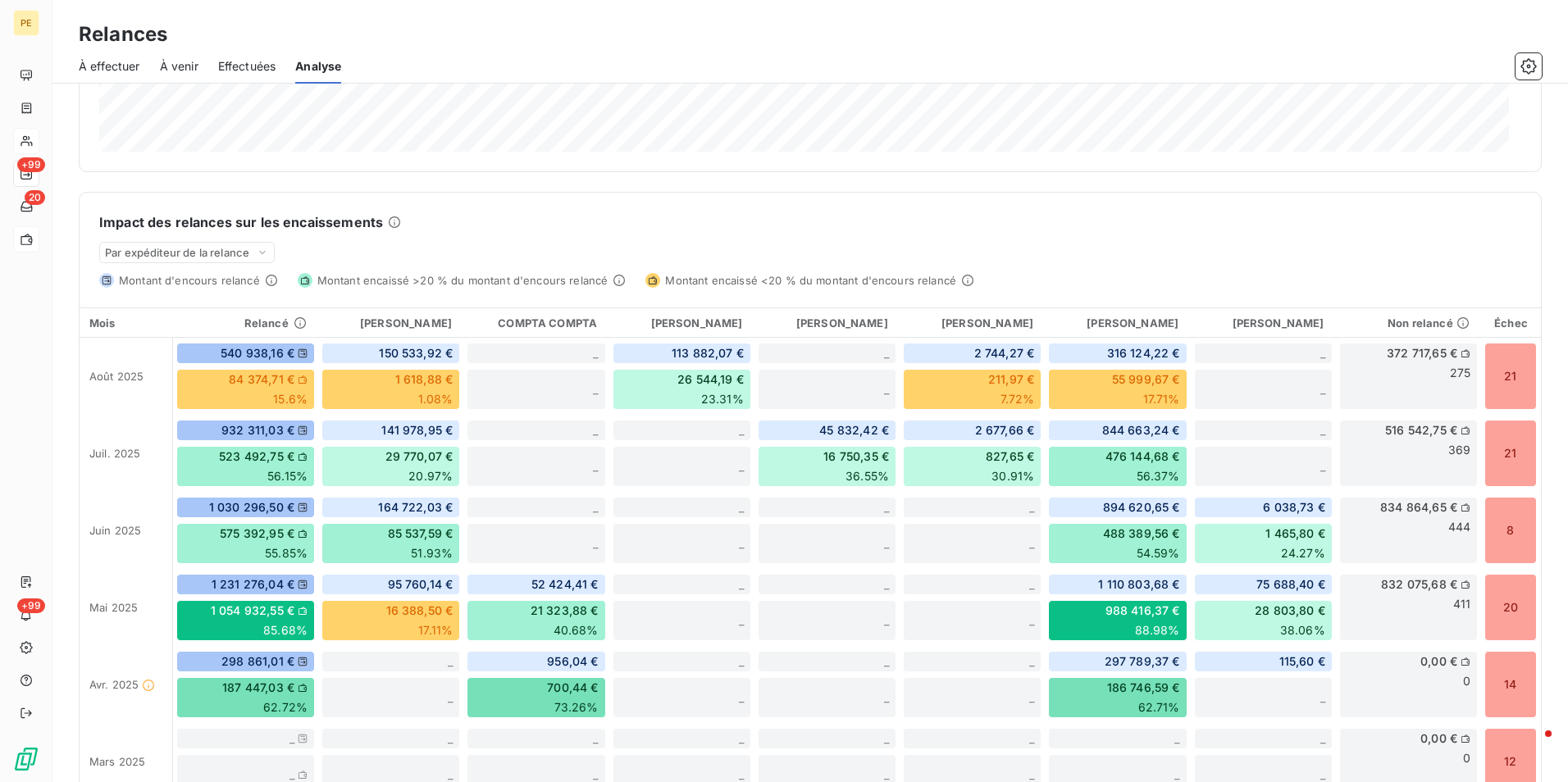
scroll to position [375, 0]
